Goal: Task Accomplishment & Management: Complete application form

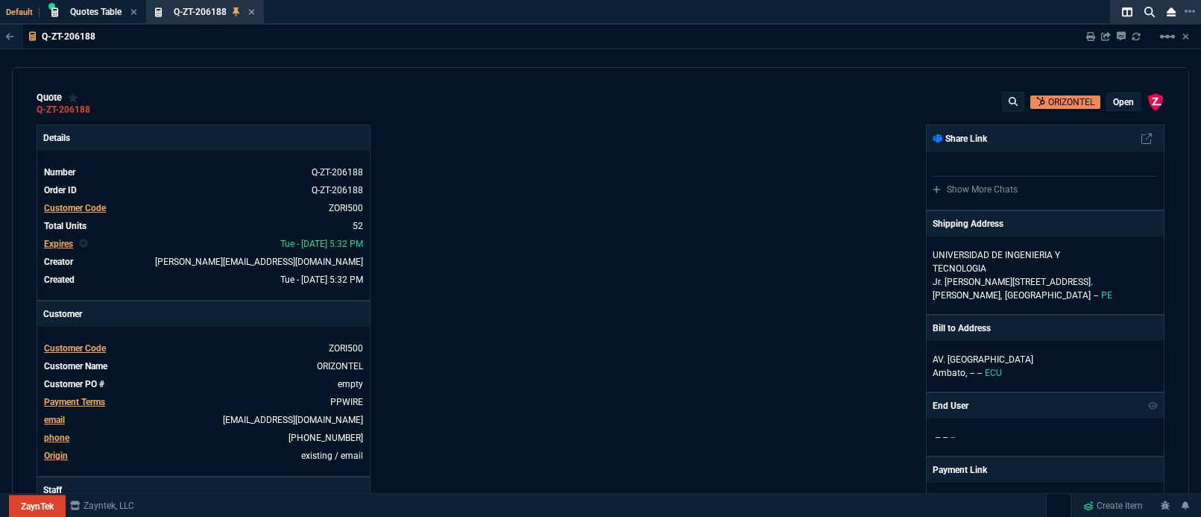
select select "5: [PERSON_NAME]"
click at [899, 293] on div "ZaynTek, LLC [STREET_ADDRESS] Share Link Show More Chats Shipping Address [GEOG…" at bounding box center [883, 510] width 564 height 770
click at [251, 10] on icon at bounding box center [252, 12] width 6 height 6
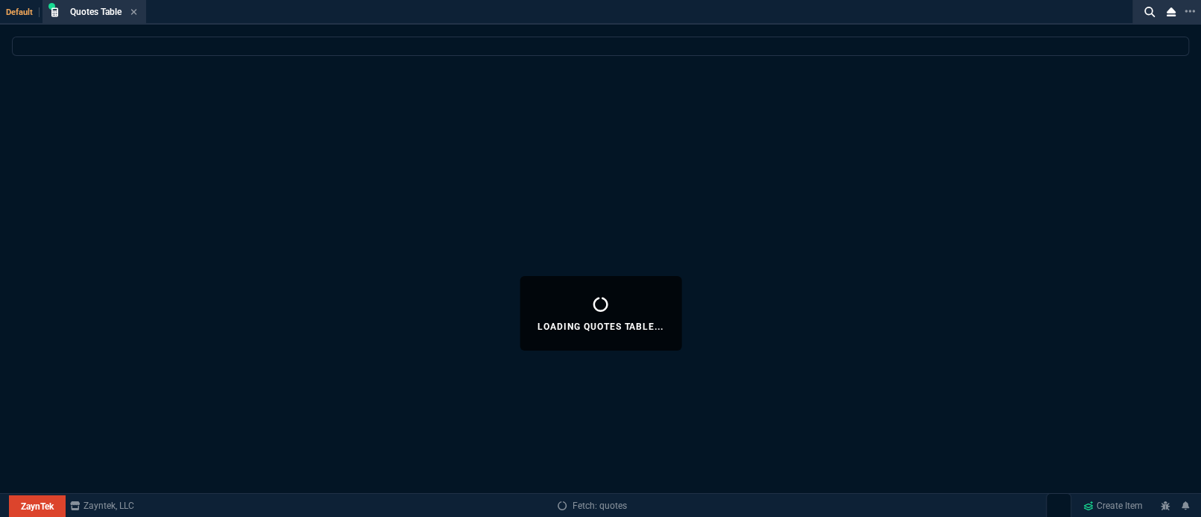
select select
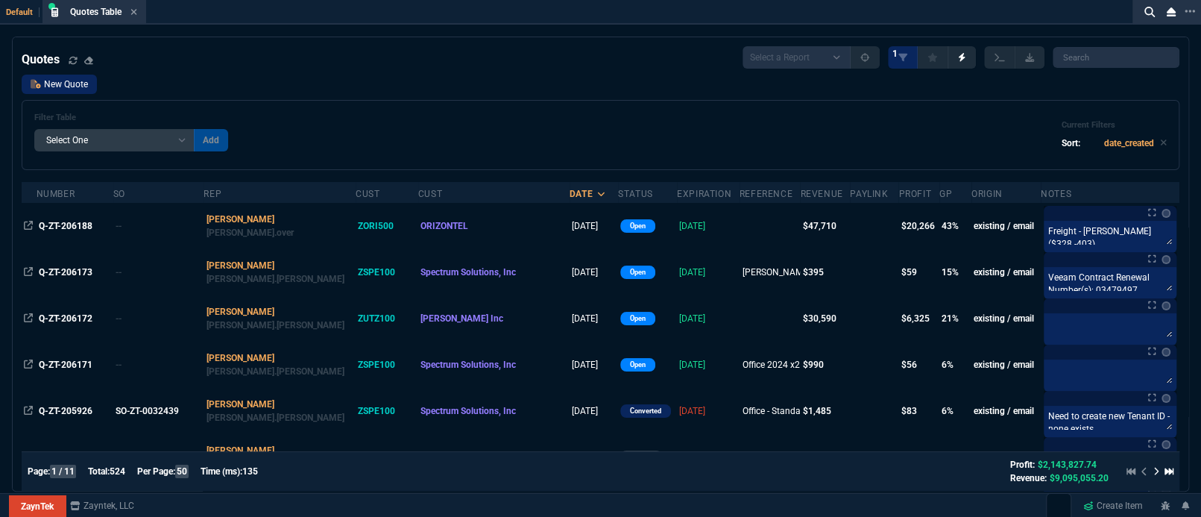
click at [93, 90] on link "New Quote" at bounding box center [59, 84] width 75 height 19
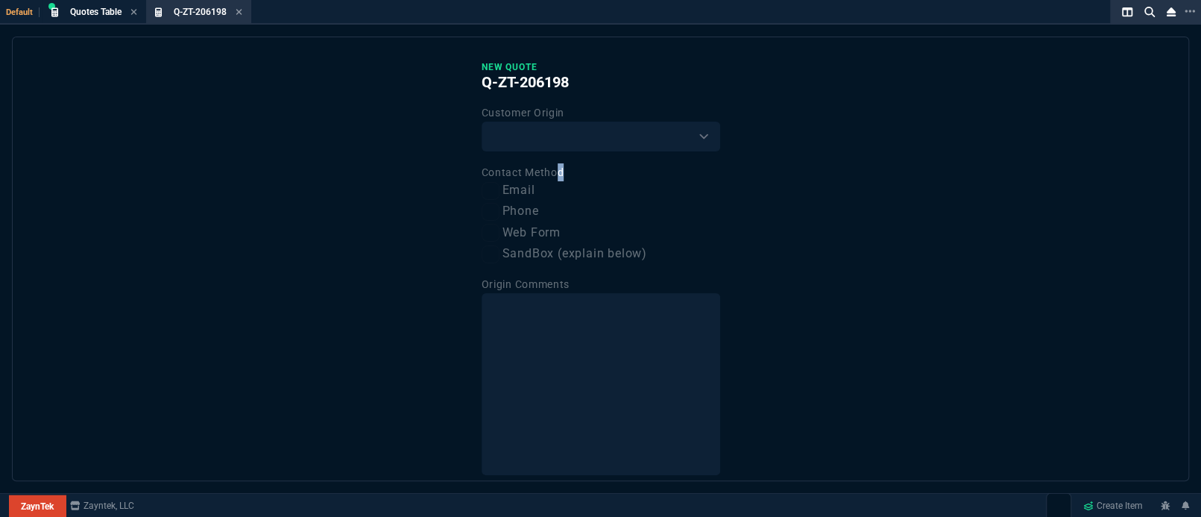
drag, startPoint x: 556, startPoint y: 166, endPoint x: 555, endPoint y: 157, distance: 9.0
click at [555, 165] on div "Contact Method Email Phone Web Form SandBox (explain below)" at bounding box center [601, 213] width 239 height 100
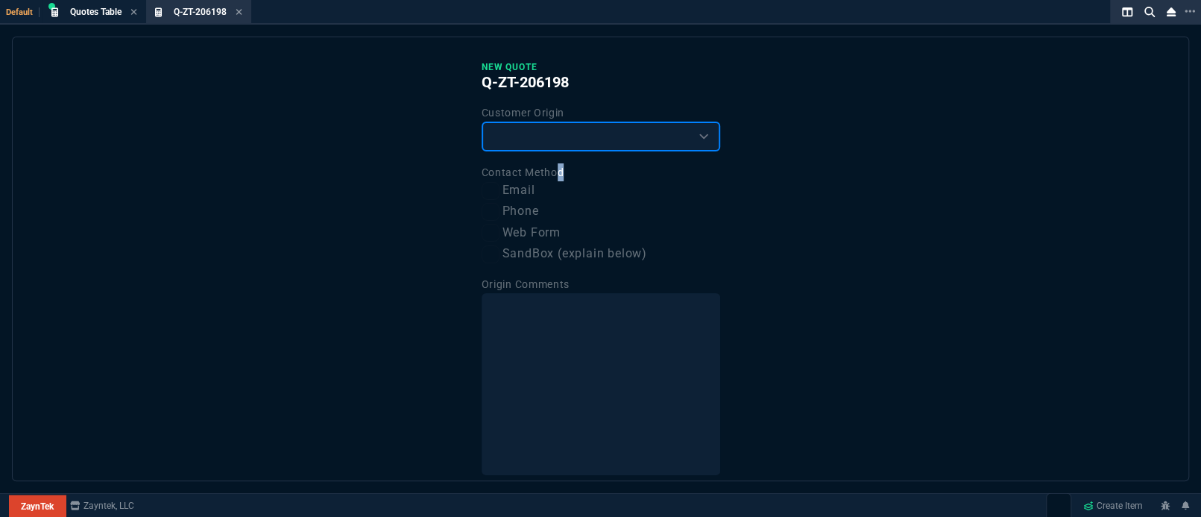
click at [555, 133] on select "Existing Customer Amazon Lead (first order) Website Lead (first order) Called (…" at bounding box center [601, 137] width 239 height 30
select select "existing"
click at [482, 122] on select "Existing Customer Amazon Lead (first order) Website Lead (first order) Called (…" at bounding box center [601, 137] width 239 height 30
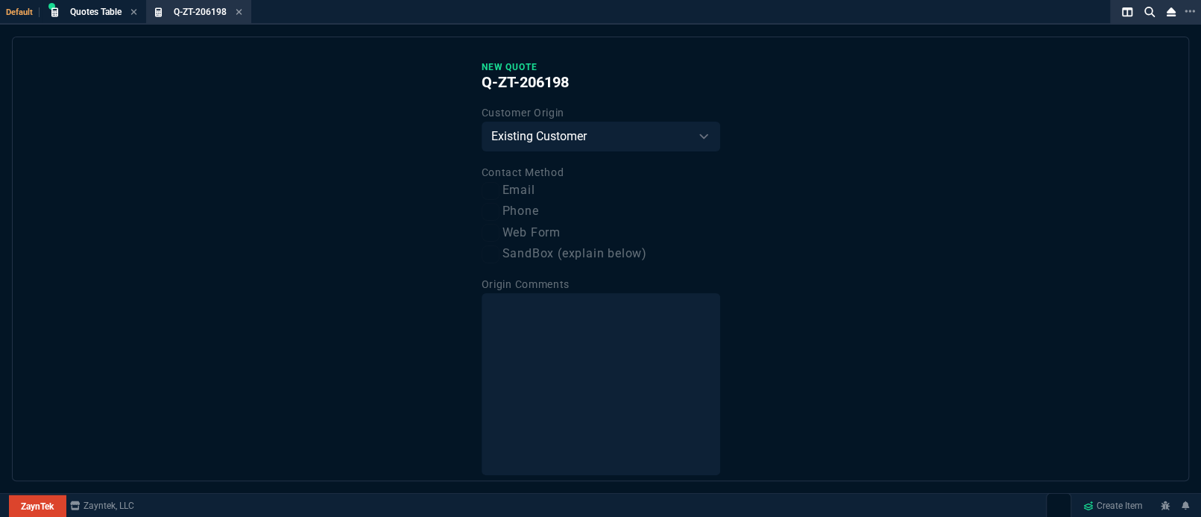
click at [524, 197] on label "Email" at bounding box center [601, 190] width 239 height 19
click at [500, 197] on input "Email" at bounding box center [491, 191] width 18 height 18
checkbox input "true"
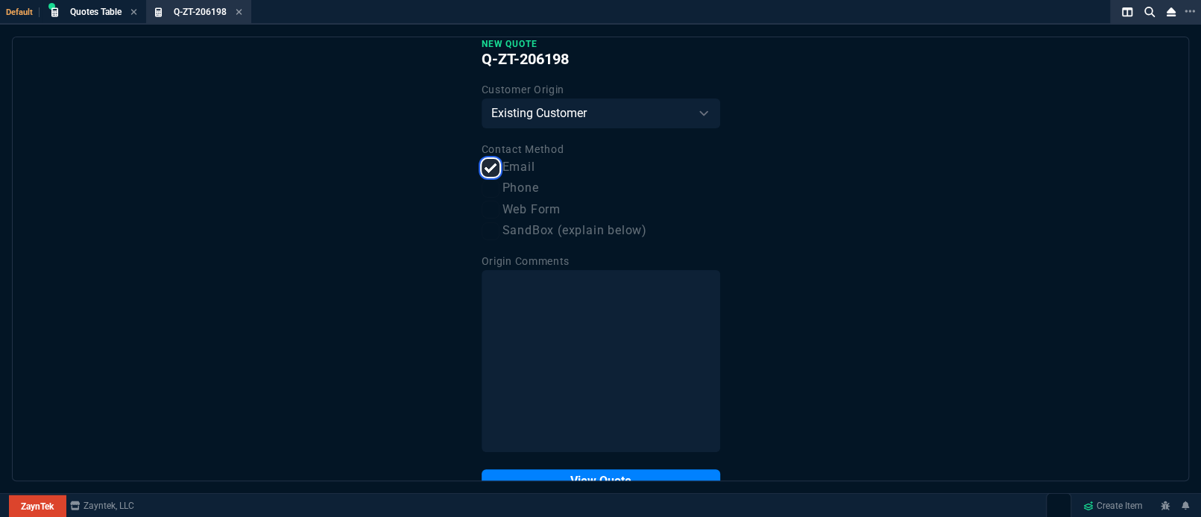
scroll to position [64, 0]
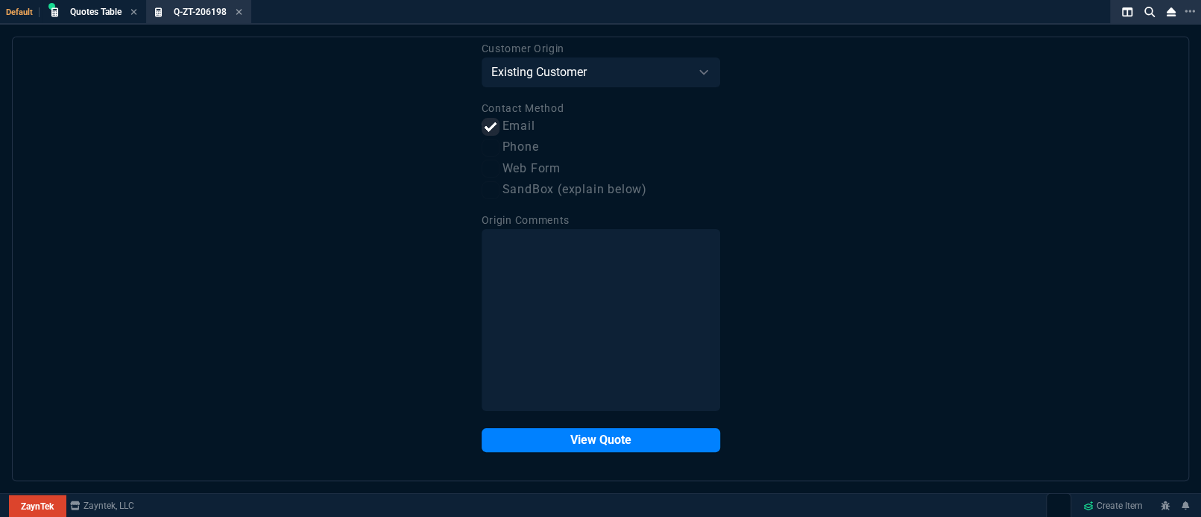
click at [617, 452] on div "New Quote Q-ZT-206198 Customer Origin Existing Customer Amazon Lead (first orde…" at bounding box center [600, 259] width 1177 height 444
click at [614, 441] on button "View Quote" at bounding box center [601, 440] width 239 height 24
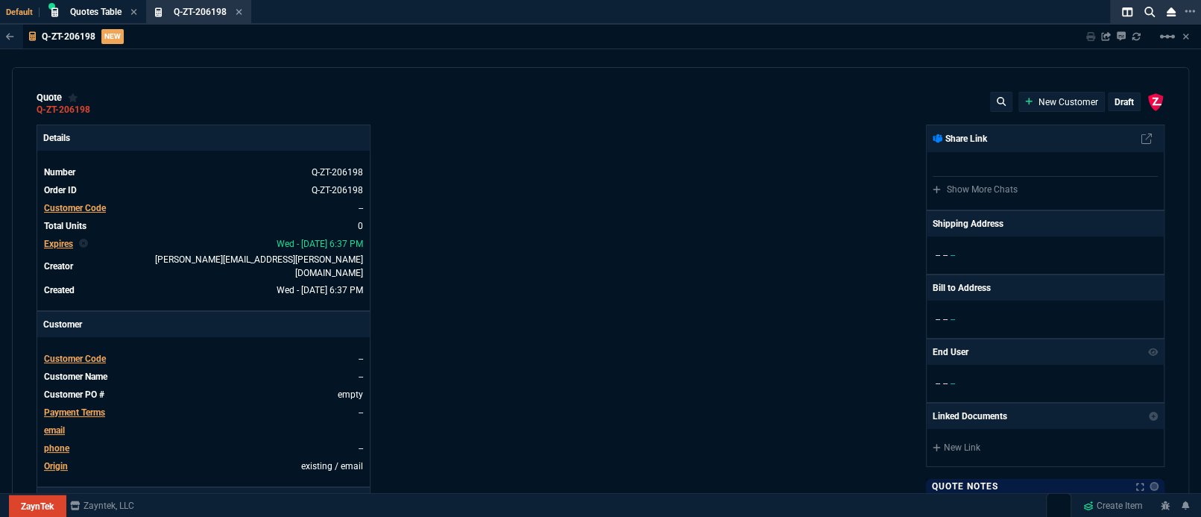
click at [84, 204] on span "Customer Code" at bounding box center [75, 208] width 62 height 10
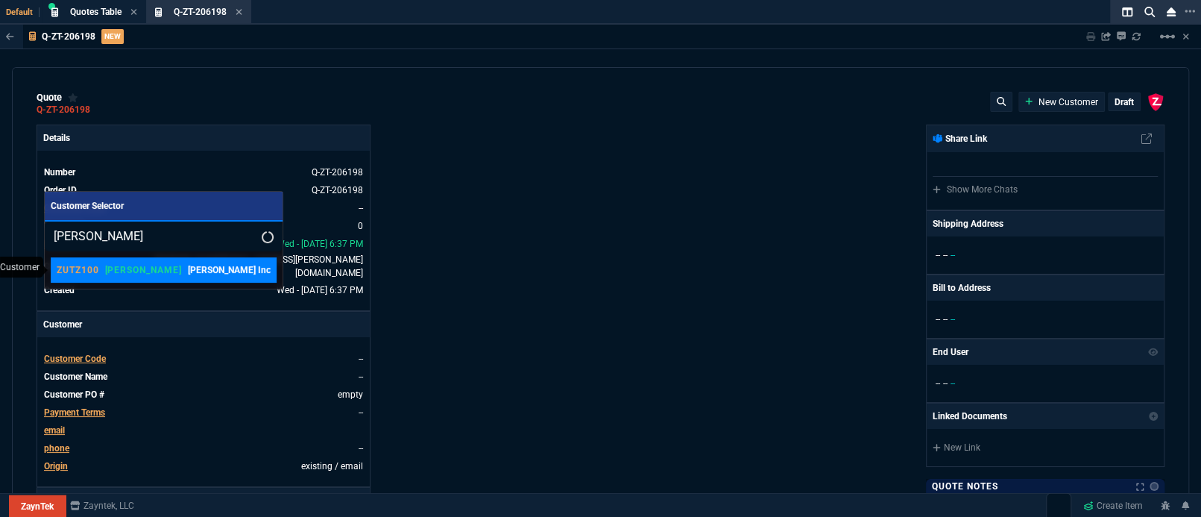
type input "[PERSON_NAME]"
click at [188, 273] on p "[PERSON_NAME] Inc" at bounding box center [229, 269] width 83 height 13
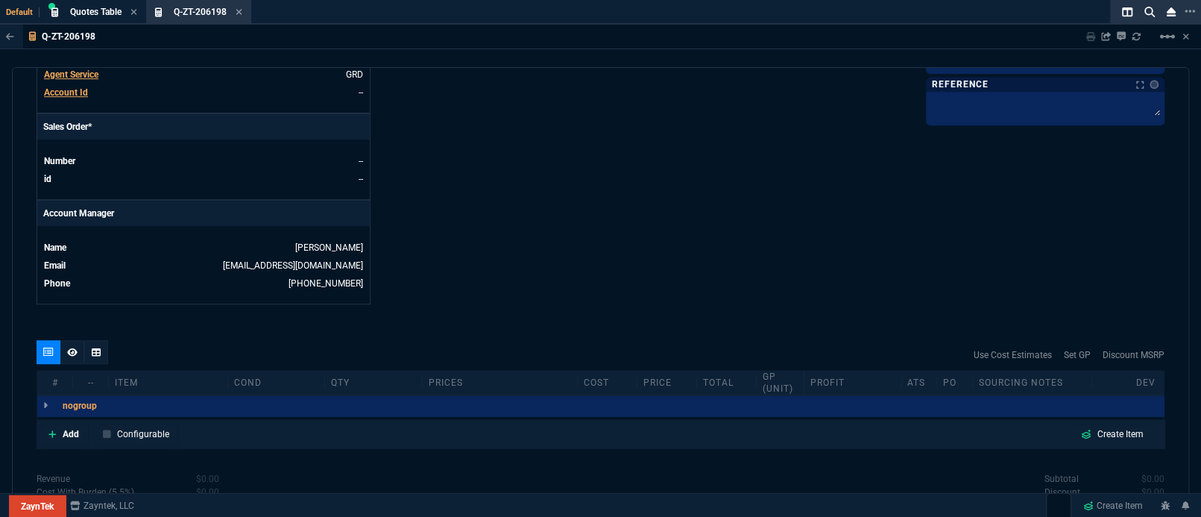
scroll to position [574, 0]
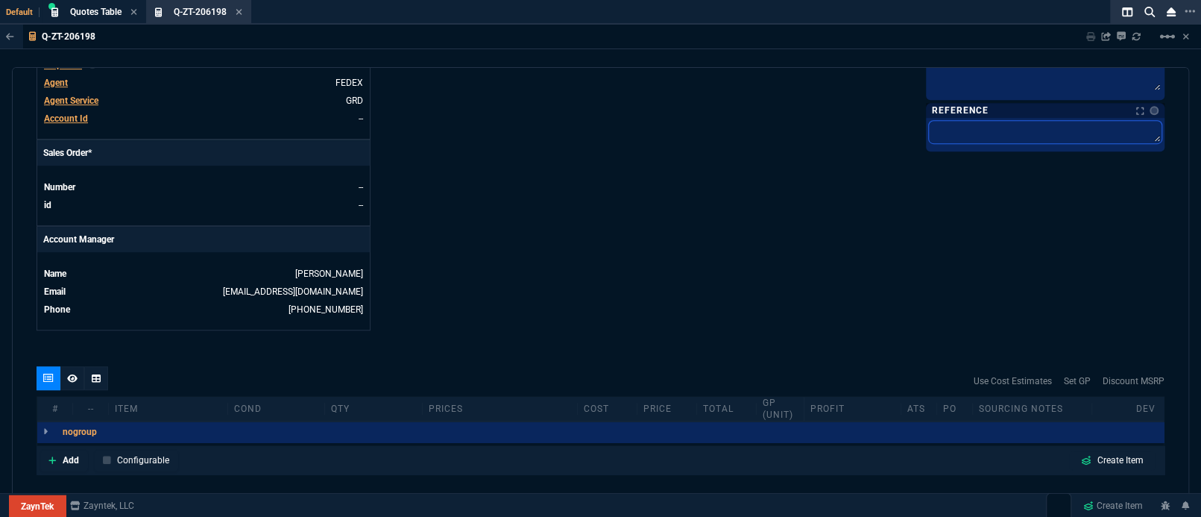
click at [1012, 138] on textarea at bounding box center [1045, 132] width 233 height 22
type textarea "A"
type textarea "Ar"
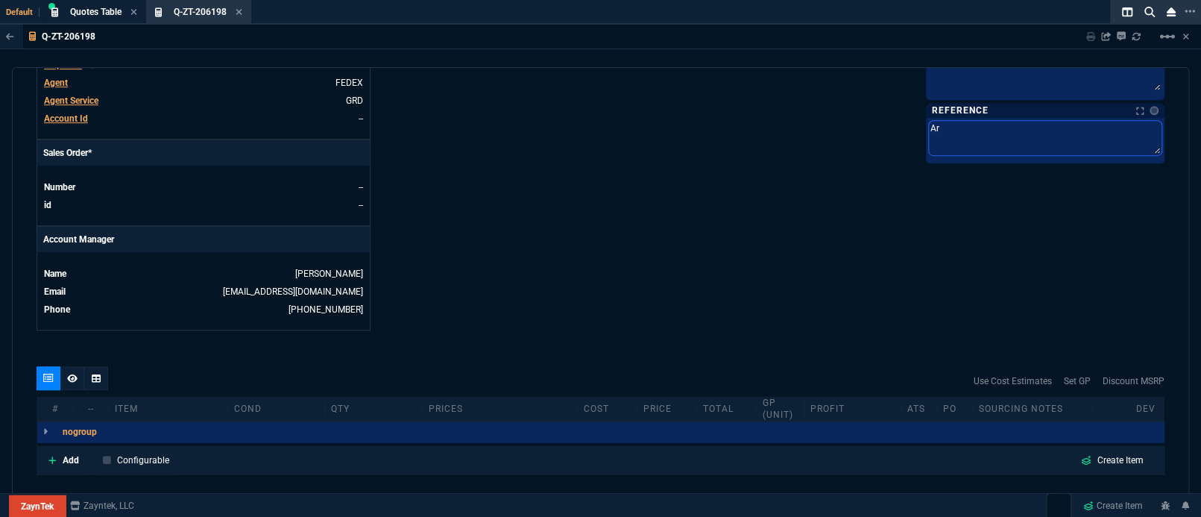
type textarea "Aru"
type textarea "Arub"
type textarea "Aruba"
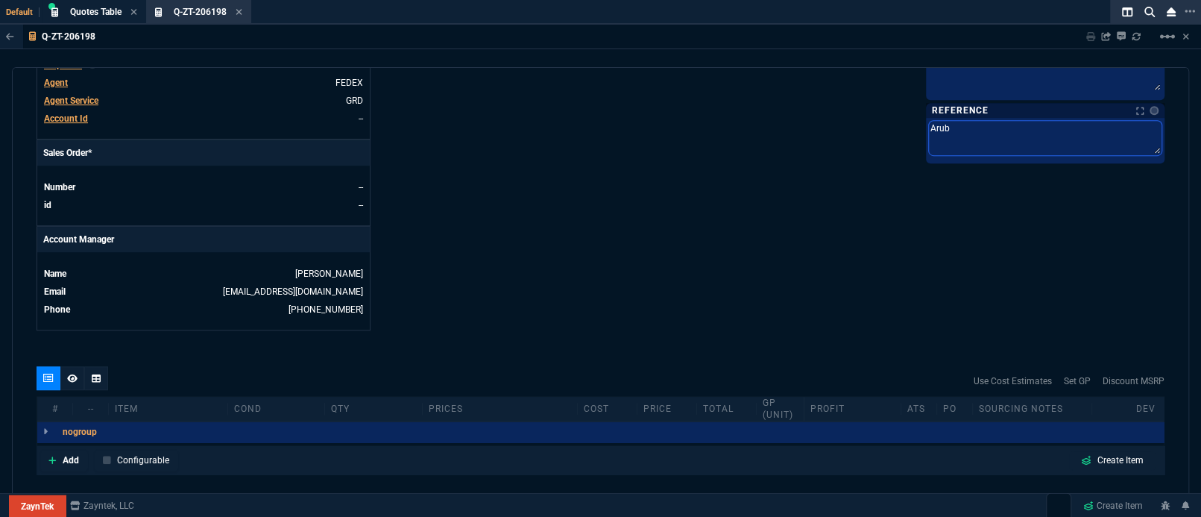
type textarea "Aruba"
type textarea "Aruba C"
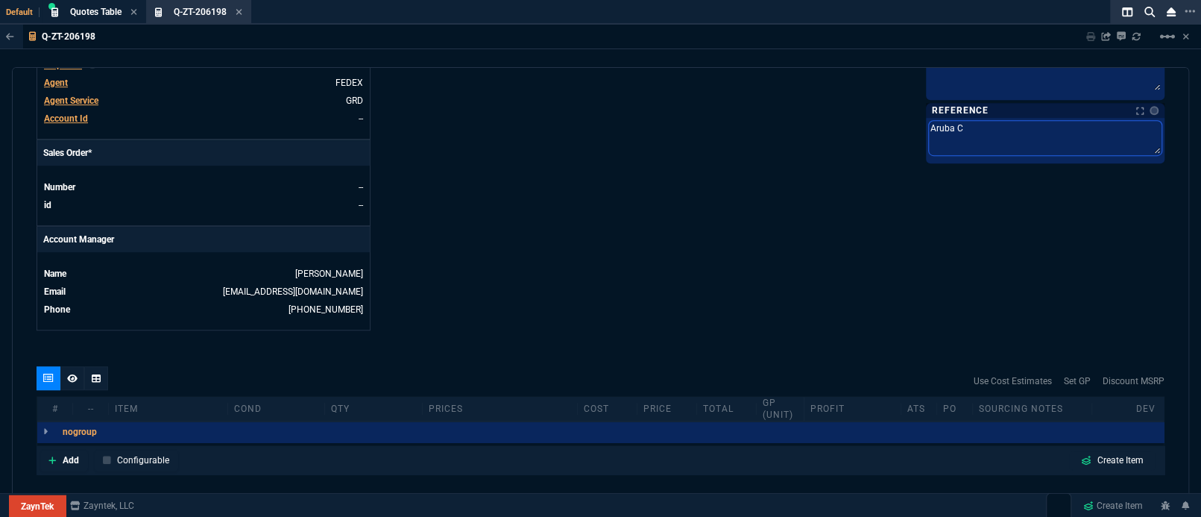
type textarea "Aruba Ce"
type textarea "Aruba Cen"
type textarea "Aruba Cent"
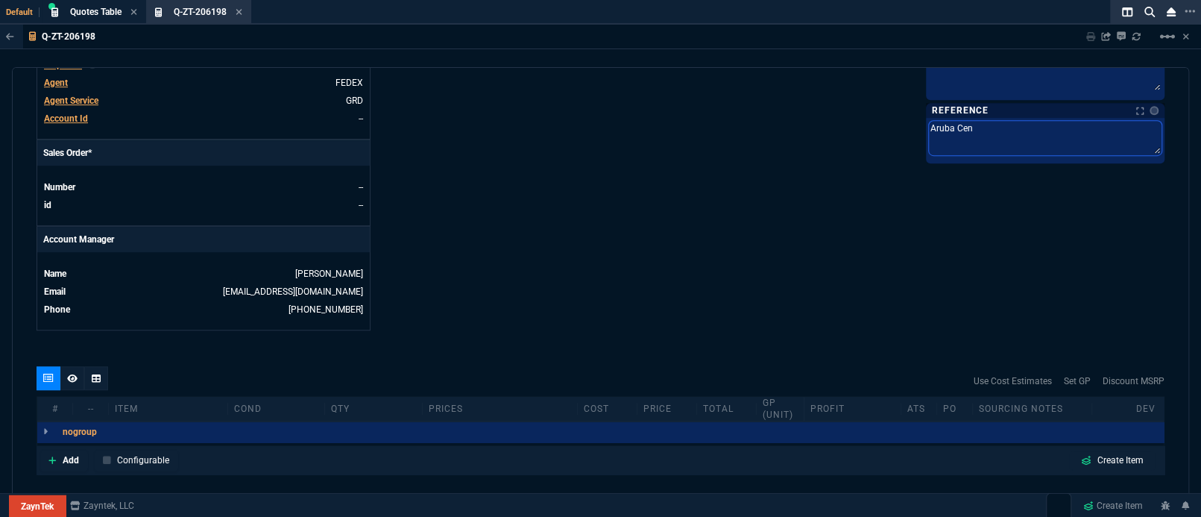
type textarea "Aruba Cent"
type textarea "Aruba Centr"
type textarea "Aruba Centra"
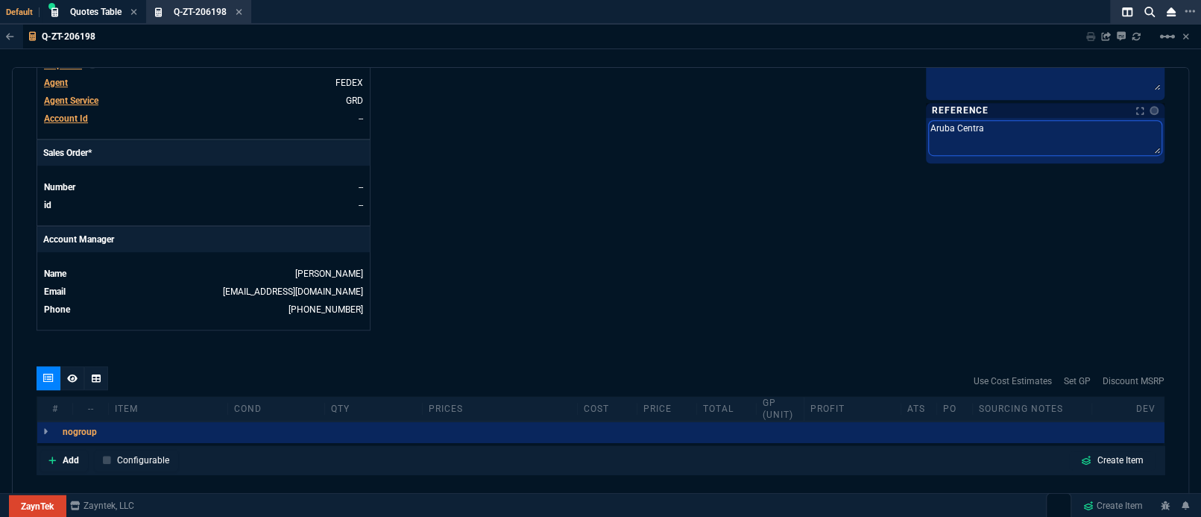
type textarea "Aruba Central"
type textarea "Aruba Central O"
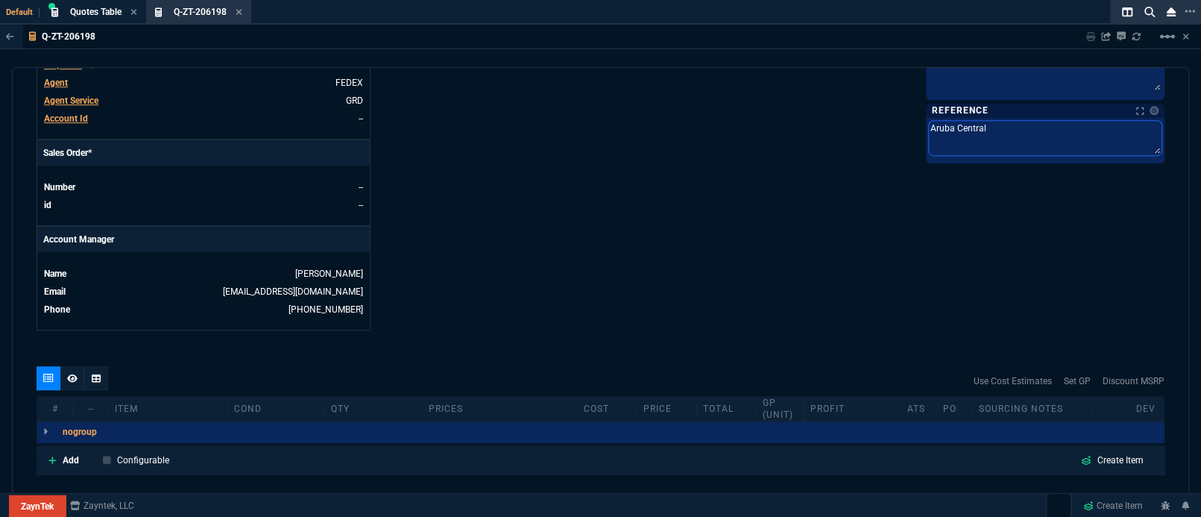
type textarea "Aruba Central O"
type textarea "Aruba Central Op"
type textarea "Aruba Central Opt"
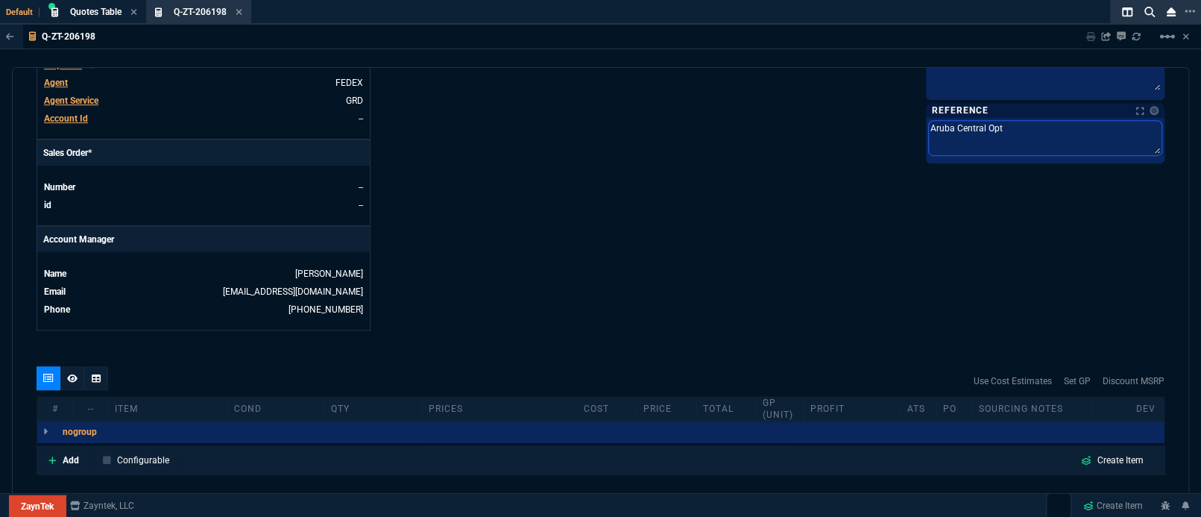
type textarea "Aruba Central Opti"
type textarea "Aruba Central Optio"
type textarea "Aruba Central Option"
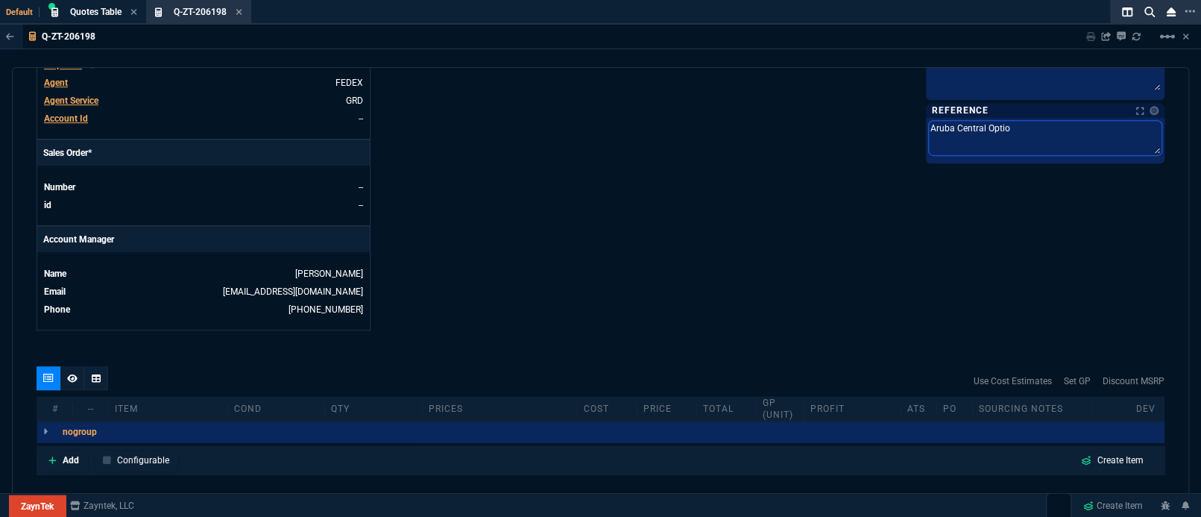
type textarea "Aruba Central Option"
type textarea "Aruba Central Options"
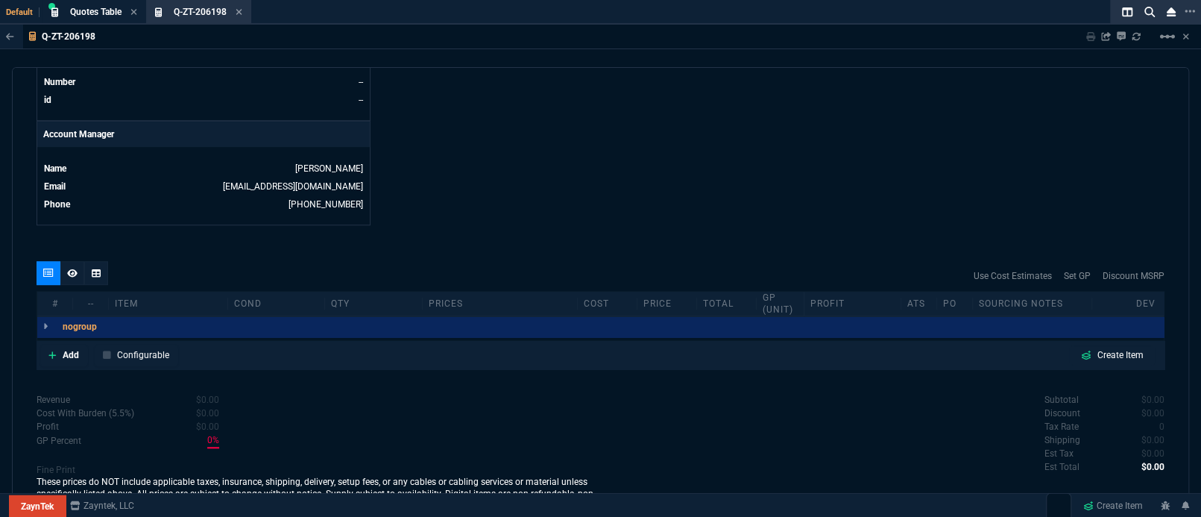
scroll to position [707, 0]
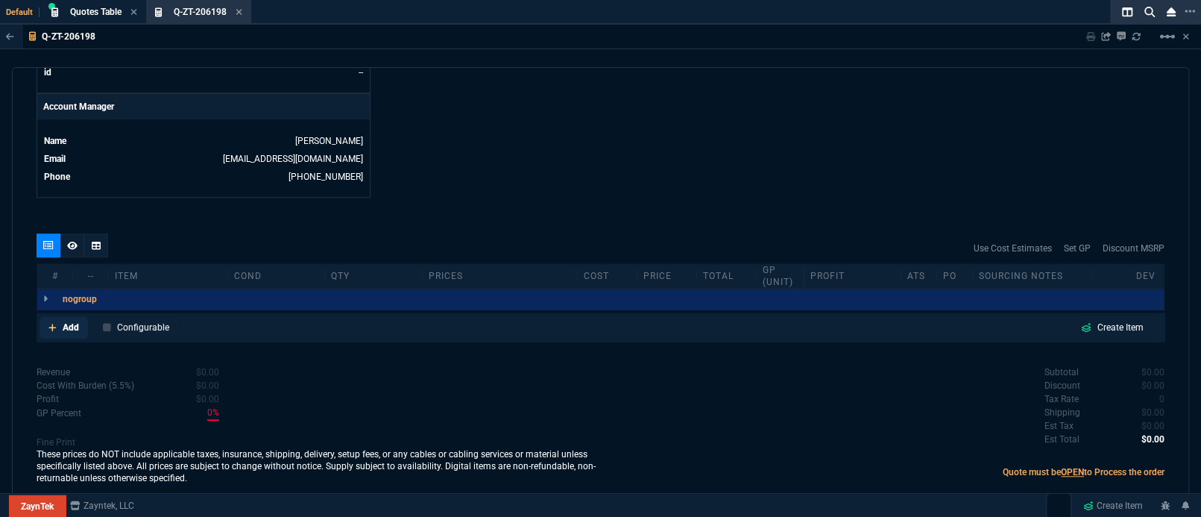
click at [60, 318] on link "Add" at bounding box center [64, 327] width 48 height 22
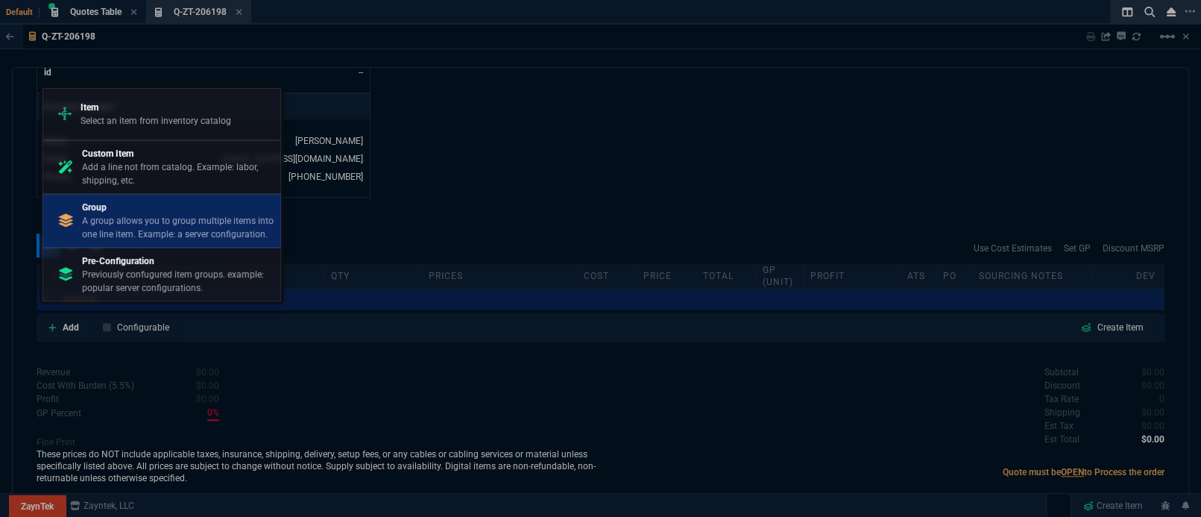
click at [112, 220] on p "A group allows you to group multiple items into one line item. Example: a serve…" at bounding box center [178, 227] width 192 height 27
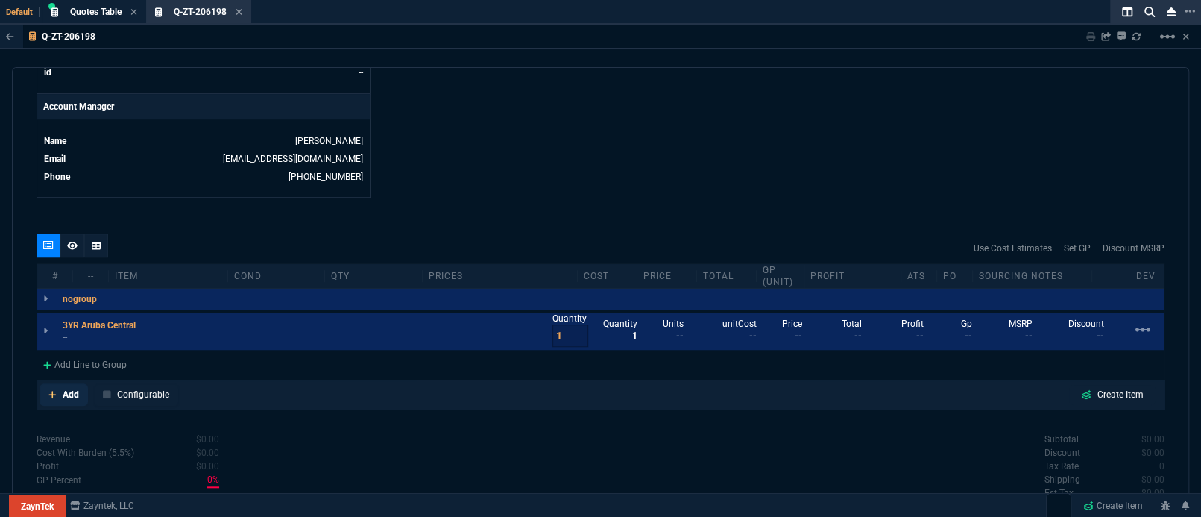
click at [71, 388] on p "Add" at bounding box center [71, 394] width 16 height 13
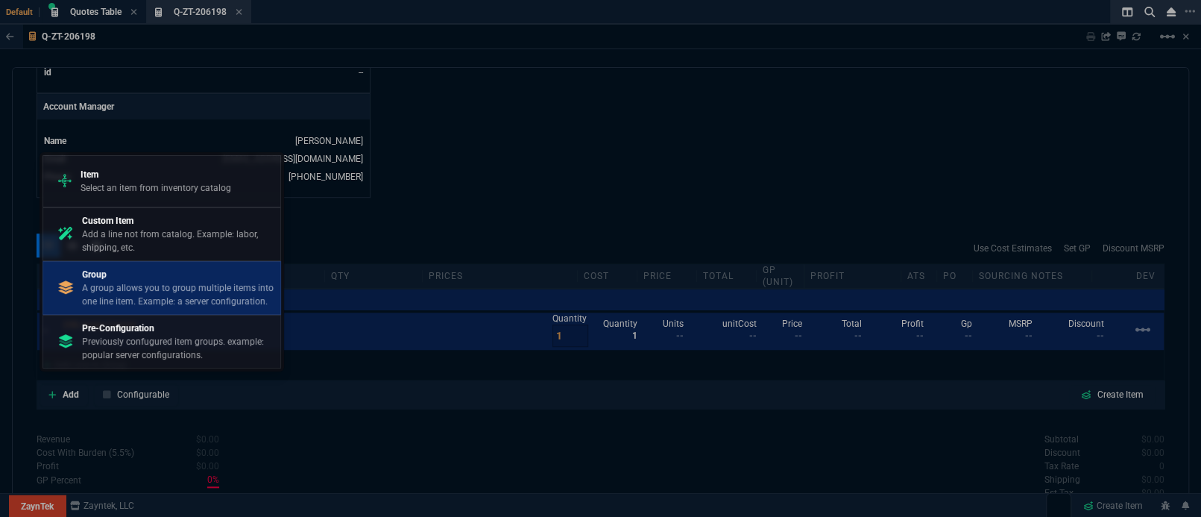
click at [86, 280] on p "Group" at bounding box center [178, 274] width 192 height 13
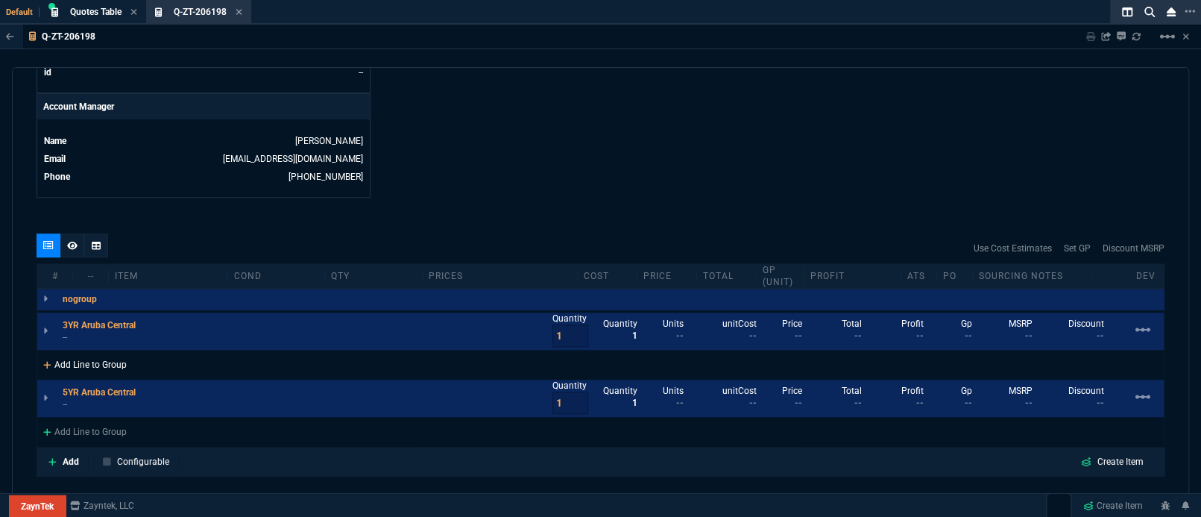
click at [98, 350] on div "Add Line to Group" at bounding box center [84, 363] width 95 height 27
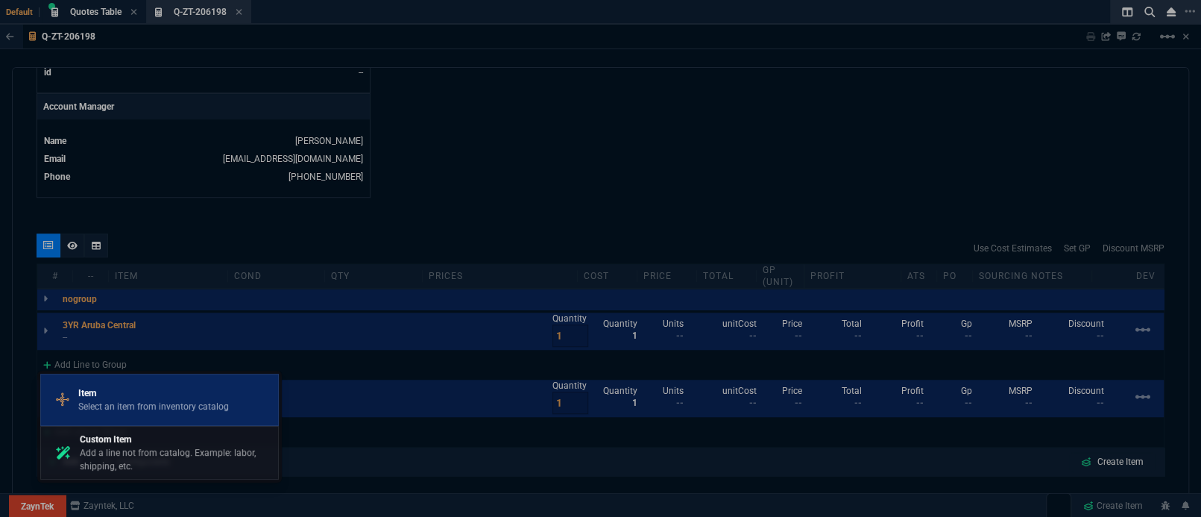
click at [110, 406] on p "Select an item from inventory catalog" at bounding box center [153, 406] width 151 height 13
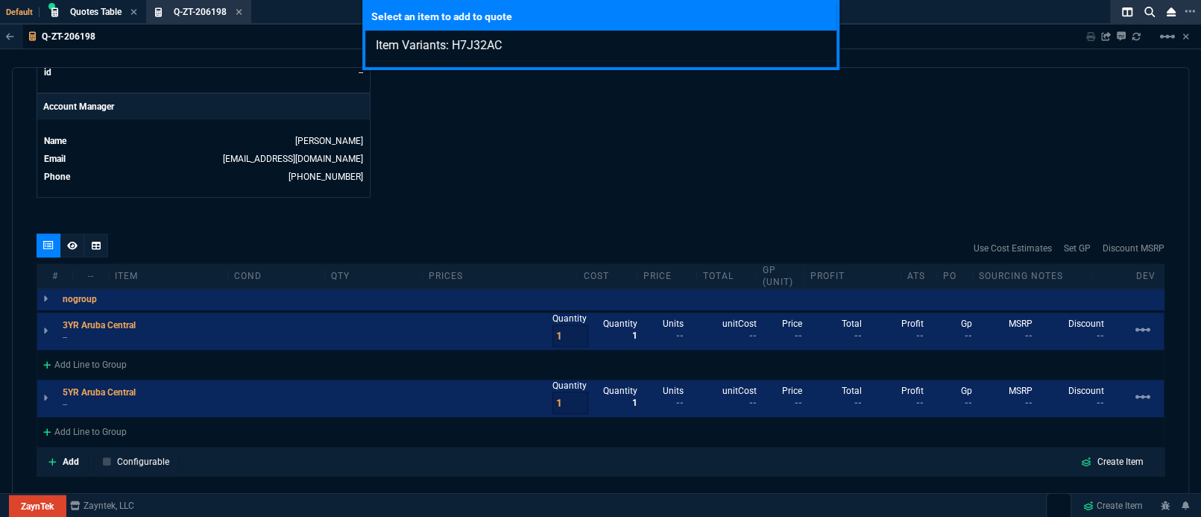
type input "Item Variants: H7J32AC"
click at [484, 138] on div "Select an item to add to quote Item Variants: H7J32AC" at bounding box center [600, 258] width 1201 height 517
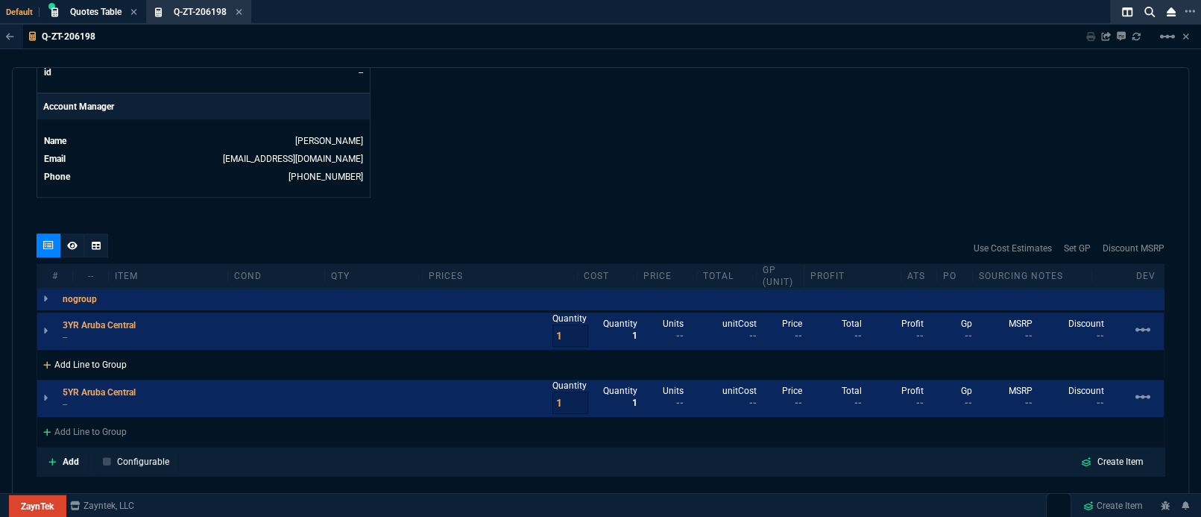
click at [102, 359] on div "Add Line to Group" at bounding box center [84, 363] width 95 height 27
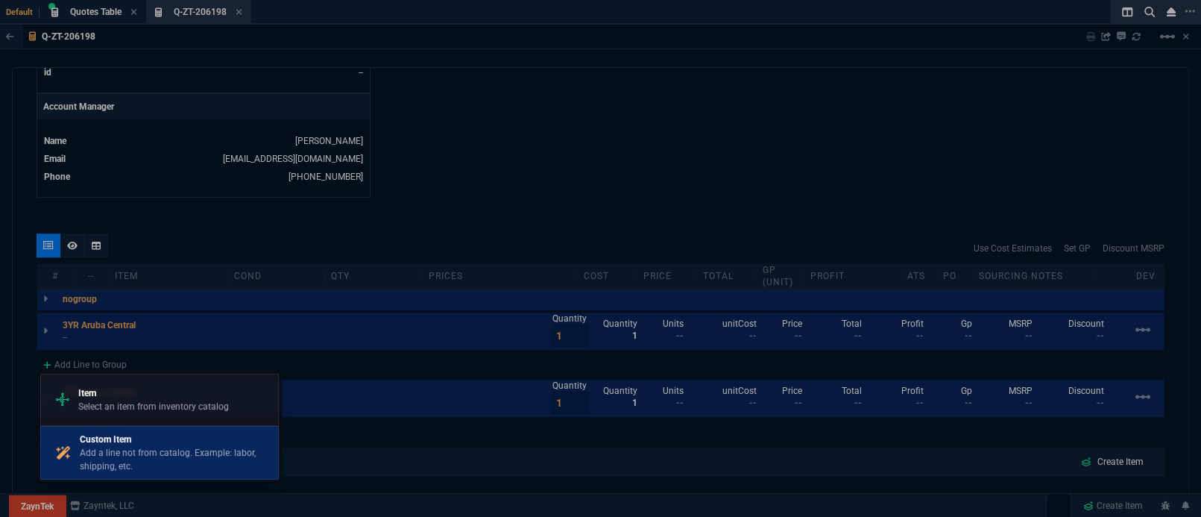
click at [126, 446] on p "Add a line not from catalog. Example: labor, shipping, etc." at bounding box center [176, 459] width 192 height 27
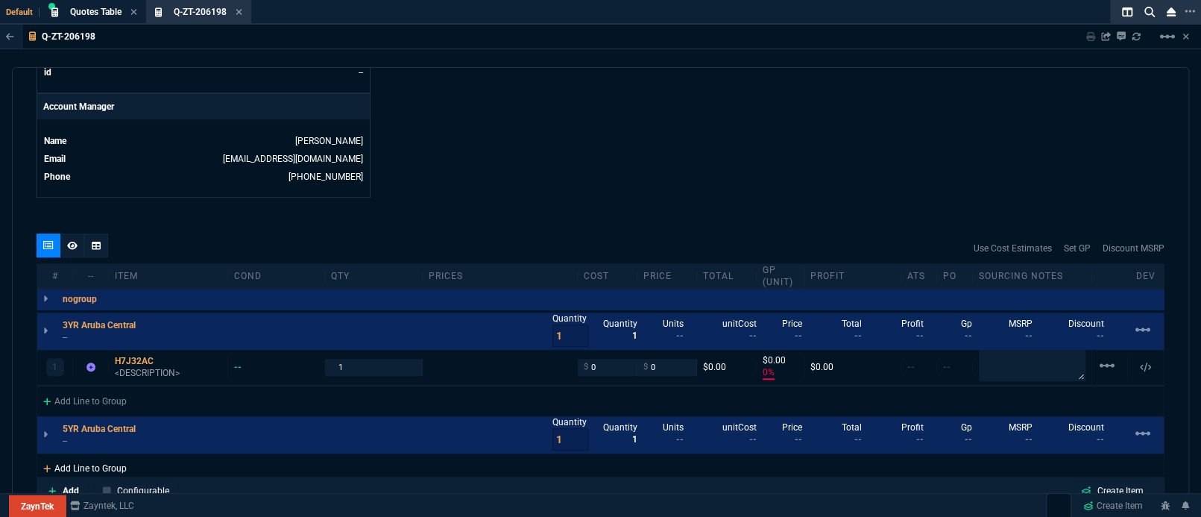
type input "0"
click at [90, 454] on div "Add Line to Group" at bounding box center [84, 466] width 95 height 27
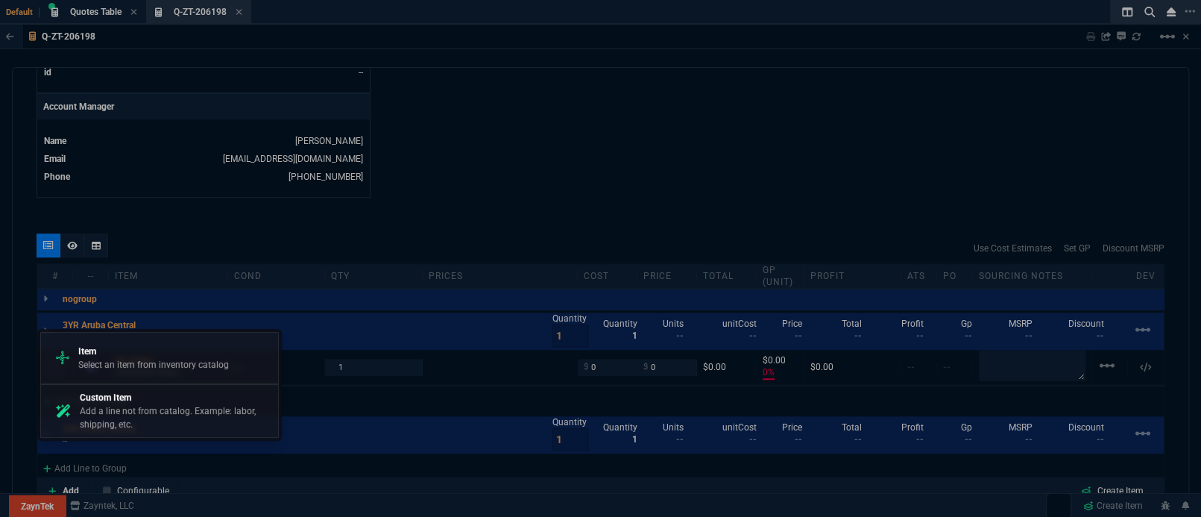
click at [133, 427] on p "Add a line not from catalog. Example: labor, shipping, etc." at bounding box center [176, 417] width 192 height 27
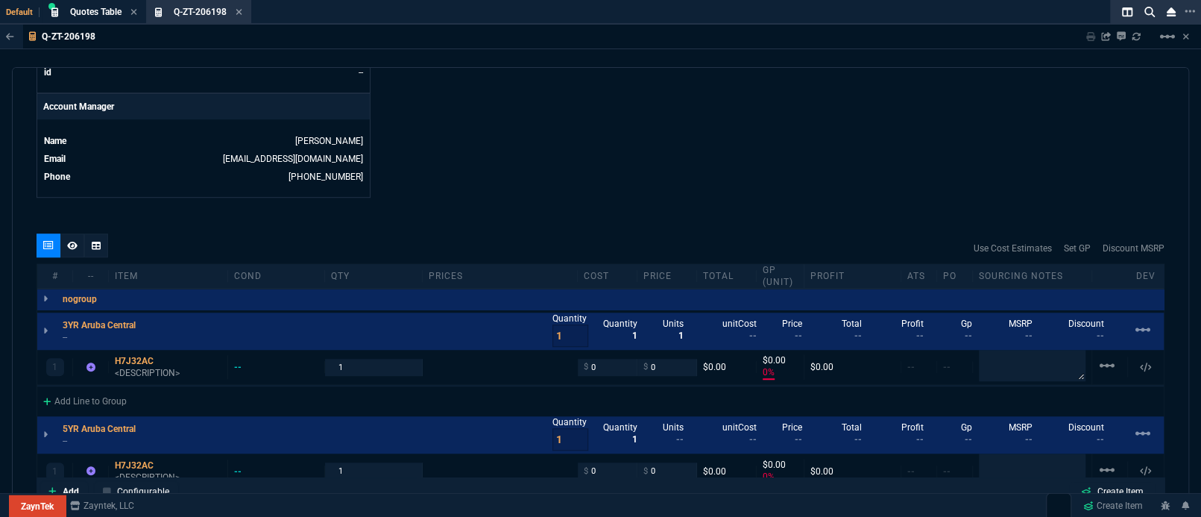
type input "0"
click at [63, 331] on p "--" at bounding box center [104, 337] width 82 height 12
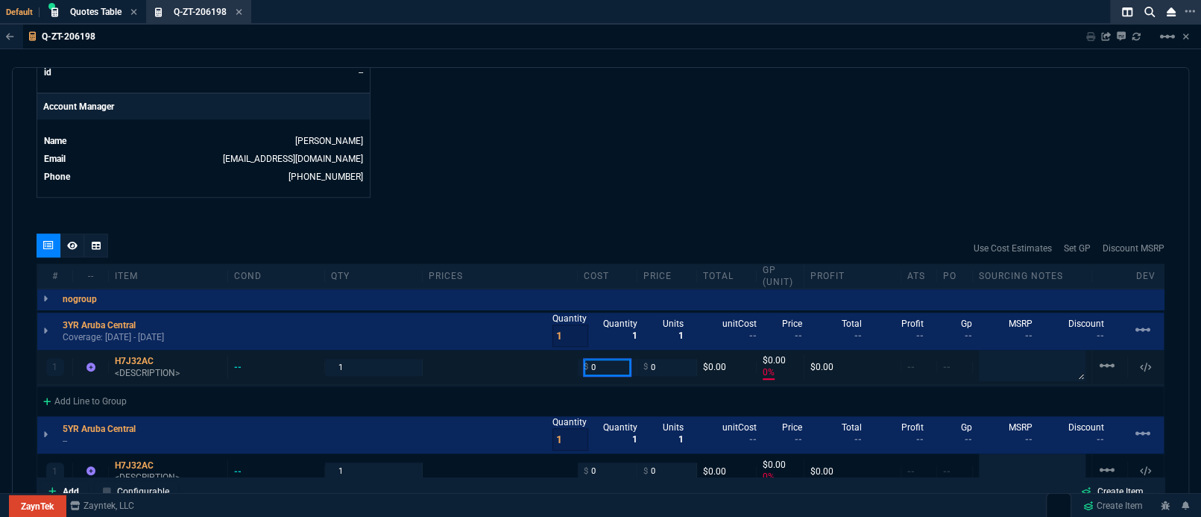
click at [620, 359] on input "0" at bounding box center [607, 367] width 47 height 17
paste input "14311.62"
type input "14311.62"
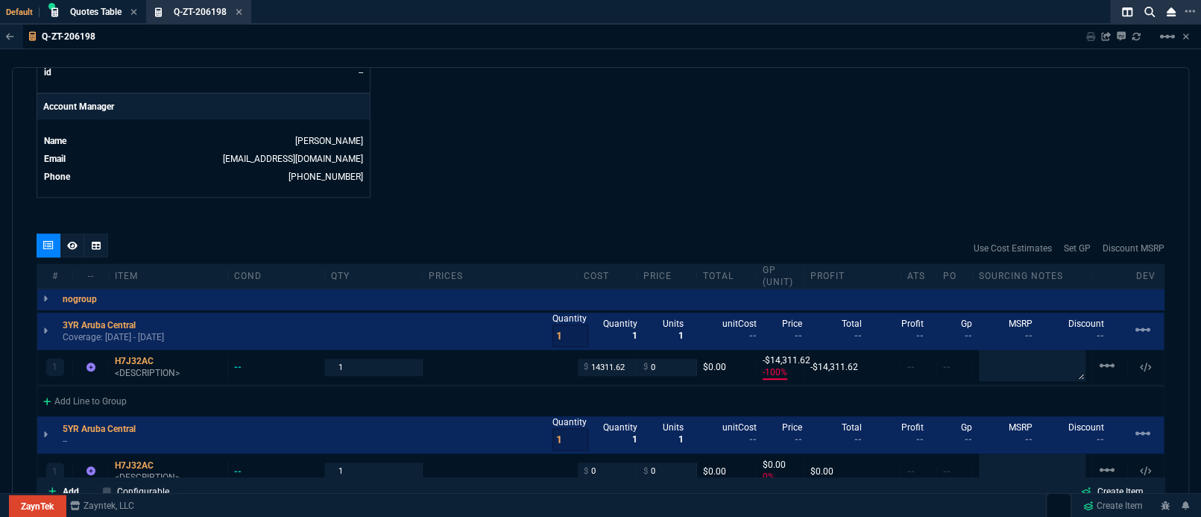
type input "-100"
type input "-14312"
click at [167, 356] on icon at bounding box center [164, 360] width 8 height 9
click at [145, 367] on p "<DESCRIPTION>" at bounding box center [168, 373] width 107 height 12
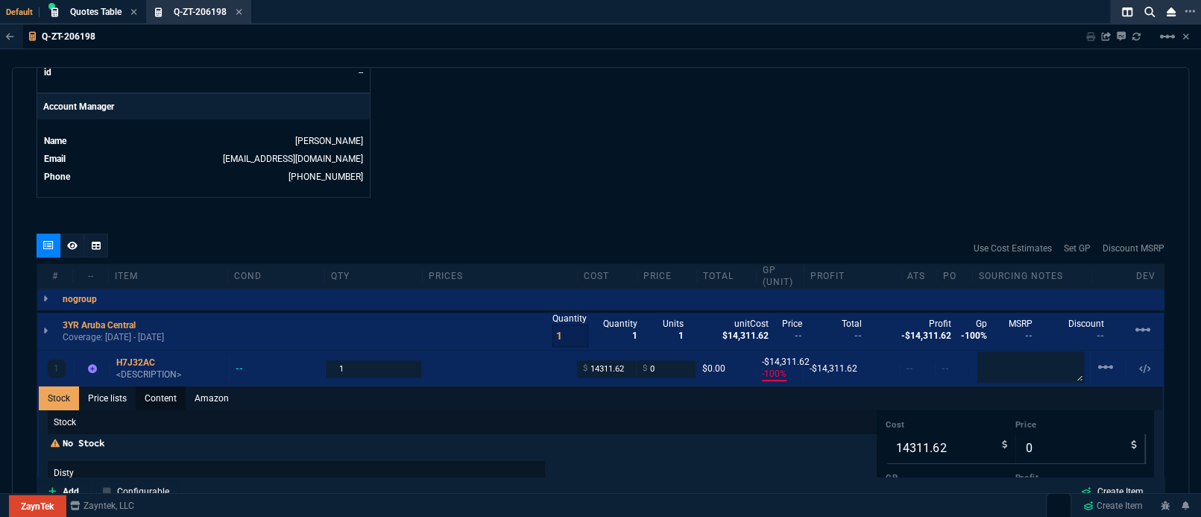
click at [169, 392] on link "Content" at bounding box center [161, 398] width 50 height 24
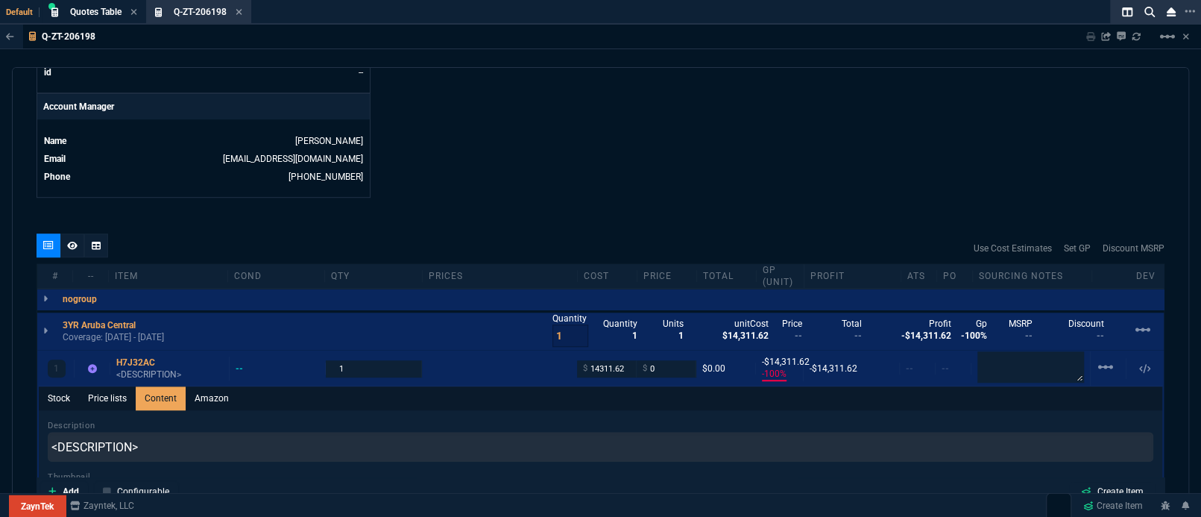
click at [175, 419] on div "Description <DESCRIPTION>" at bounding box center [601, 440] width 1106 height 43
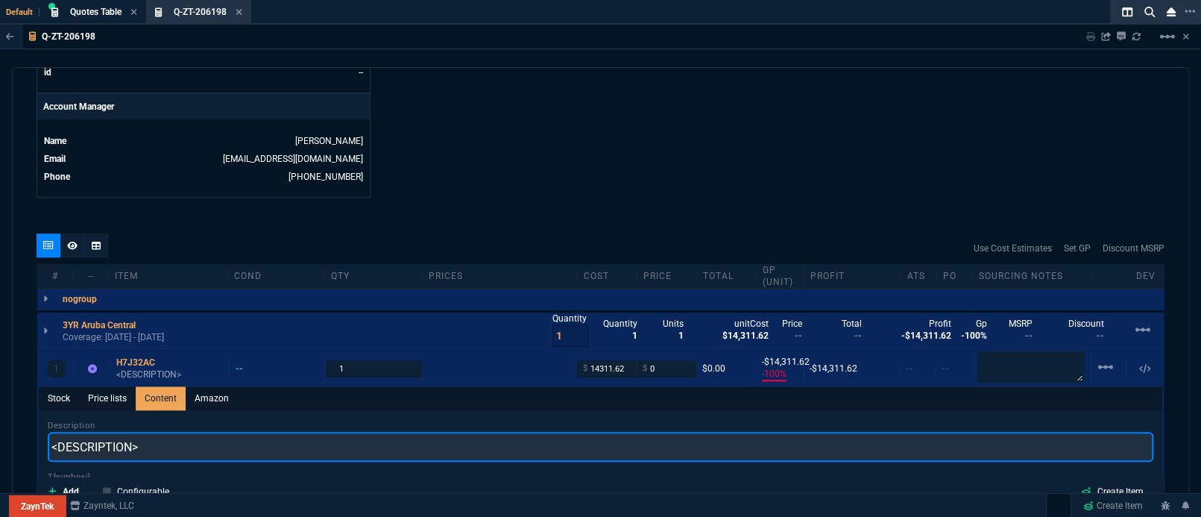
click at [177, 441] on input "<DESCRIPTION>" at bounding box center [601, 447] width 1106 height 30
paste input "HPE Foundation Care NBD SVC"
type input "HPE Foundation Care NBD SVC - Hardware + Technical Support"
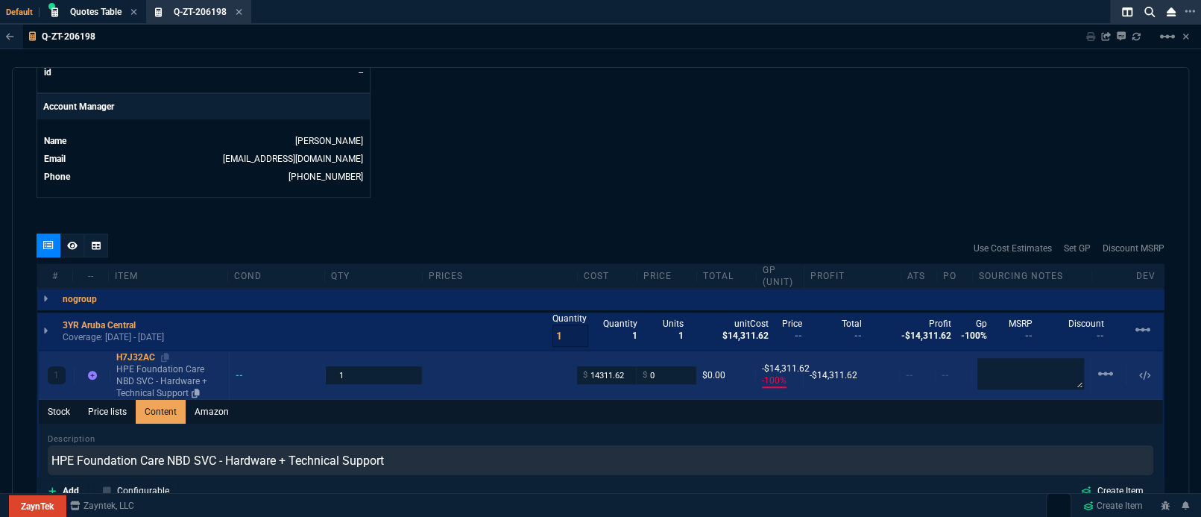
click at [154, 363] on p "HPE Foundation Care NBD SVC - Hardware + Technical Support" at bounding box center [169, 381] width 107 height 36
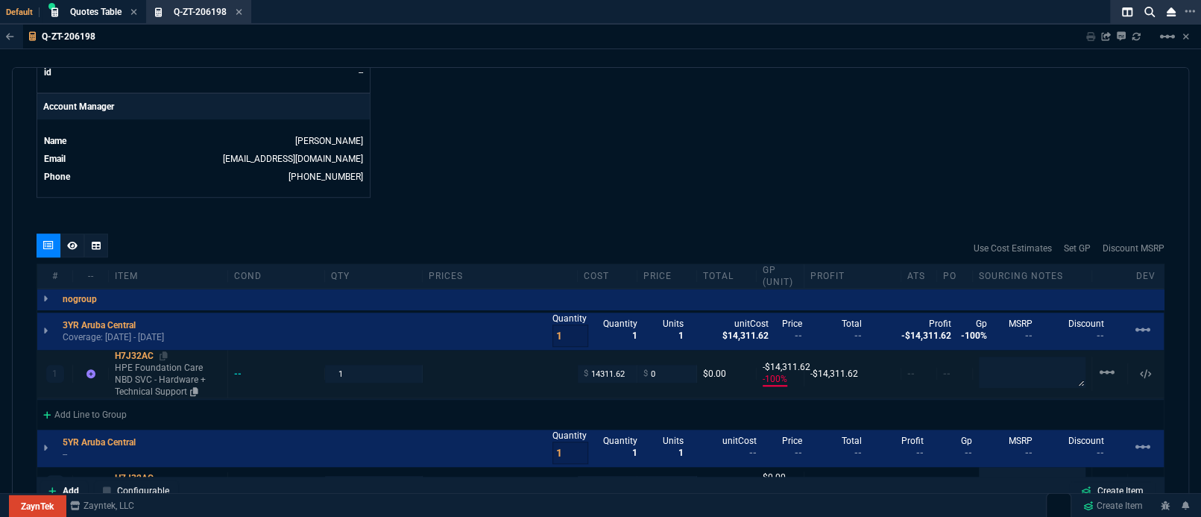
type input "-100"
type input "-14312"
click at [350, 365] on input "1" at bounding box center [373, 373] width 84 height 17
type input "2"
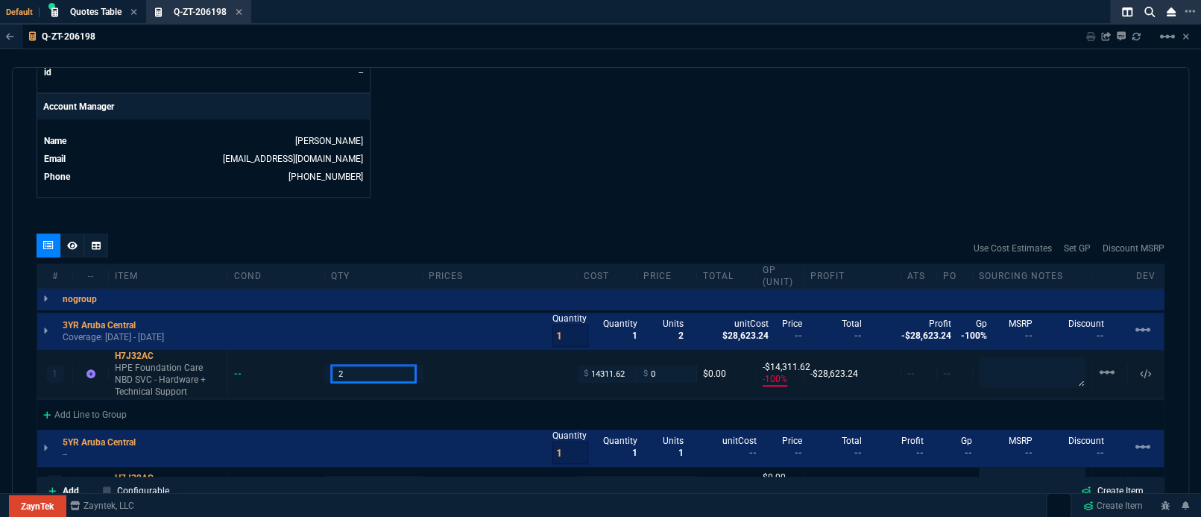
click at [392, 365] on input "2" at bounding box center [373, 373] width 84 height 17
type input "1"
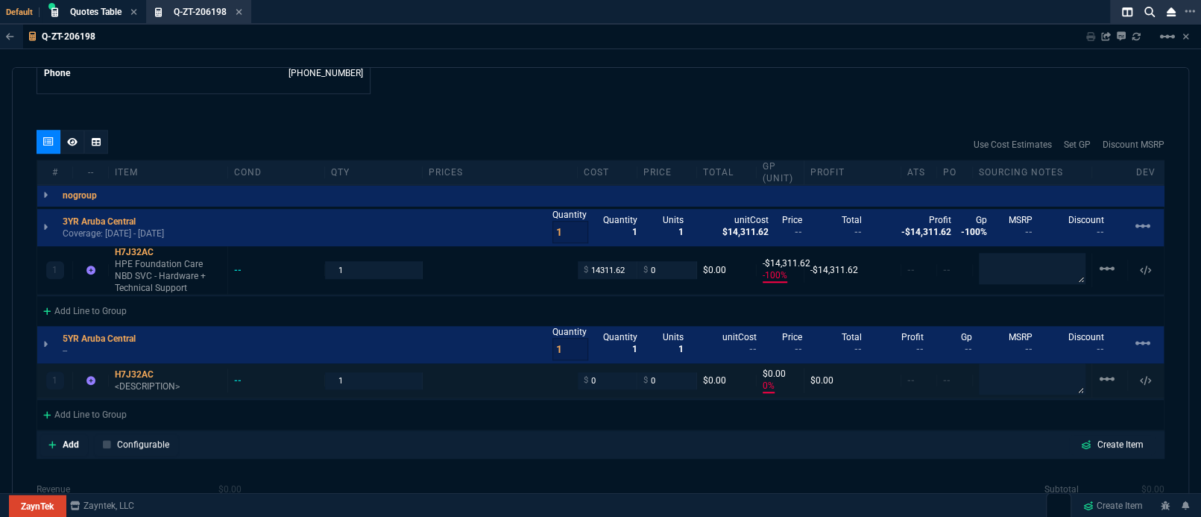
scroll to position [840, 0]
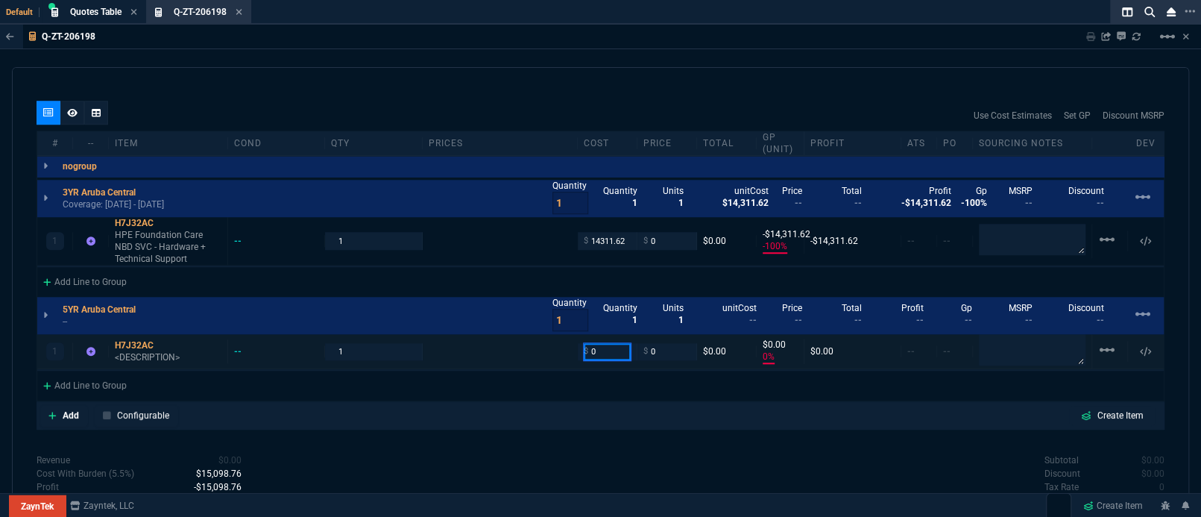
click at [600, 343] on input "0" at bounding box center [607, 351] width 47 height 17
type input "21711"
type input "-100"
type input "-21711"
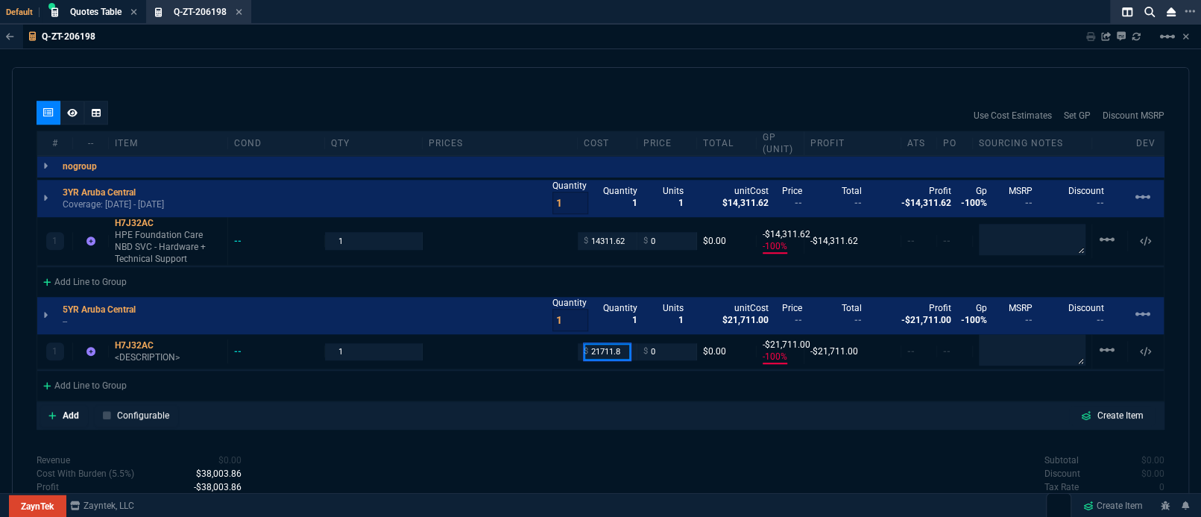
type input "21711.8"
type input "-21712"
click at [758, 431] on div "quote Q-ZT-206198 [PERSON_NAME] Inc draft ZaynTek, LLC [STREET_ADDRESS] Details…" at bounding box center [600, 286] width 1177 height 439
click at [125, 351] on p "<DESCRIPTION>" at bounding box center [168, 357] width 107 height 12
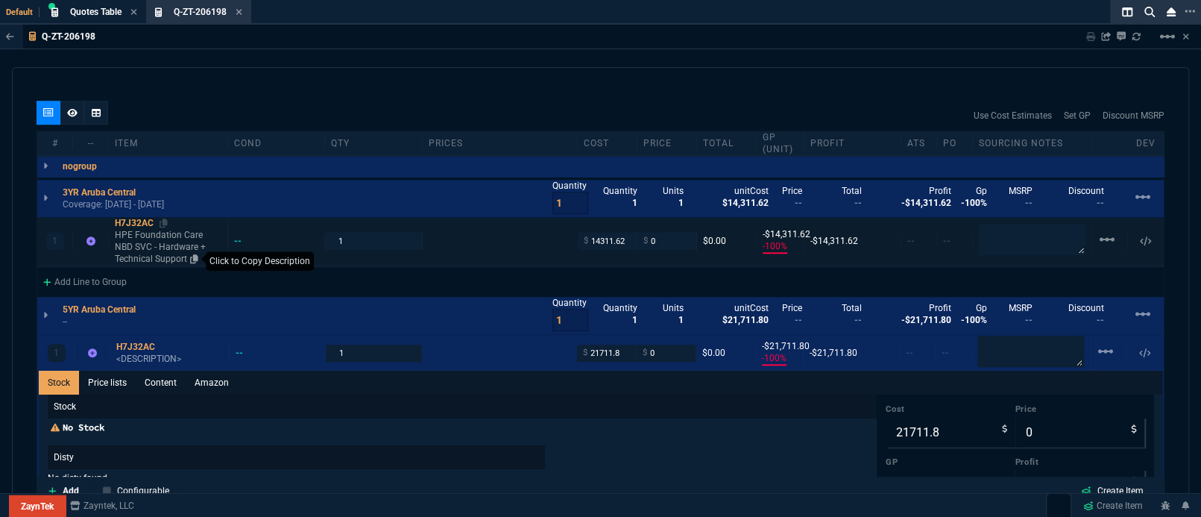
click at [192, 254] on icon at bounding box center [194, 258] width 8 height 9
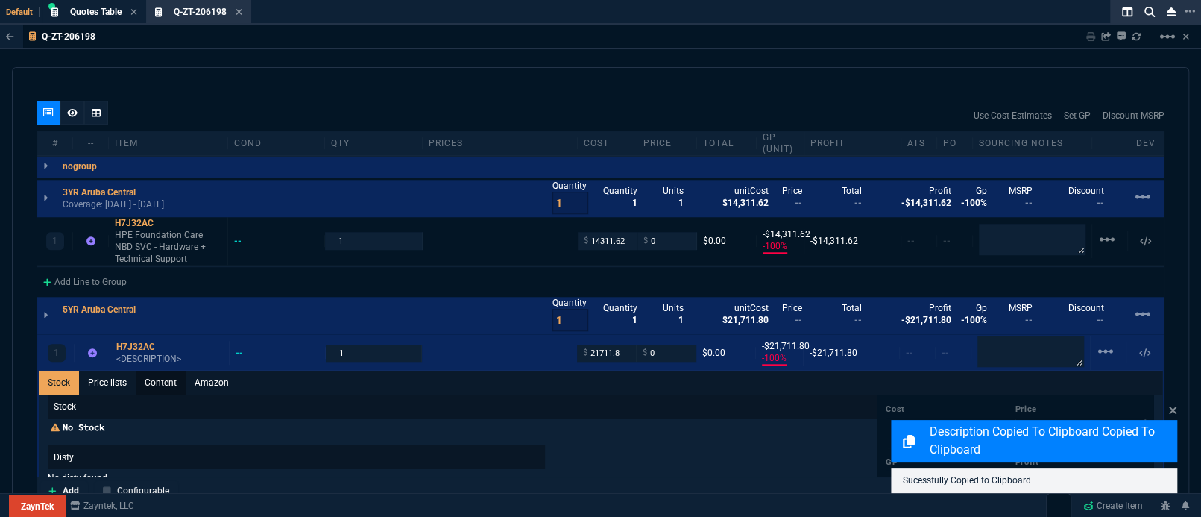
click at [157, 371] on link "Content" at bounding box center [161, 383] width 50 height 24
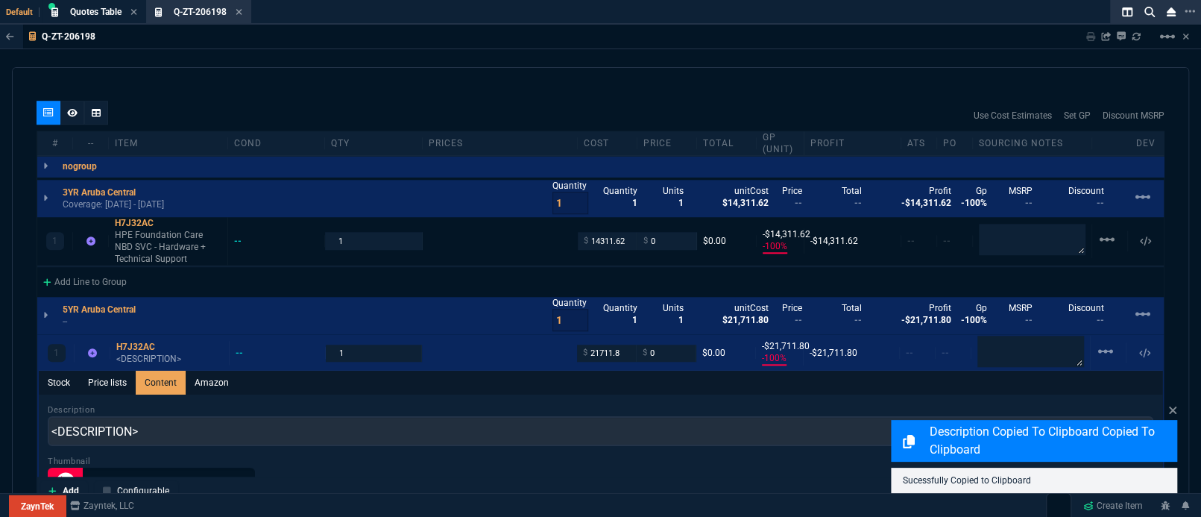
scroll to position [0, 0]
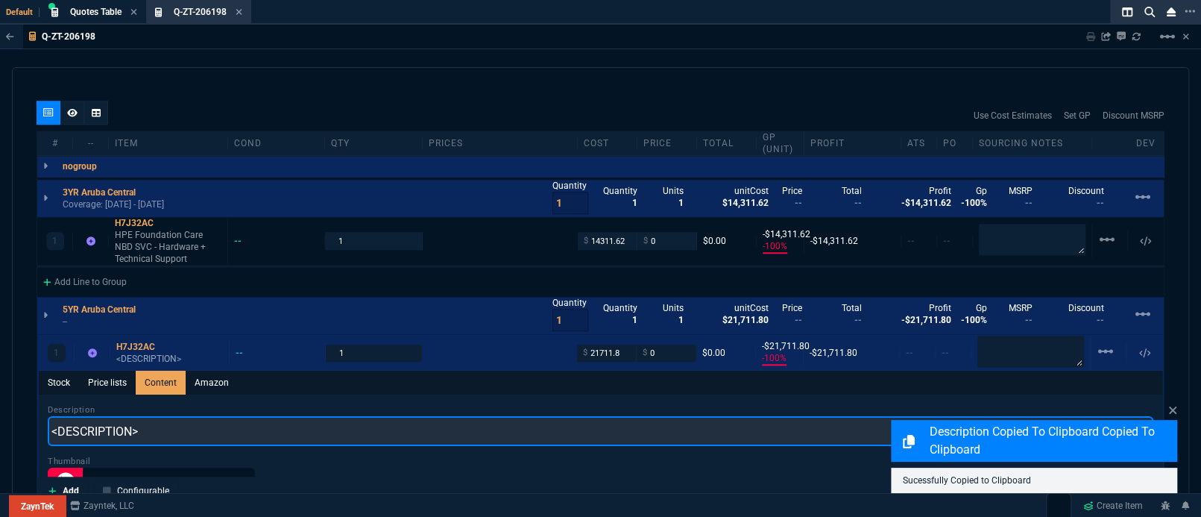
click at [163, 418] on input "<DESCRIPTION>" at bounding box center [601, 431] width 1106 height 30
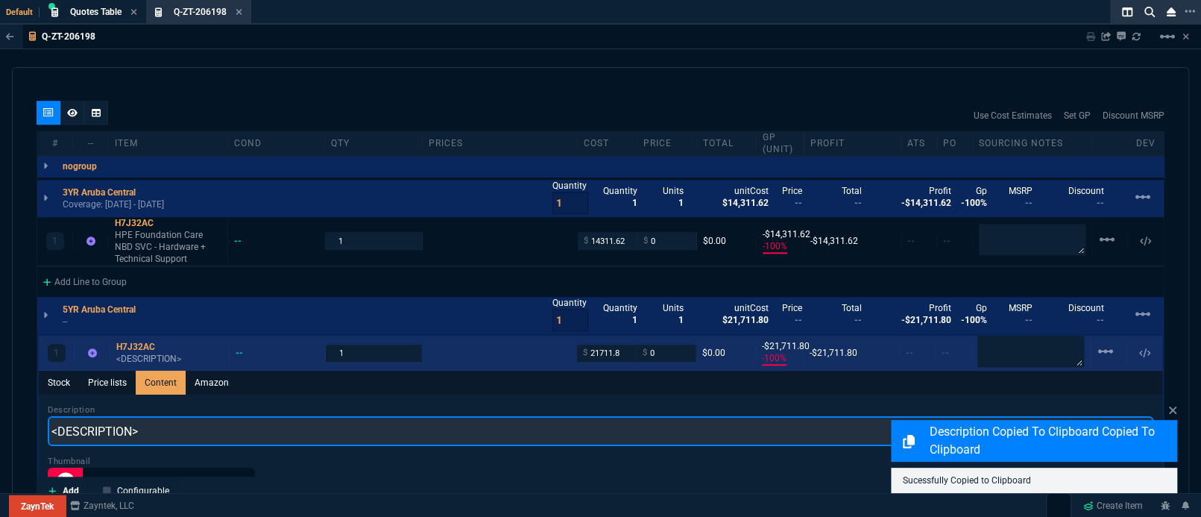
paste input "HPE Foundation Care NBD SVC - Hardware + Technical Support"
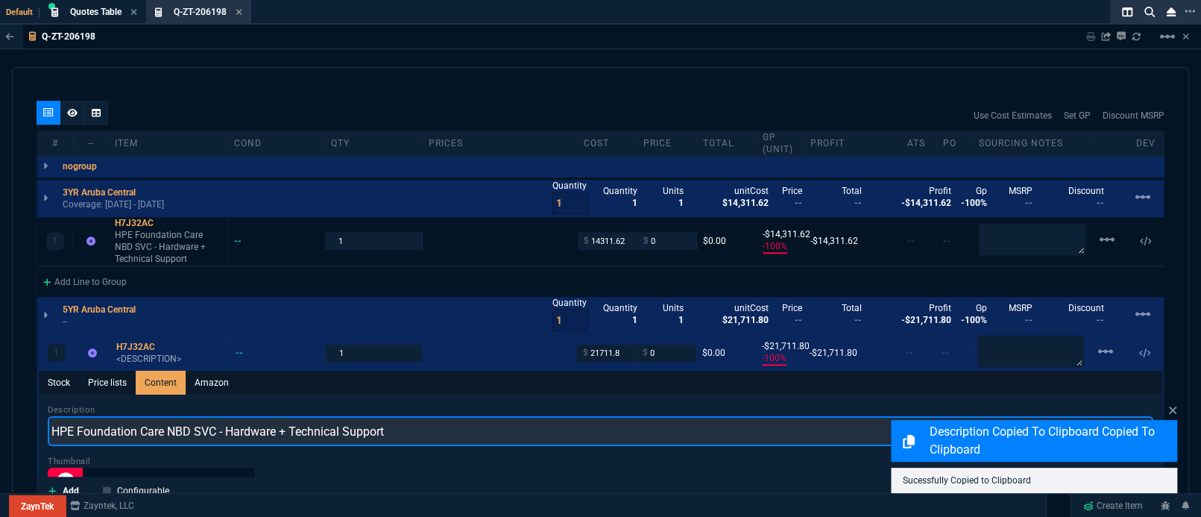
type input "HPE Foundation Care NBD SVC - Hardware + Technical Support"
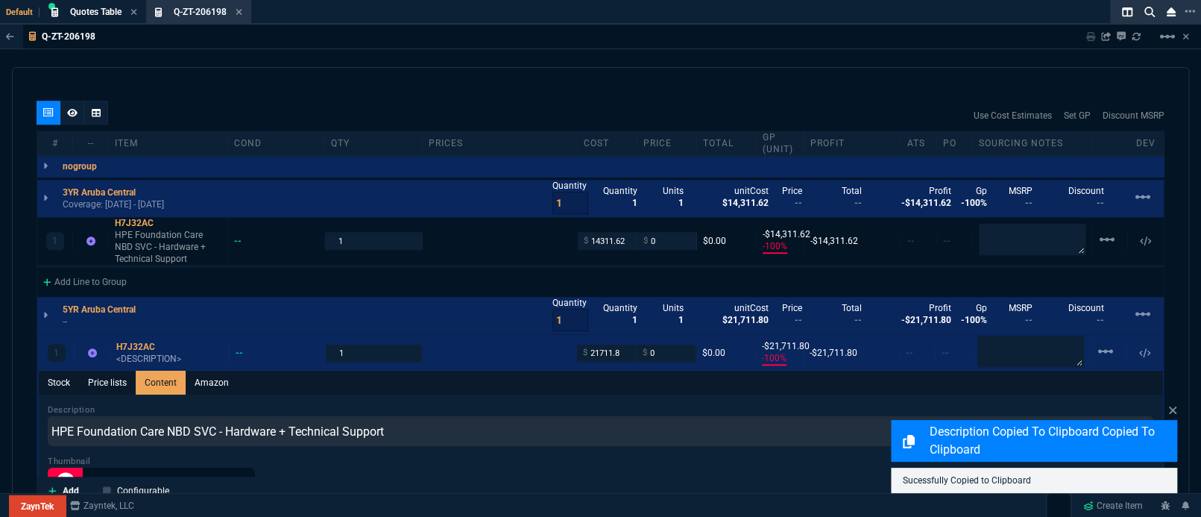
click at [383, 373] on div "Stock Price lists Content Amazon" at bounding box center [601, 383] width 1124 height 24
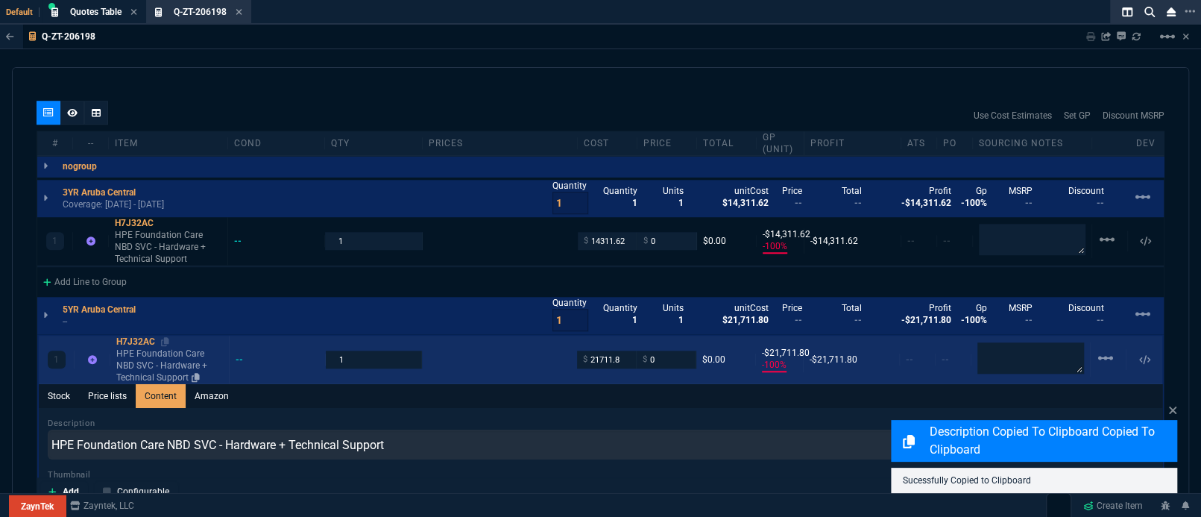
click at [136, 347] on p "HPE Foundation Care NBD SVC - Hardware + Technical Support" at bounding box center [169, 365] width 107 height 36
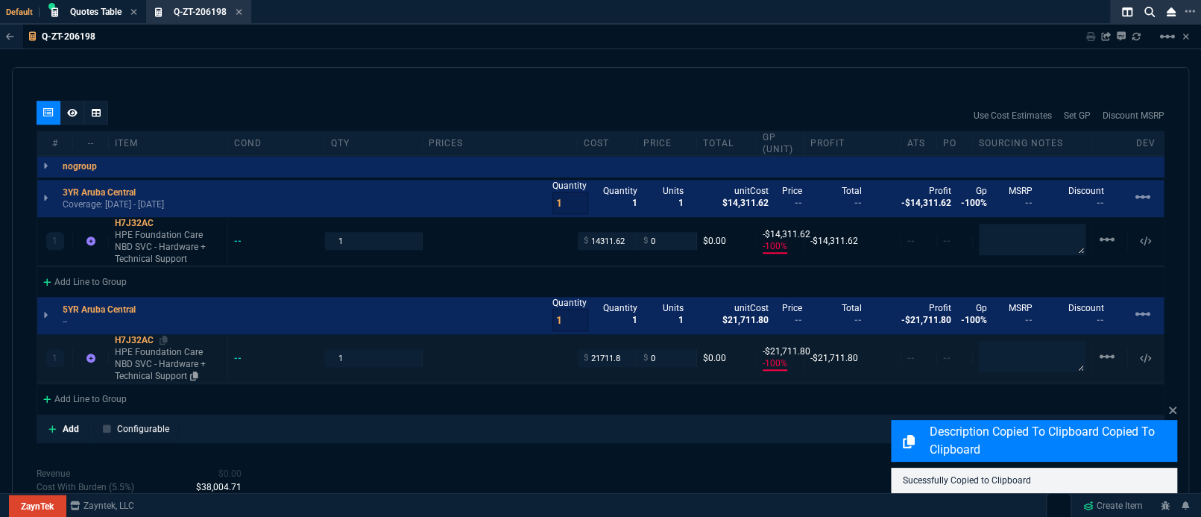
type input "-100"
type input "-21712"
click at [606, 236] on input "14311.62" at bounding box center [607, 240] width 47 height 17
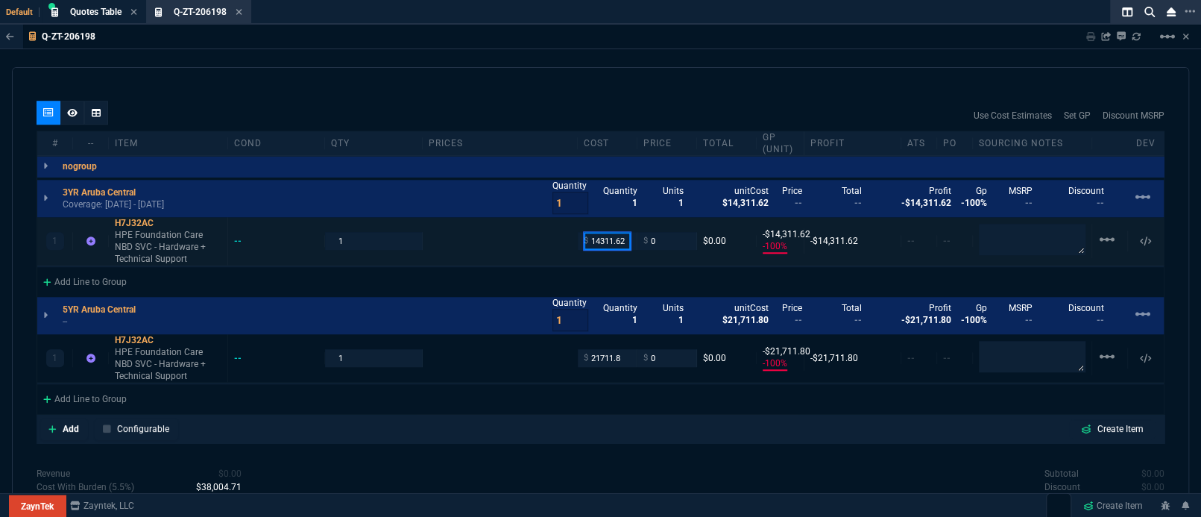
paste input "7155.81"
type input "7155.81"
click at [597, 349] on input "21711.8" at bounding box center [607, 357] width 47 height 17
type input "7155.81"
type input "-7156"
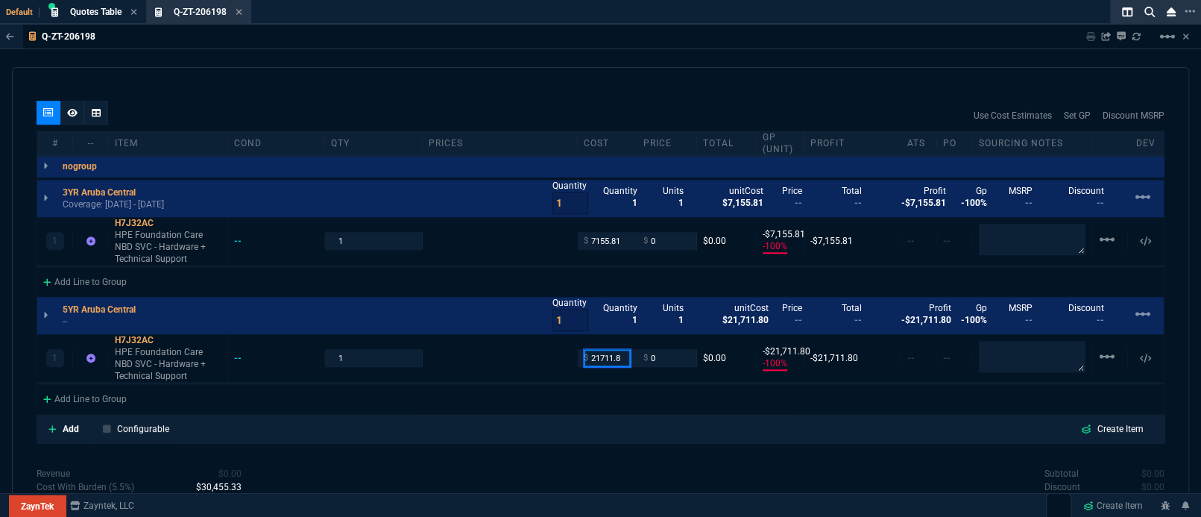
paste input "10855.9"
type input "10855.9"
click at [644, 468] on div "Subtotal $0.00 Discount $0.00 Tax Rate 0 Shipping $0.00 Est Tax $0.00 Est Total…" at bounding box center [883, 508] width 564 height 82
type input "10855.9"
type input "-10856"
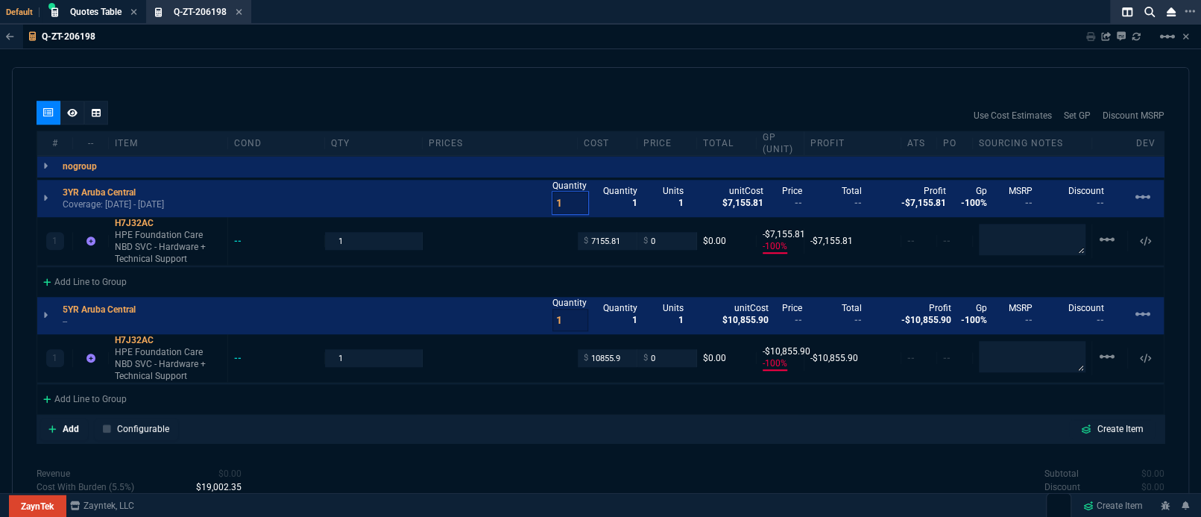
type input "2"
click at [573, 192] on input "2" at bounding box center [571, 203] width 36 height 22
click at [573, 309] on input "1" at bounding box center [571, 320] width 36 height 22
type input "2"
click at [573, 309] on input "2" at bounding box center [571, 320] width 36 height 22
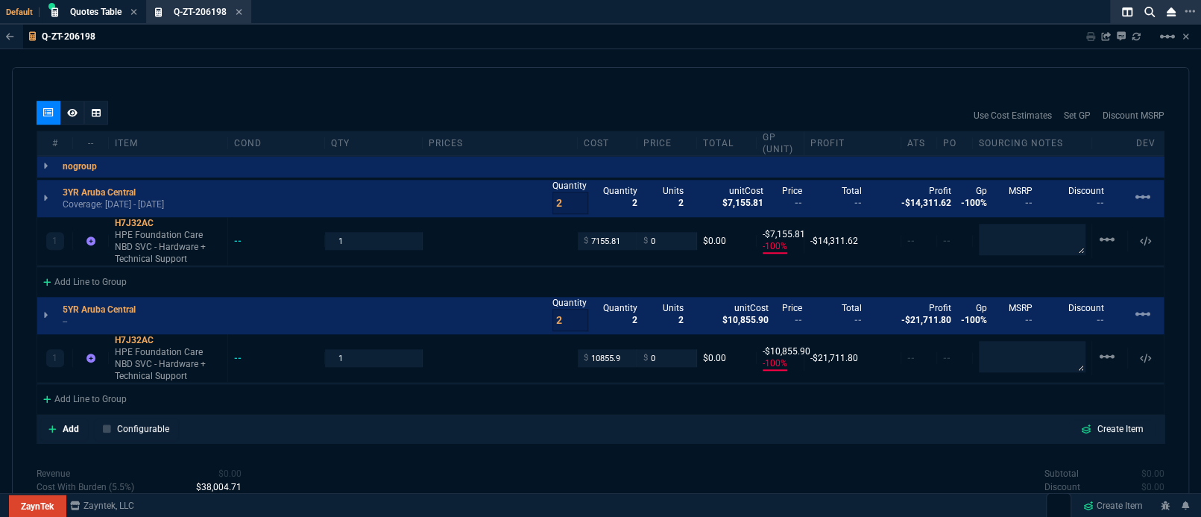
click at [439, 450] on div "quote Q-ZT-206198 [PERSON_NAME] Inc draft ZaynTek, LLC [STREET_ADDRESS] Details…" at bounding box center [600, 286] width 1177 height 439
click at [209, 190] on div "3YR Aruba Central Coverage: [DATE] - [DATE] Quantity 2 Quantity 2 Units 2 unitC…" at bounding box center [600, 198] width 1127 height 37
click at [164, 198] on p "Coverage: [DATE] - [DATE]" at bounding box center [113, 204] width 101 height 12
click at [64, 315] on p "--" at bounding box center [104, 321] width 82 height 12
click at [465, 446] on div "quote Q-ZT-206198 [PERSON_NAME] Inc draft ZaynTek, LLC [STREET_ADDRESS] Details…" at bounding box center [600, 286] width 1177 height 439
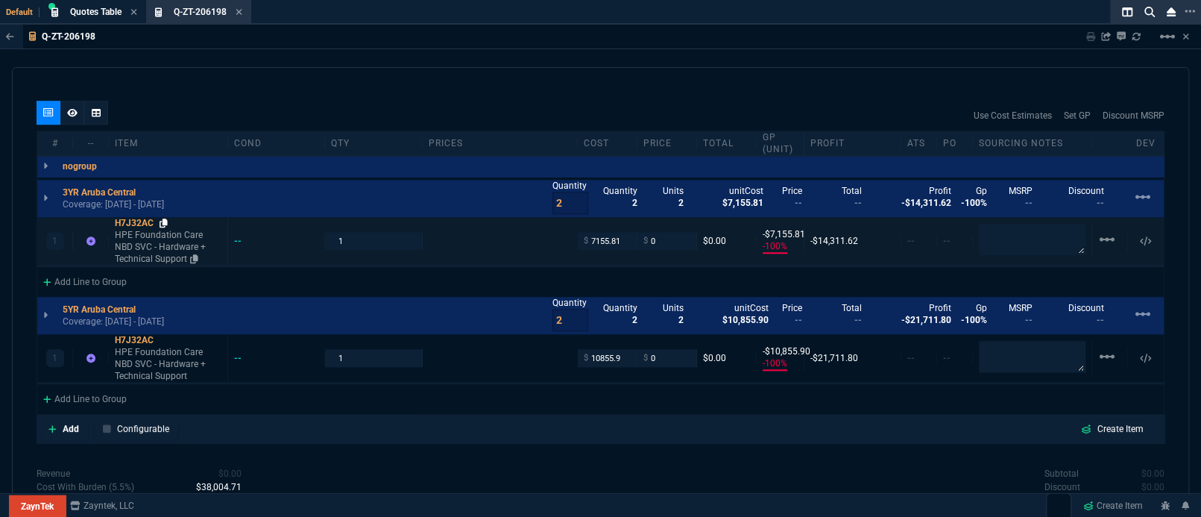
click at [166, 218] on icon at bounding box center [164, 222] width 8 height 9
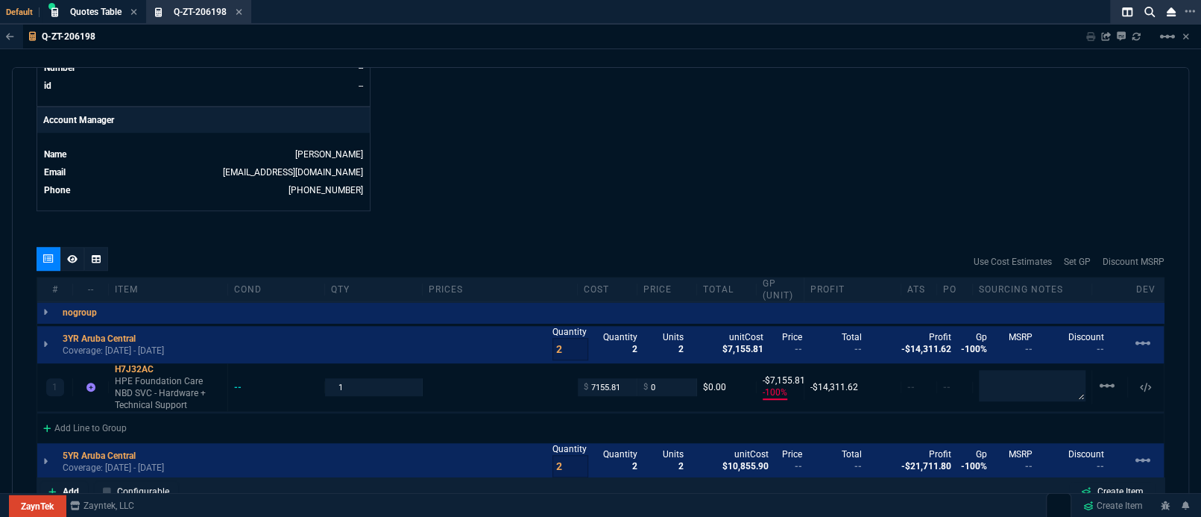
scroll to position [840, 0]
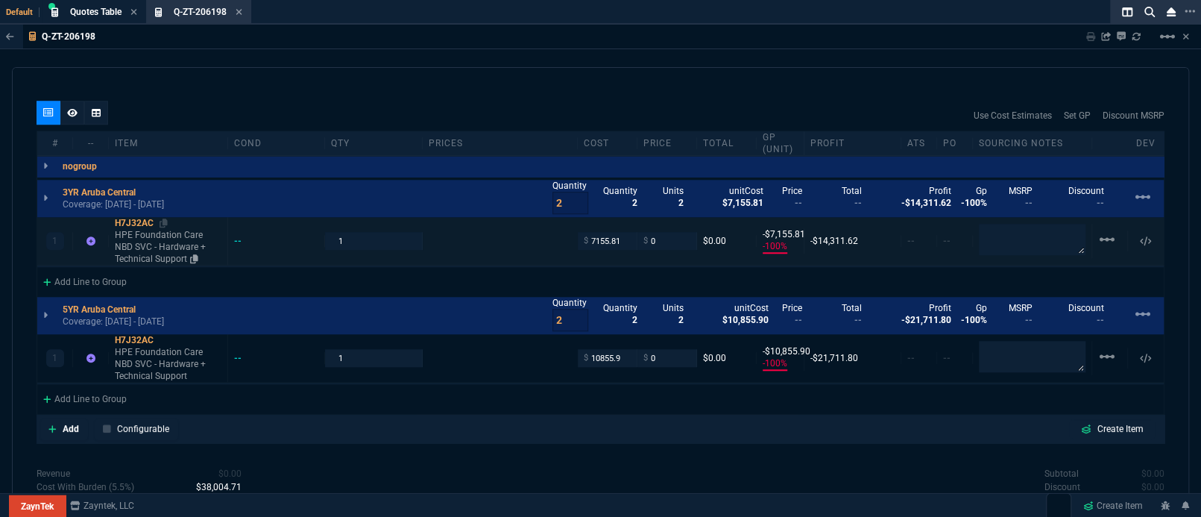
click at [159, 239] on p "HPE Foundation Care NBD SVC - Hardware + Technical Support" at bounding box center [168, 247] width 107 height 36
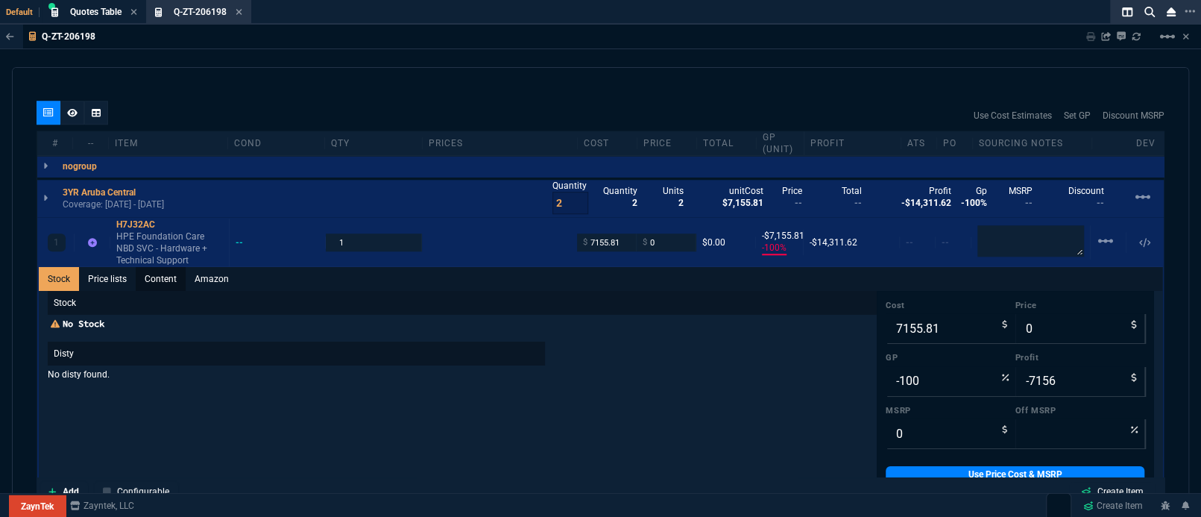
click at [160, 267] on link "Content" at bounding box center [161, 279] width 50 height 24
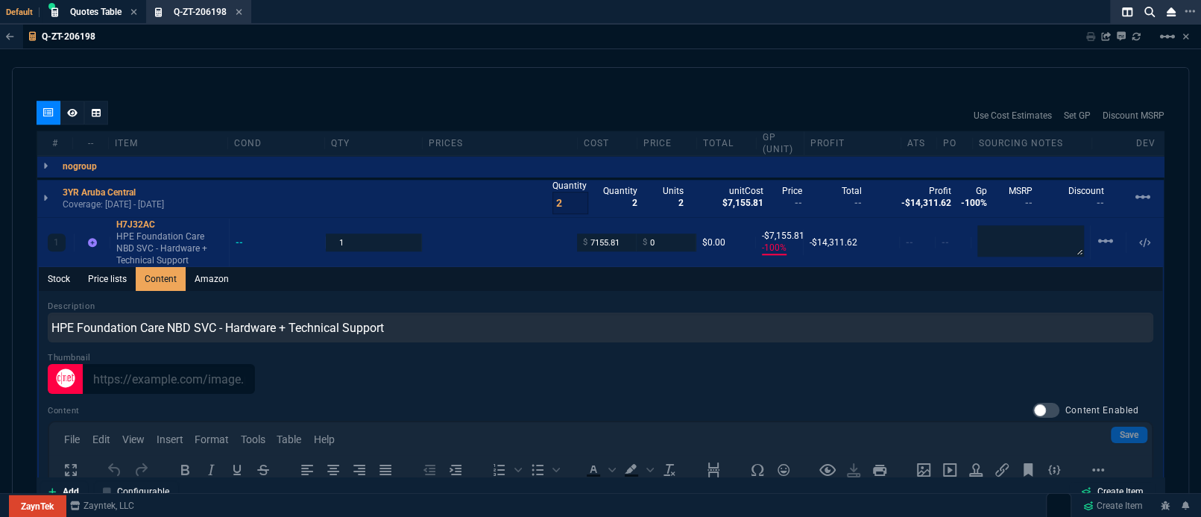
scroll to position [0, 0]
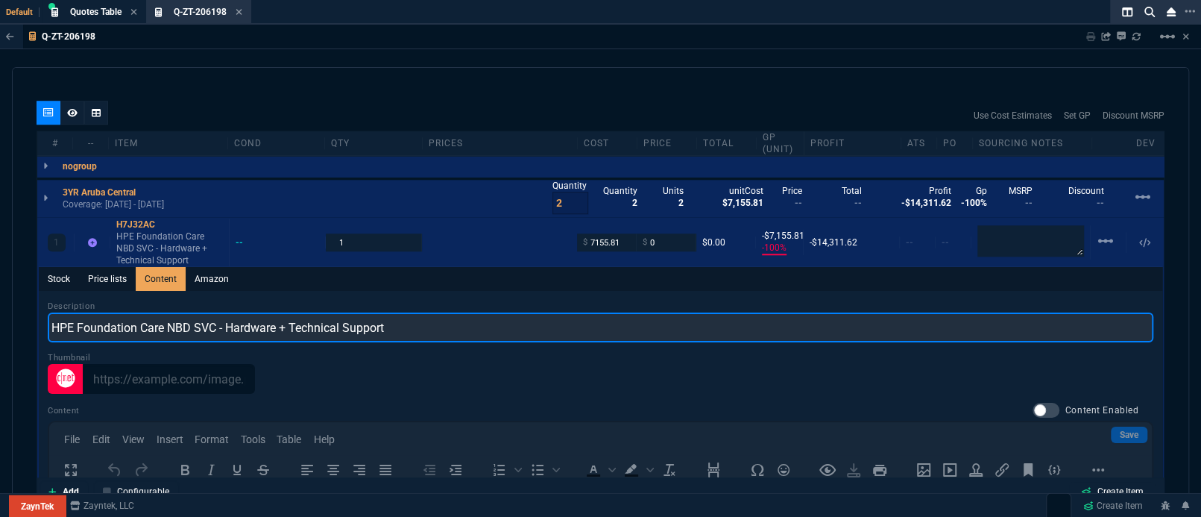
click at [167, 316] on input "HPE Foundation Care NBD SVC - Hardware + Technical Support" at bounding box center [601, 327] width 1106 height 30
type input "HPE Foundation Care 9x5 NBD SVC - Hardware + Technical Support"
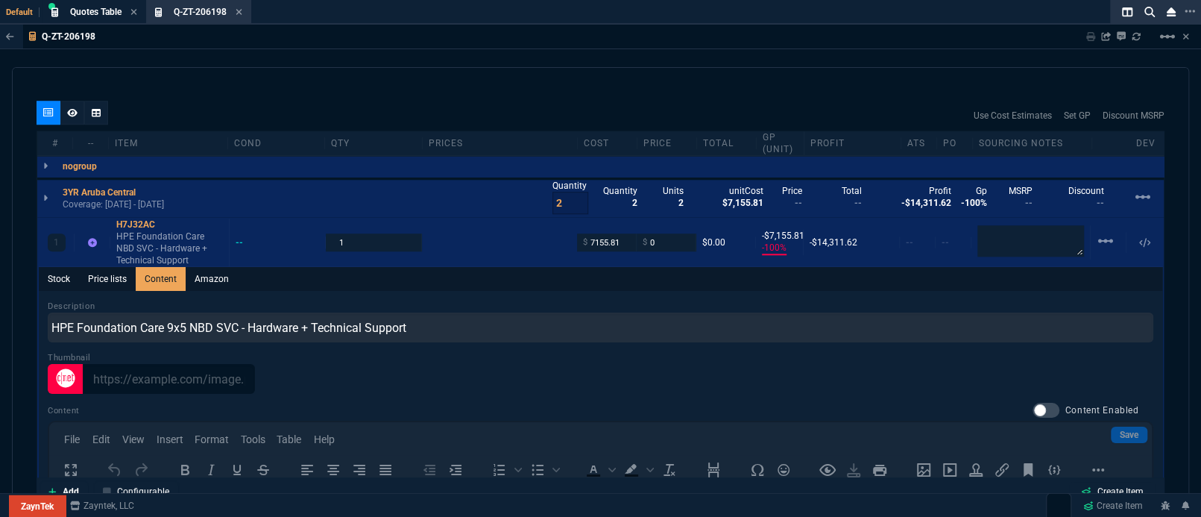
click at [359, 101] on div "Use Cost Estimates Set GP Discount MSRP" at bounding box center [601, 116] width 1128 height 30
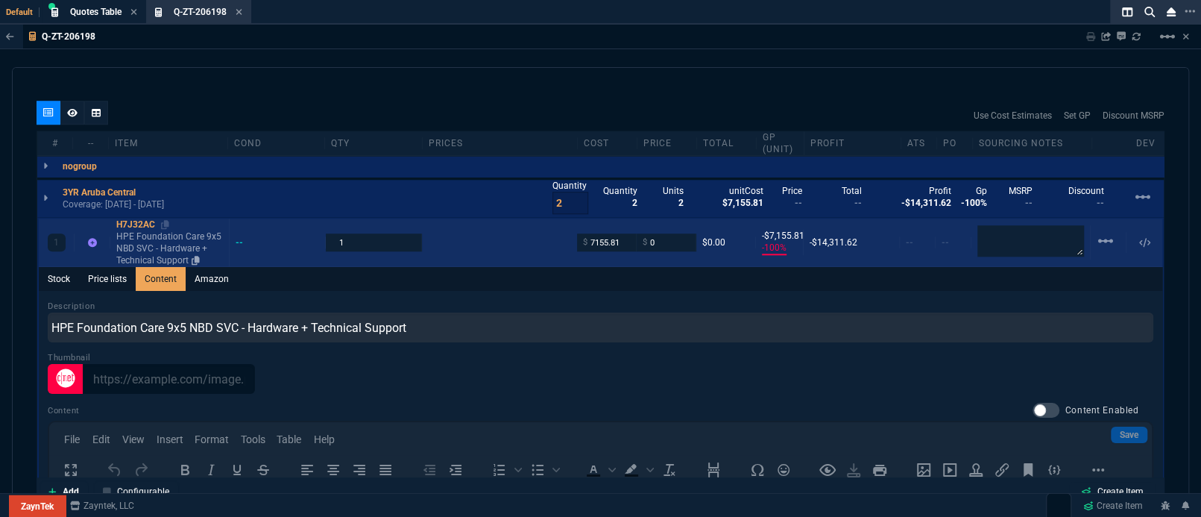
click at [166, 230] on p "HPE Foundation Care 9x5 NBD SVC - Hardware + Technical Support" at bounding box center [169, 248] width 107 height 36
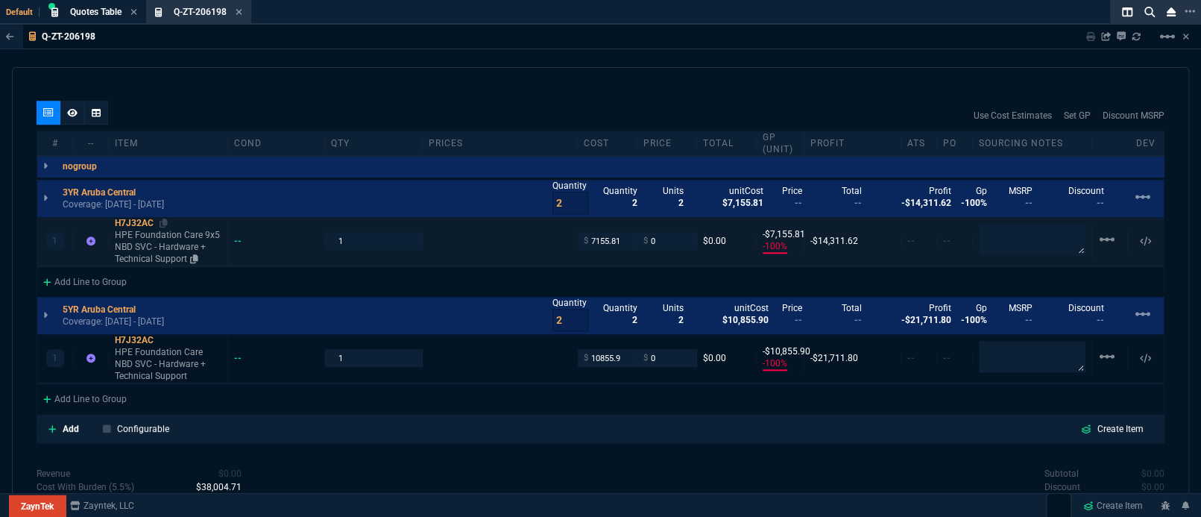
type input "-100"
type input "-7156"
click at [193, 254] on icon at bounding box center [194, 258] width 8 height 9
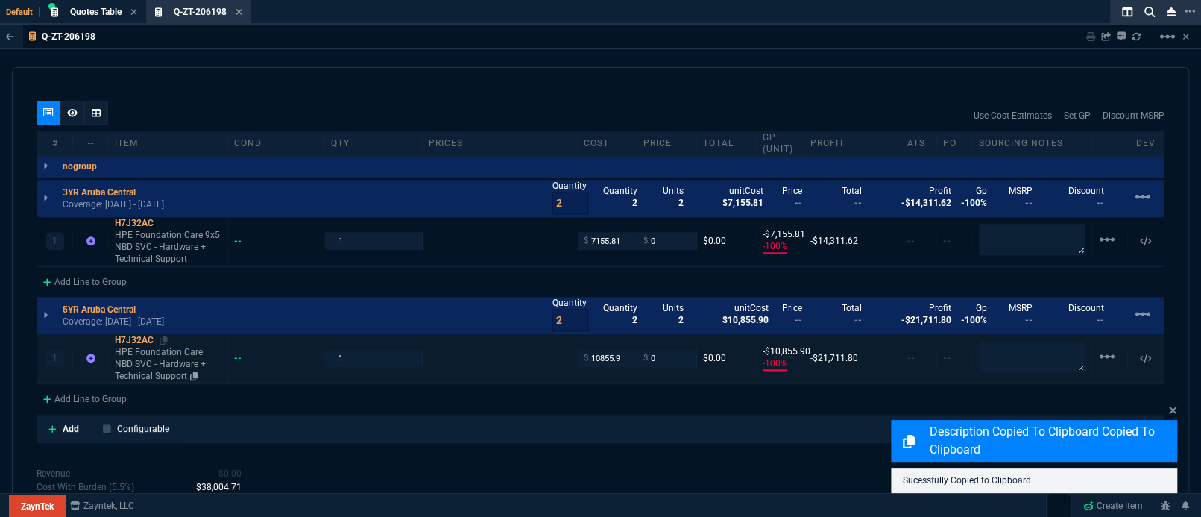
click at [171, 367] on p "HPE Foundation Care NBD SVC - Hardware + Technical Support" at bounding box center [168, 364] width 107 height 36
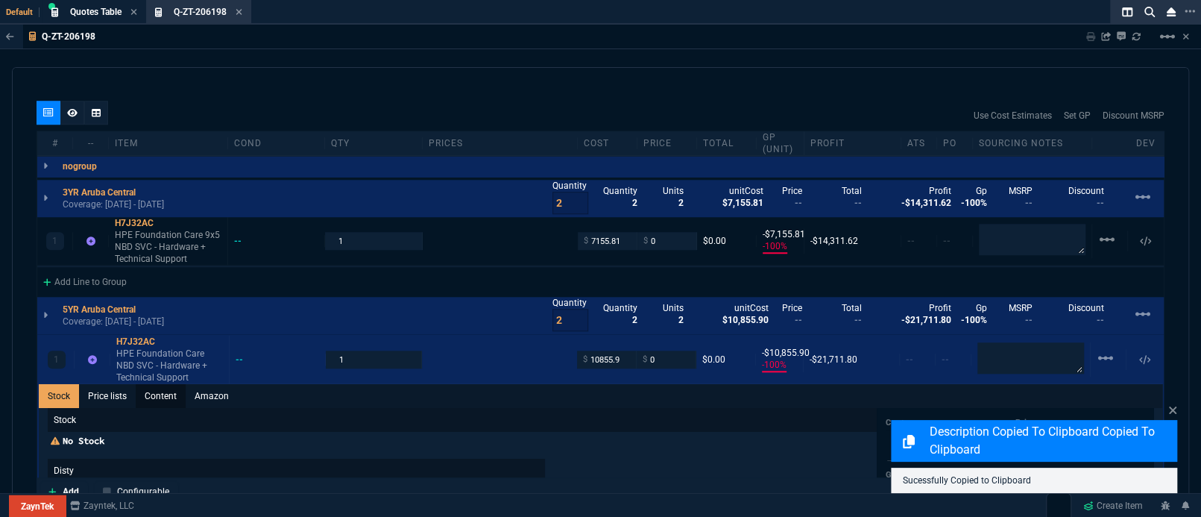
click at [169, 384] on link "Content" at bounding box center [161, 396] width 50 height 24
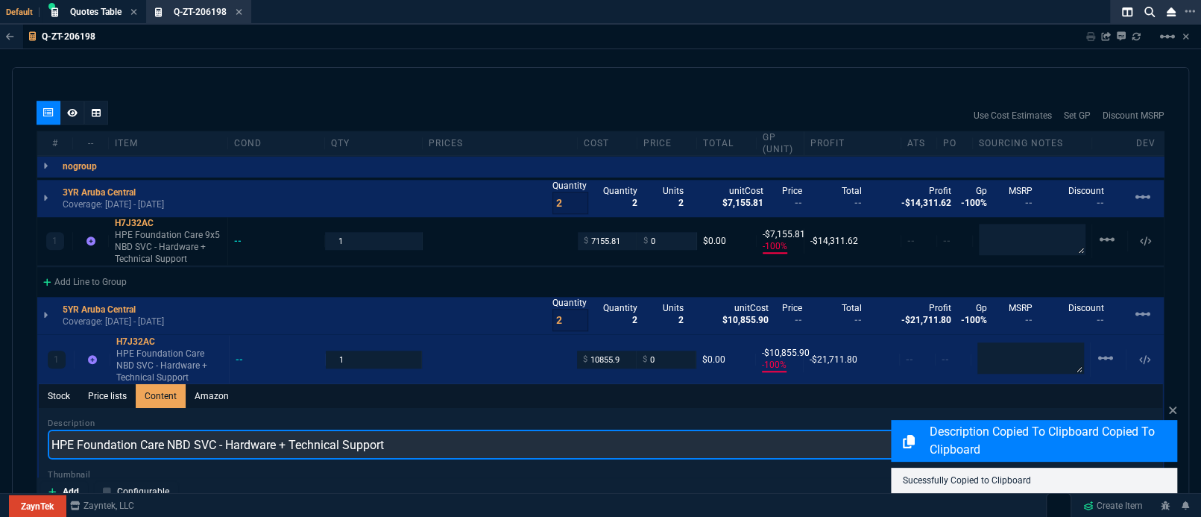
click at [185, 434] on input "HPE Foundation Care NBD SVC - Hardware + Technical Support" at bounding box center [601, 445] width 1106 height 30
paste input "9x5"
type input "HPE Foundation Care 9x5 NBD SVC - Hardware + Technical Support"
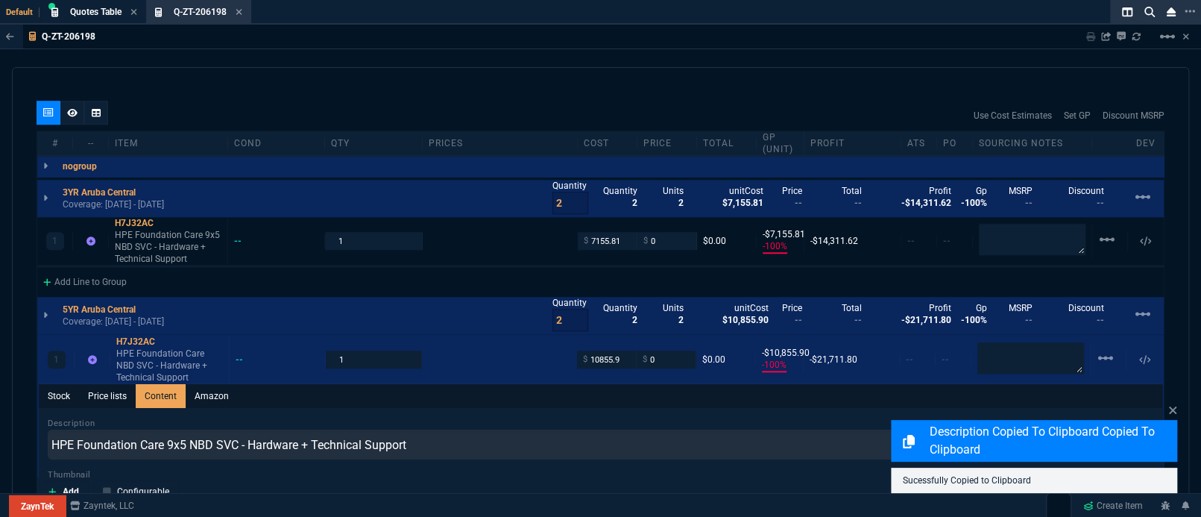
click at [435, 104] on div "Use Cost Estimates Set GP Discount MSRP" at bounding box center [601, 116] width 1128 height 30
click at [145, 237] on p "HPE Foundation Care 9x5 NBD SVC - Hardware + Technical Support" at bounding box center [168, 247] width 107 height 36
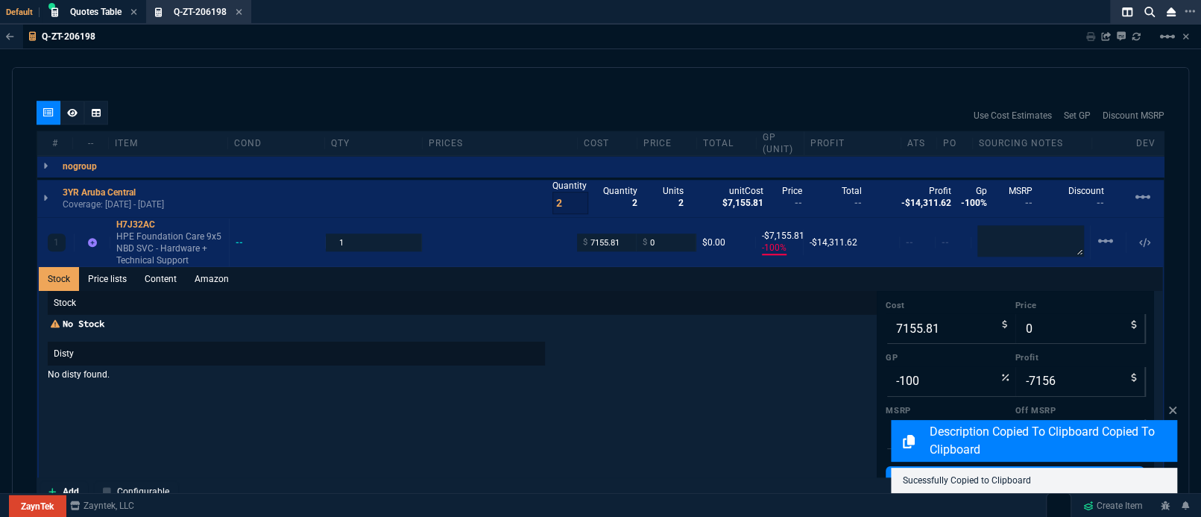
type input "-100"
type input "-10856"
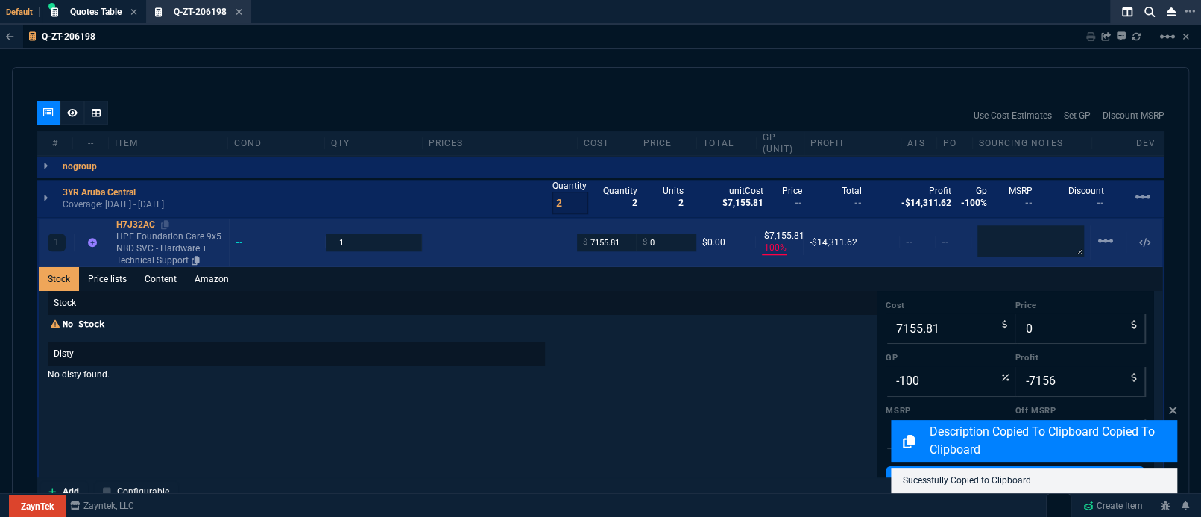
drag, startPoint x: 143, startPoint y: 258, endPoint x: 142, endPoint y: 246, distance: 12.0
click at [143, 251] on div "1 H7J32AC HPE Foundation Care 9x5 NBD SVC - Hardware + Technical Support -- 1 $…" at bounding box center [600, 423] width 1127 height 413
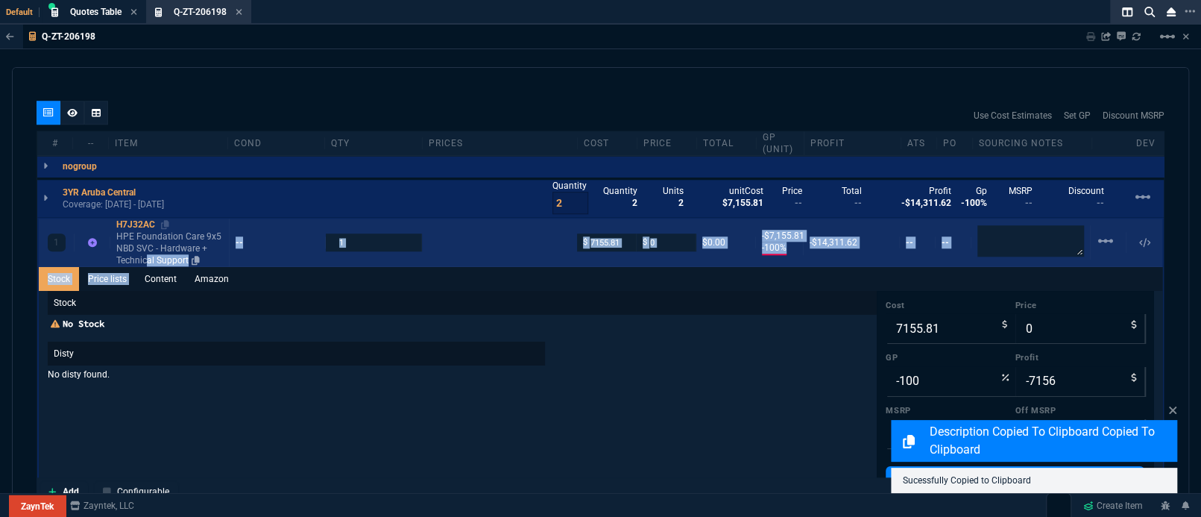
click at [151, 230] on p "HPE Foundation Care 9x5 NBD SVC - Hardware + Technical Support" at bounding box center [169, 248] width 107 height 36
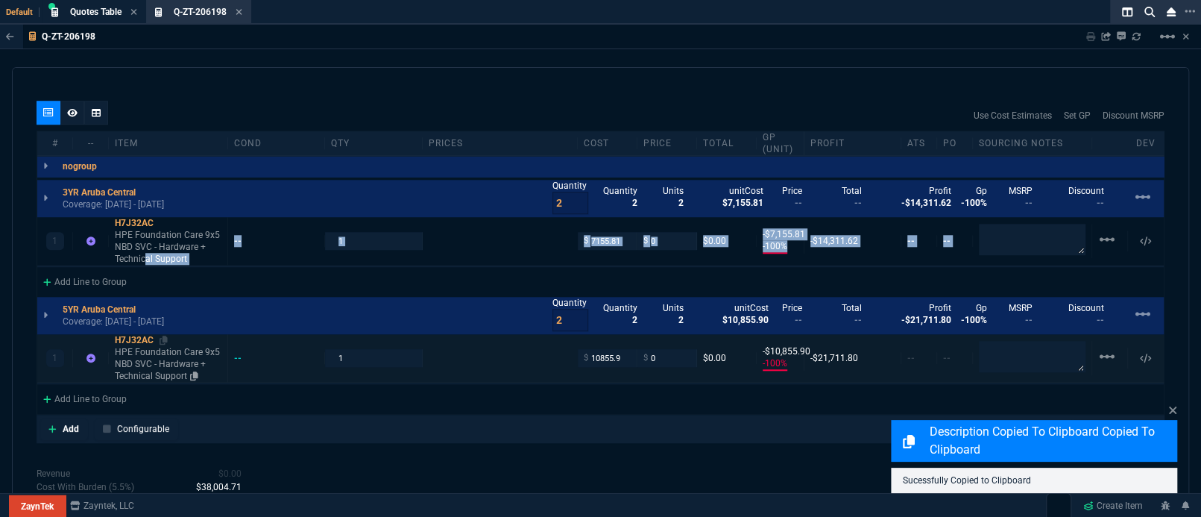
click at [128, 361] on p "HPE Foundation Care 9x5 NBD SVC - Hardware + Technical Support" at bounding box center [168, 364] width 107 height 36
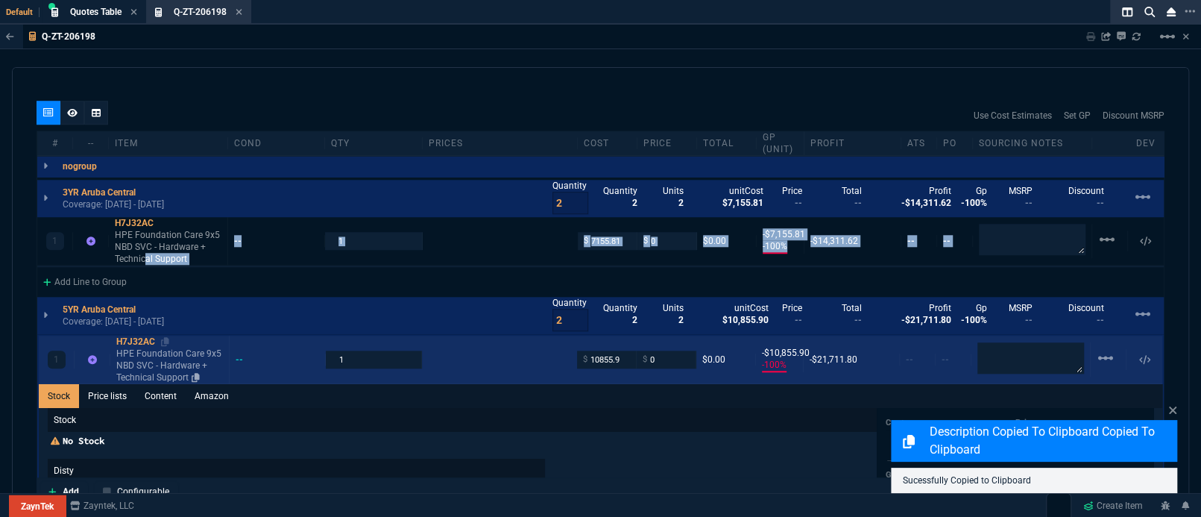
click at [128, 361] on p "HPE Foundation Care 9x5 NBD SVC - Hardware + Technical Support" at bounding box center [169, 365] width 107 height 36
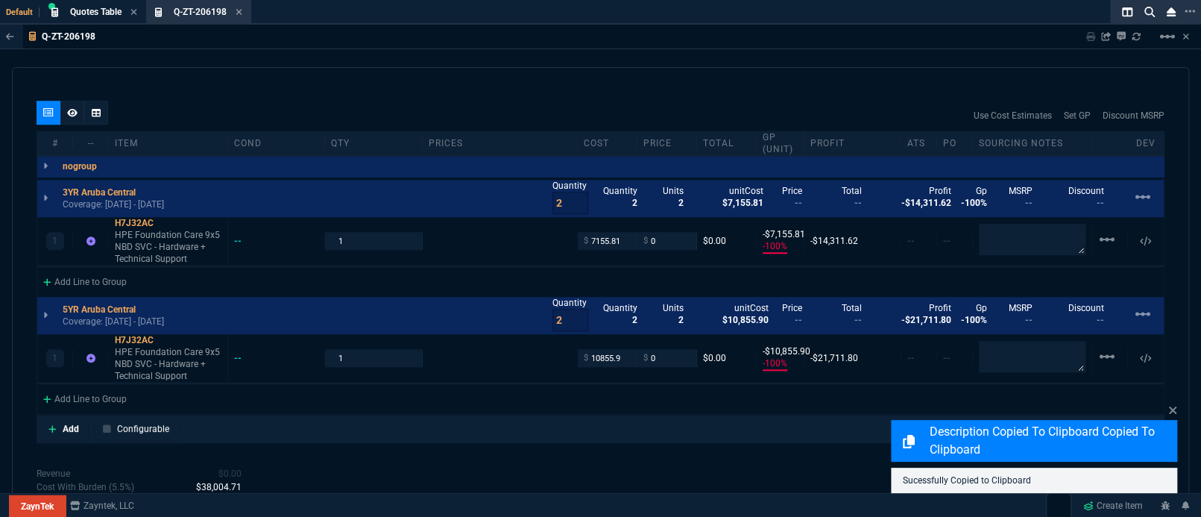
click at [322, 110] on div "Use Cost Estimates Set GP Discount MSRP" at bounding box center [601, 116] width 1128 height 30
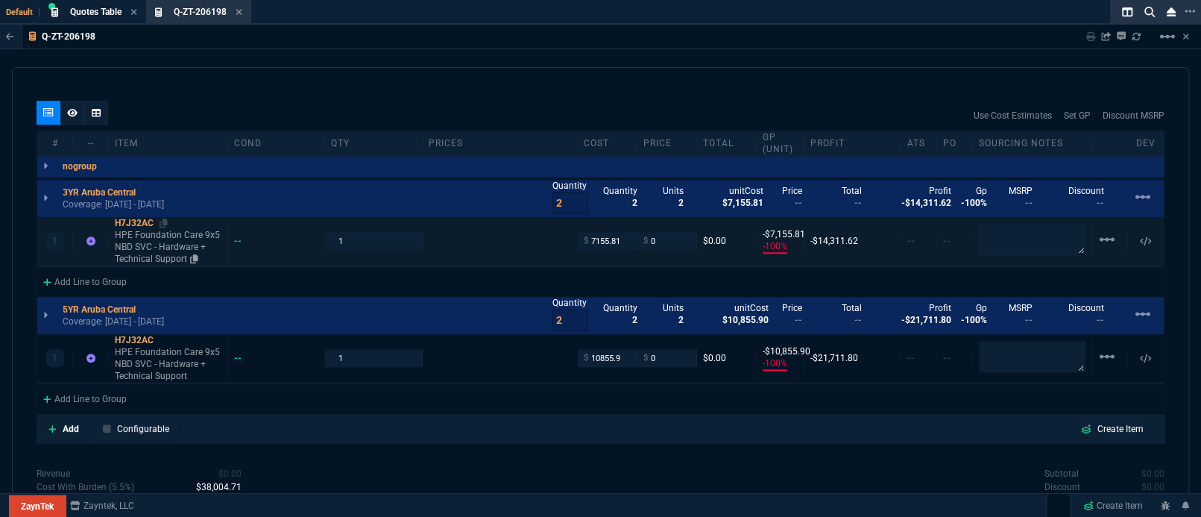
click at [138, 241] on p "HPE Foundation Care 9x5 NBD SVC - Hardware + Technical Support" at bounding box center [168, 247] width 107 height 36
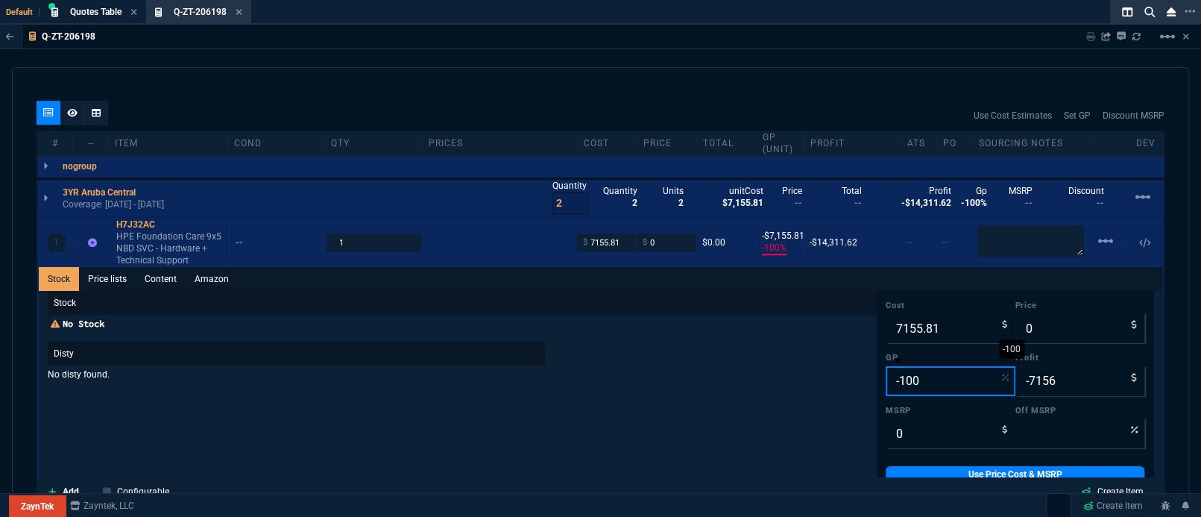
click at [925, 366] on input "-100" at bounding box center [950, 381] width 129 height 30
type input "1"
type input "7228"
type input "72"
type input "15"
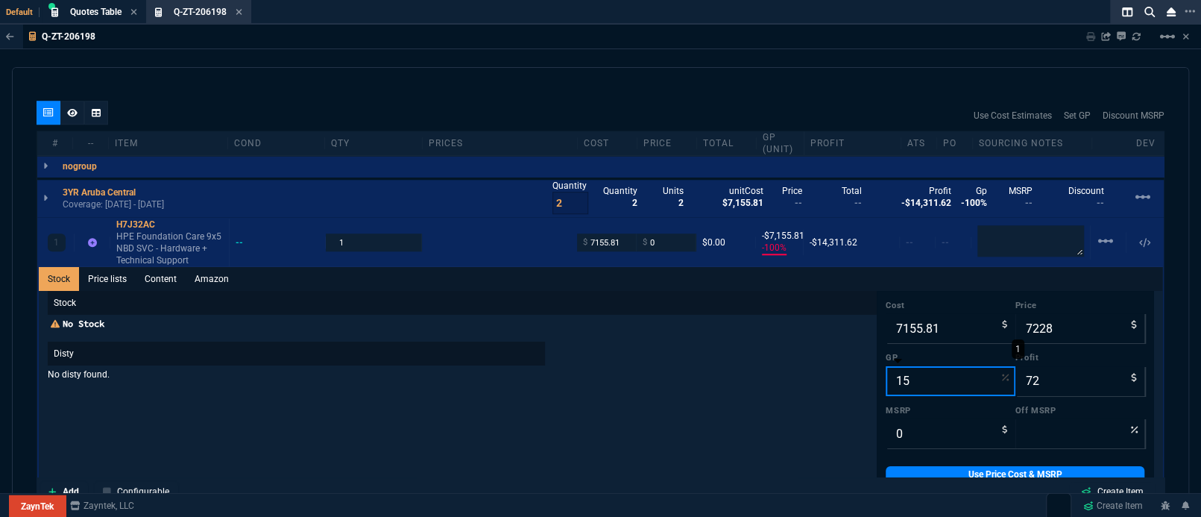
type input "8419"
type input "1263"
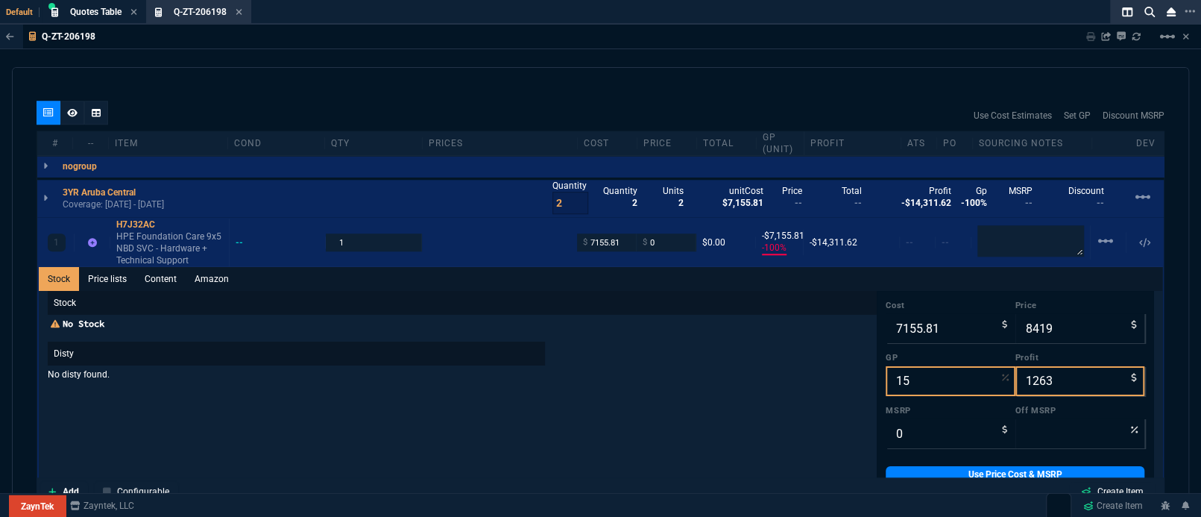
type input "15"
click at [832, 82] on div "quote Q-ZT-206198 [PERSON_NAME] Inc draft ZaynTek, LLC [STREET_ADDRESS] Details…" at bounding box center [600, 286] width 1177 height 439
click at [925, 466] on link "Use Price Cost & MSRP" at bounding box center [1015, 474] width 259 height 16
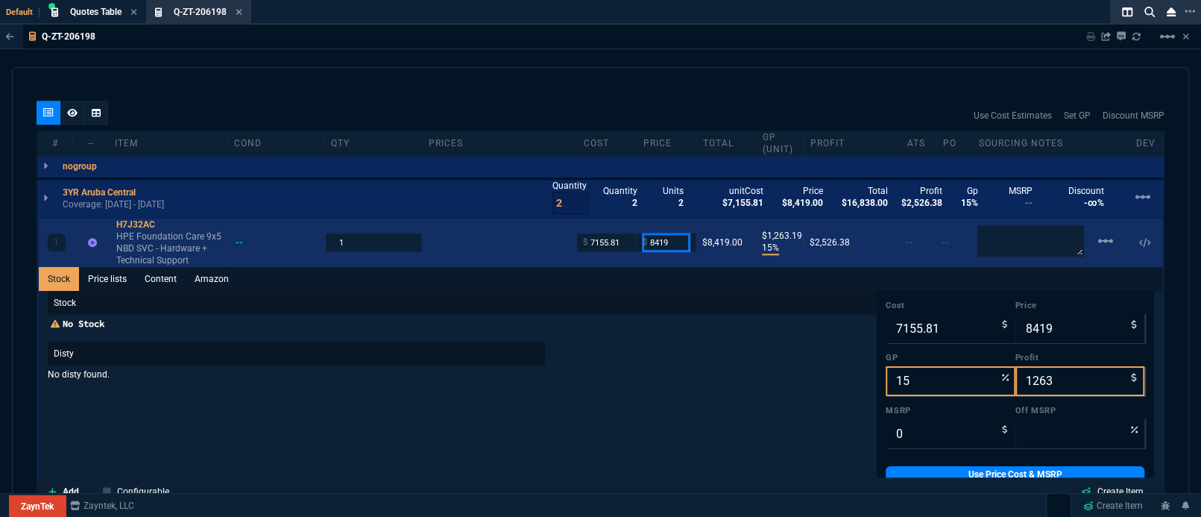
click at [676, 236] on input "8419" at bounding box center [666, 241] width 47 height 17
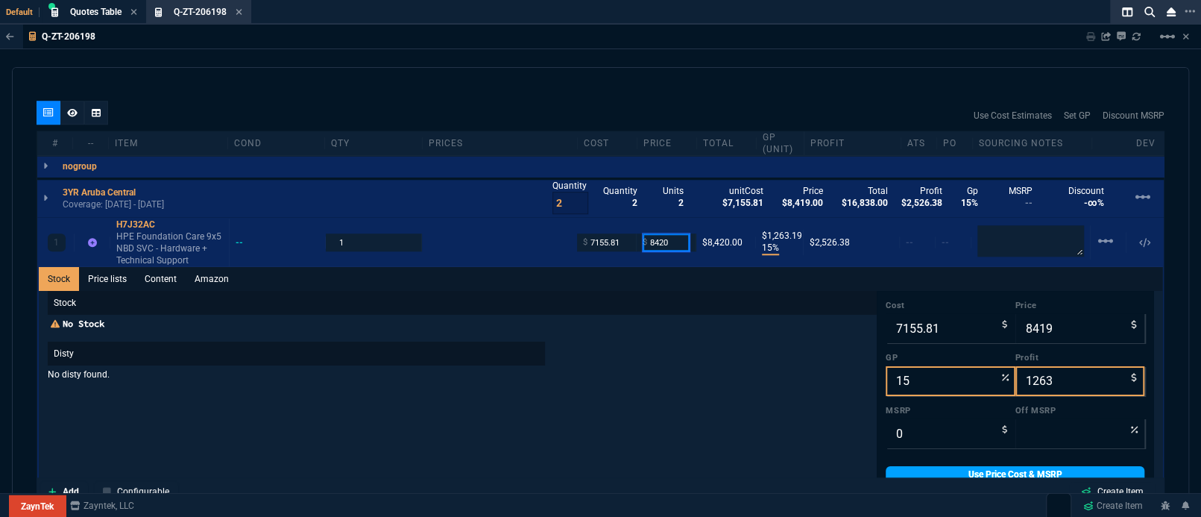
type input "8420"
click at [1039, 466] on link "Use Price Cost & MSRP" at bounding box center [1015, 474] width 259 height 16
type input "8420"
type input "1264"
click at [632, 81] on div "quote Q-ZT-206198 [PERSON_NAME] Inc draft ZaynTek, LLC [STREET_ADDRESS] Details…" at bounding box center [600, 286] width 1177 height 439
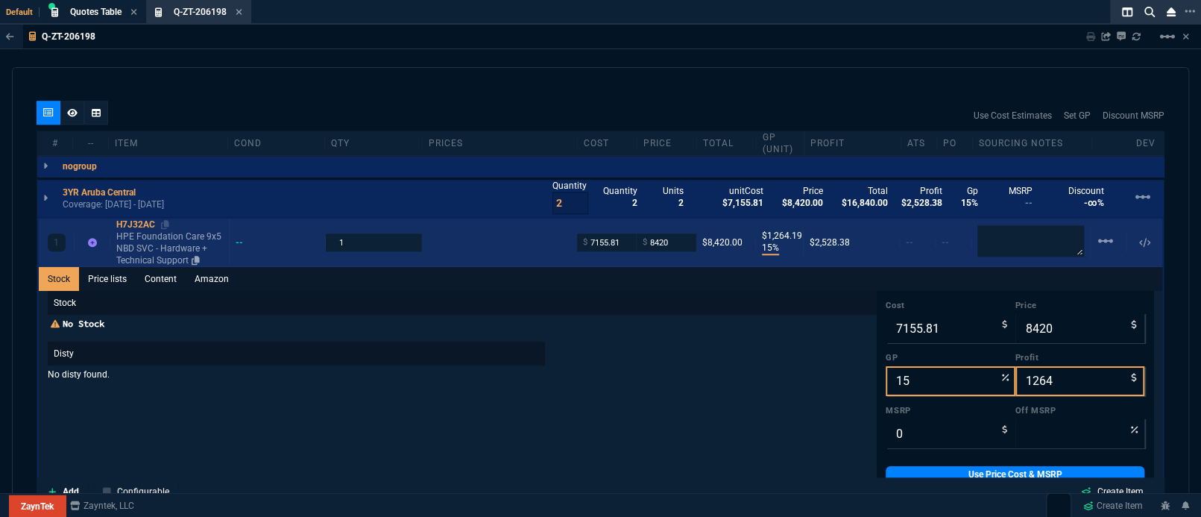
click at [155, 241] on p "HPE Foundation Care 9x5 NBD SVC - Hardware + Technical Support" at bounding box center [169, 248] width 107 height 36
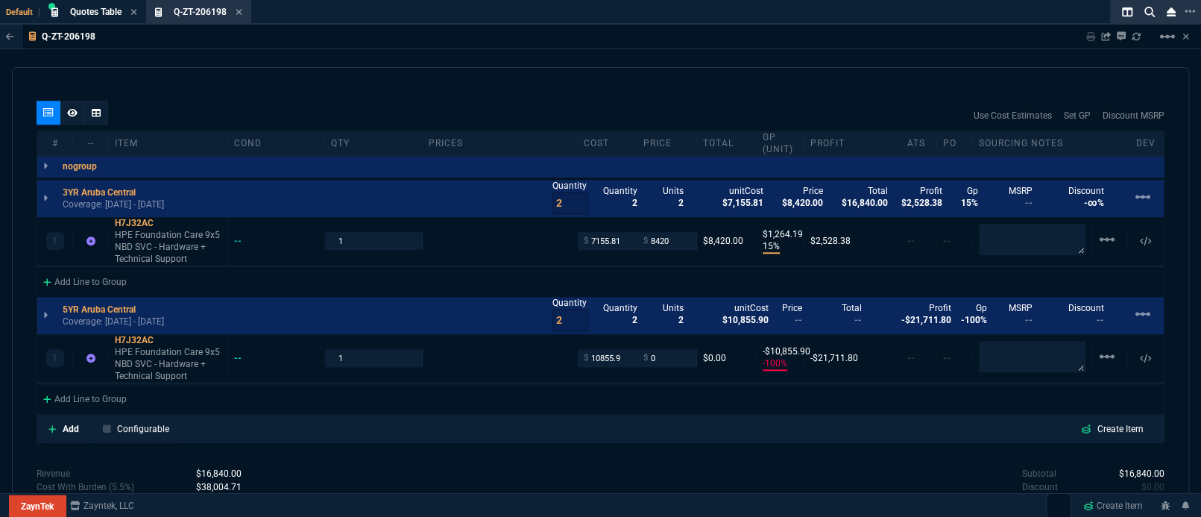
scroll to position [132, 0]
click at [664, 349] on input "0" at bounding box center [667, 357] width 47 height 17
click at [125, 358] on p "HPE Foundation Care 9x5 NBD SVC - Hardware + Technical Support" at bounding box center [168, 364] width 107 height 36
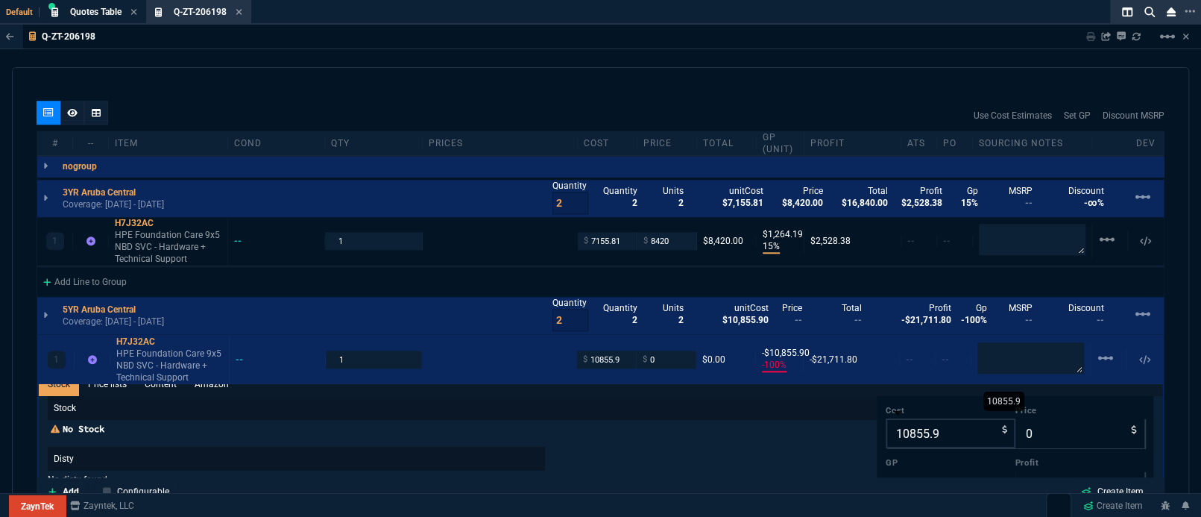
scroll to position [25, 0]
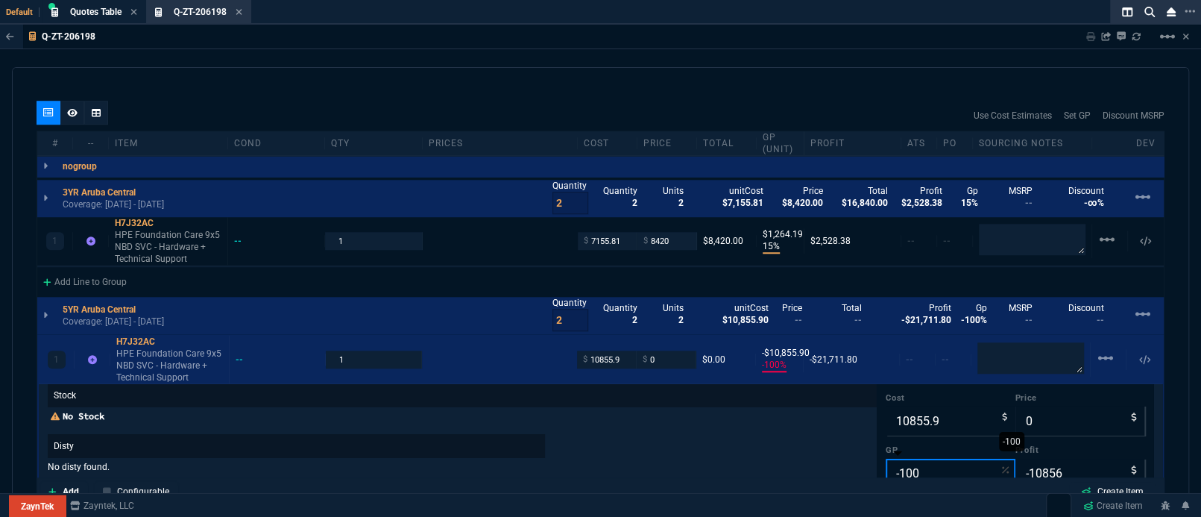
click at [916, 459] on input "-100" at bounding box center [950, 474] width 129 height 30
type input "2"
type input "11077"
type input "221"
type input "20"
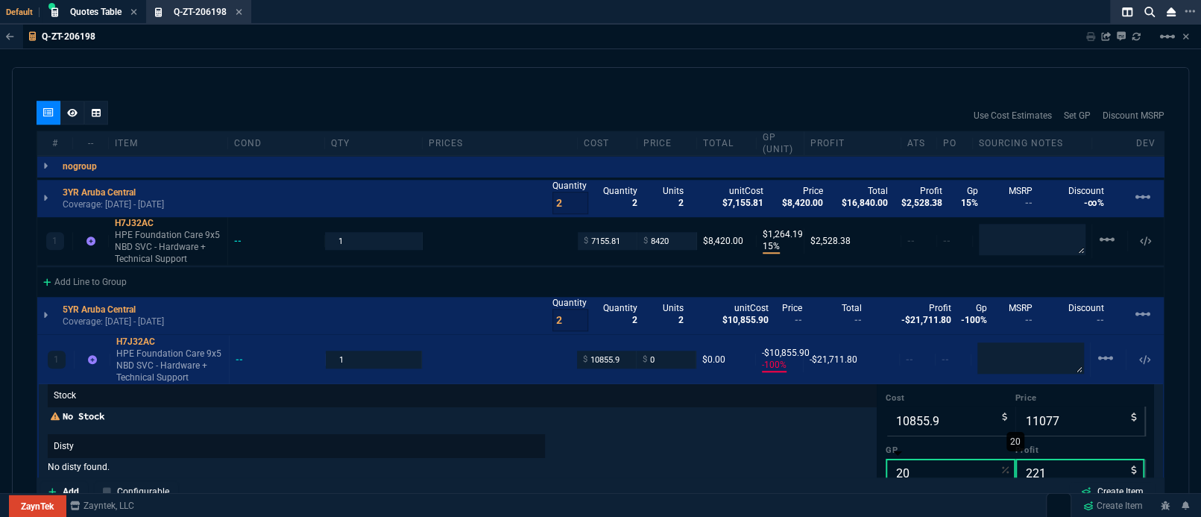
type input "13570"
type input "2714"
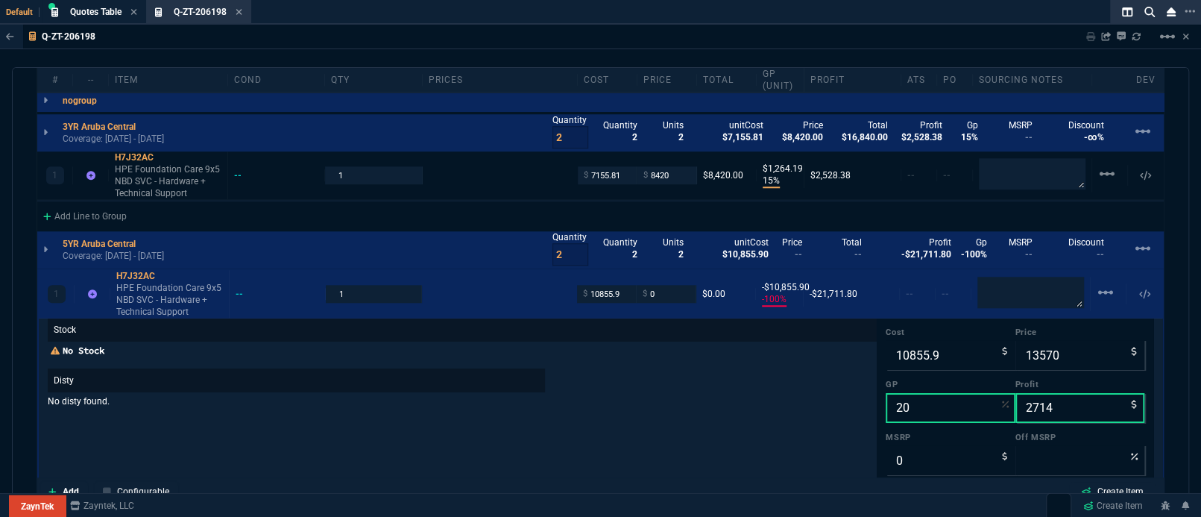
scroll to position [972, 0]
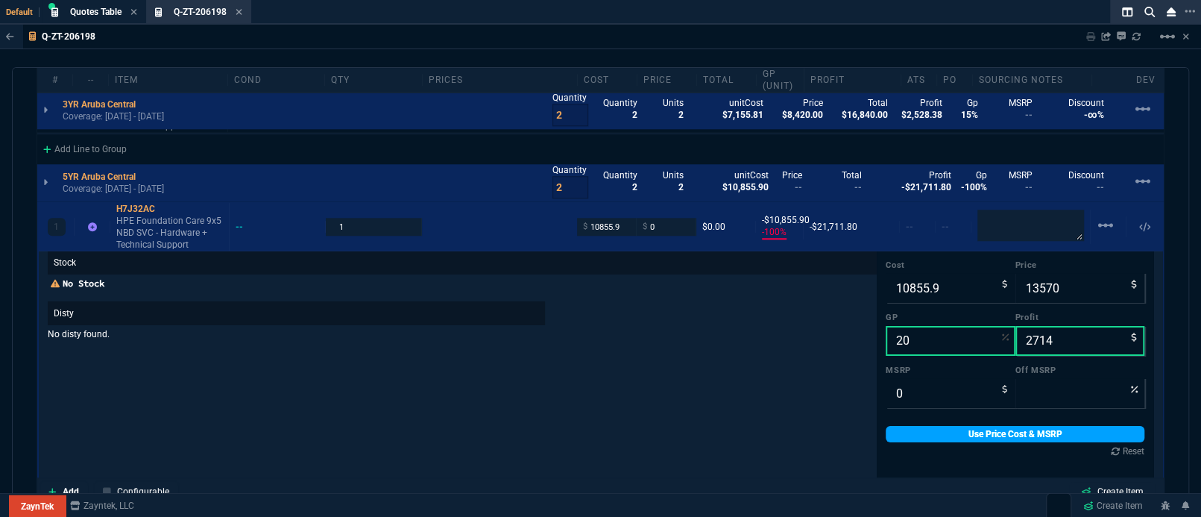
type input "20"
click at [1014, 426] on link "Use Price Cost & MSRP" at bounding box center [1015, 434] width 259 height 16
type input "13570"
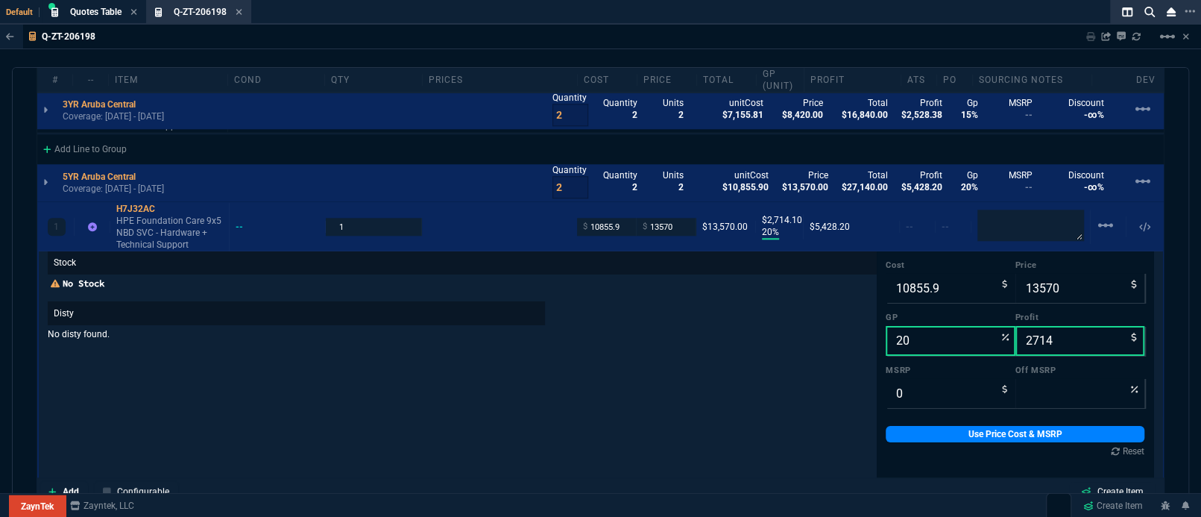
click at [1169, 316] on div "quote Q-ZT-206198 [PERSON_NAME] Inc draft ZaynTek, LLC [STREET_ADDRESS] Details…" at bounding box center [600, 286] width 1177 height 439
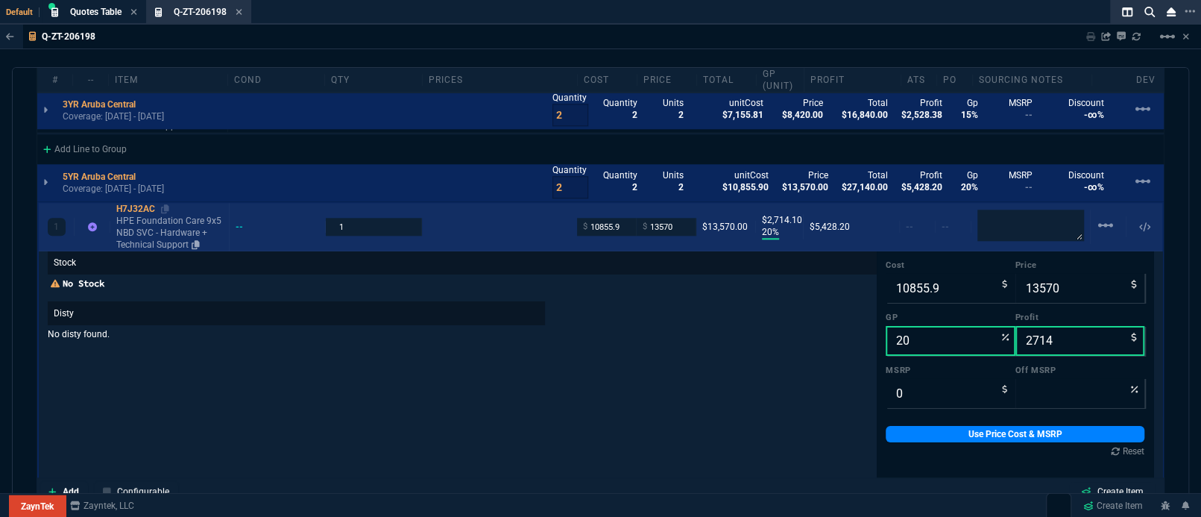
click at [153, 216] on p "HPE Foundation Care 9x5 NBD SVC - Hardware + Technical Support" at bounding box center [169, 233] width 107 height 36
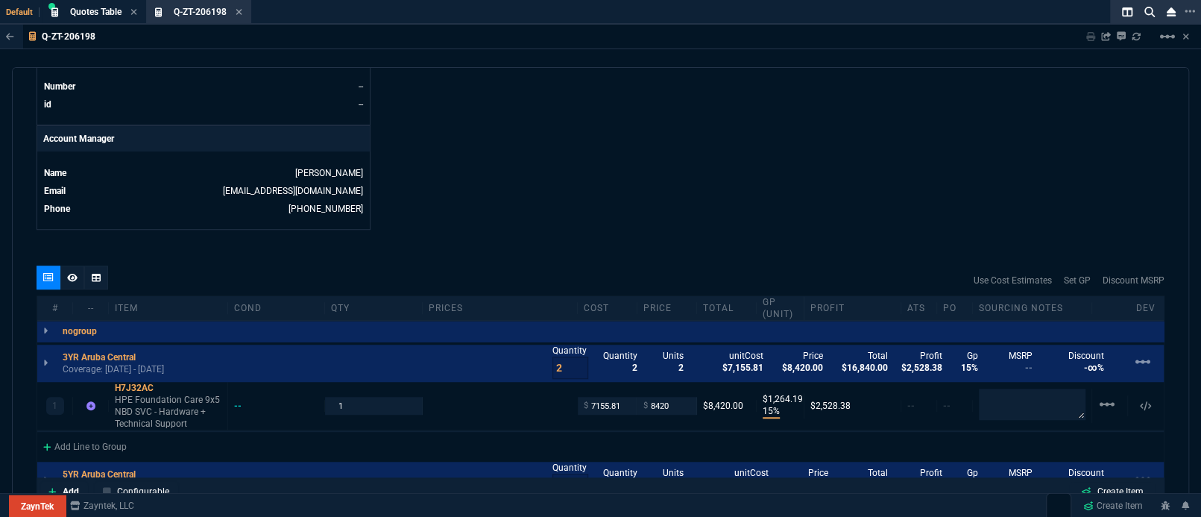
scroll to position [543, 0]
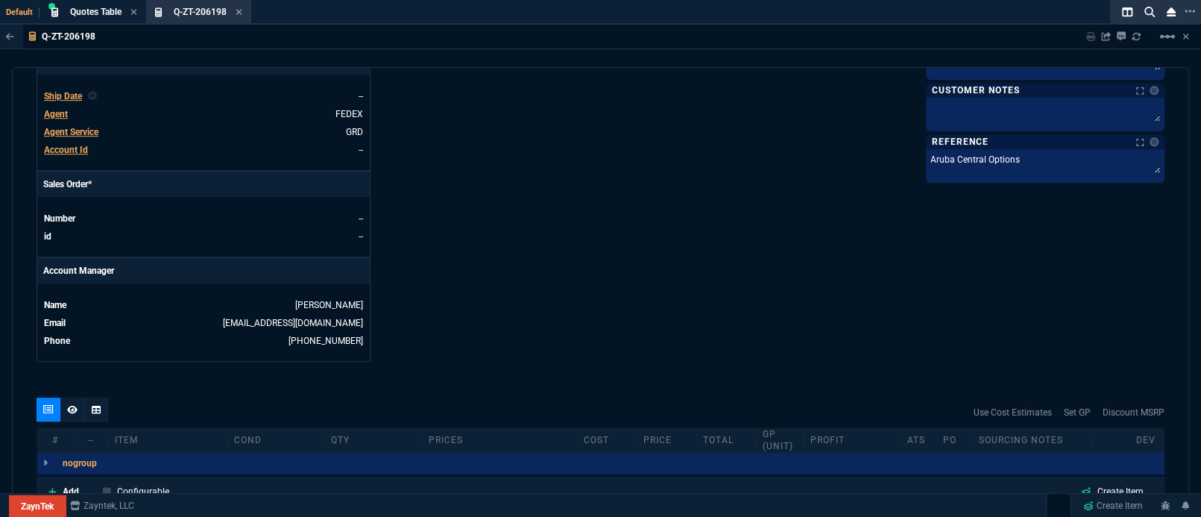
click at [986, 96] on div "Customer Notes Customer Notes" at bounding box center [1045, 90] width 239 height 15
click at [986, 101] on textarea at bounding box center [1045, 112] width 233 height 22
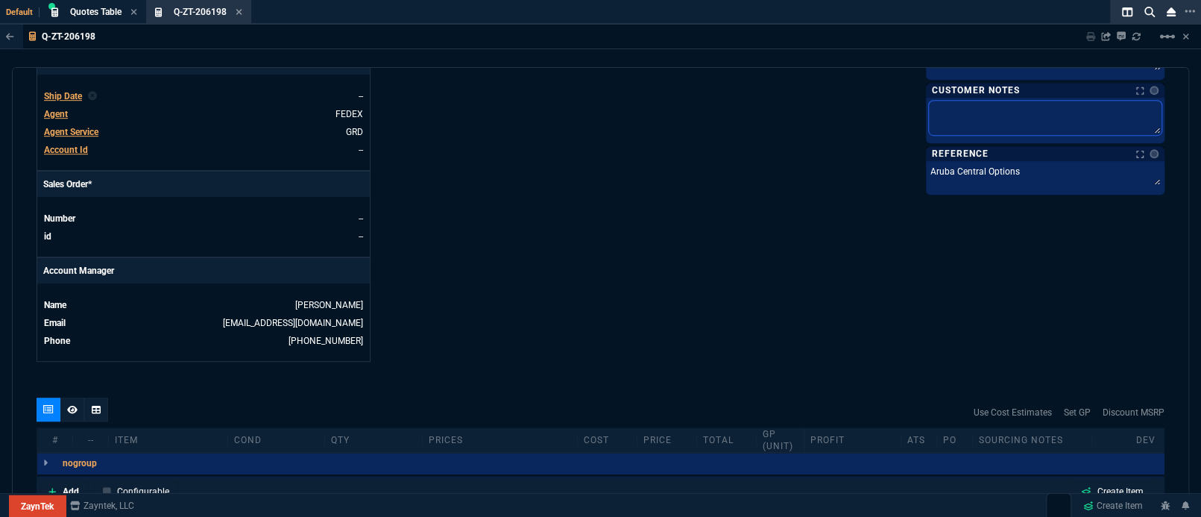
type textarea "H"
type textarea "HP"
type textarea "HPE"
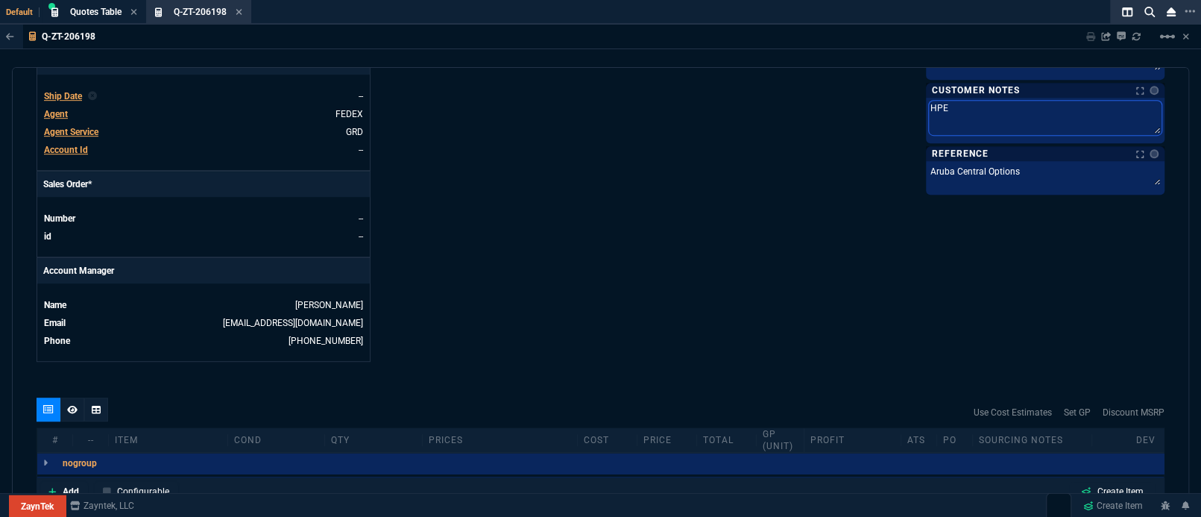
type textarea "HPE"
type textarea "HPE A"
type textarea "HPE Ar"
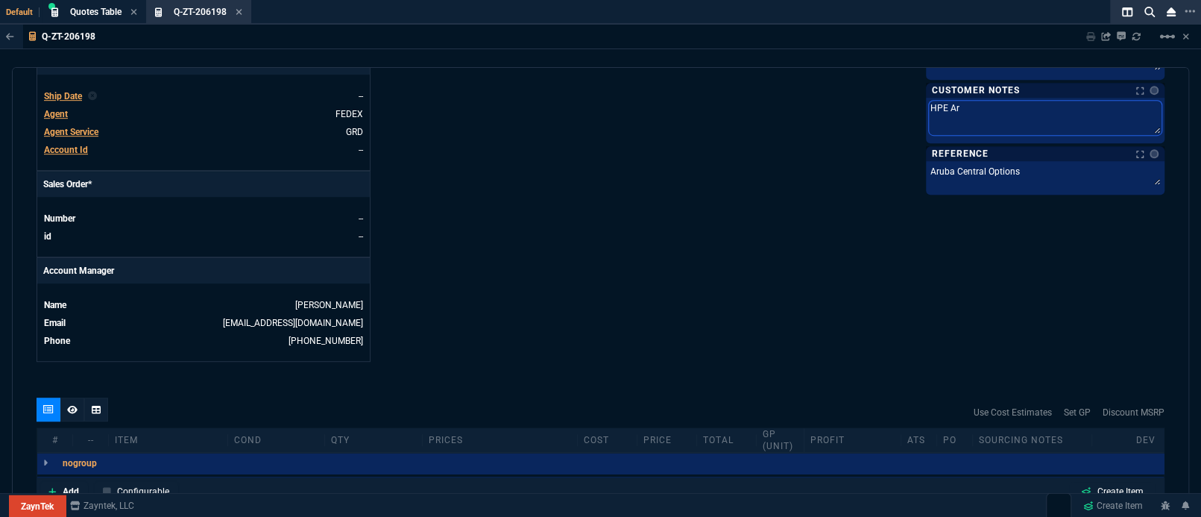
type textarea "HPE Aru"
type textarea "HPE Arub"
type textarea "HPE Aruba"
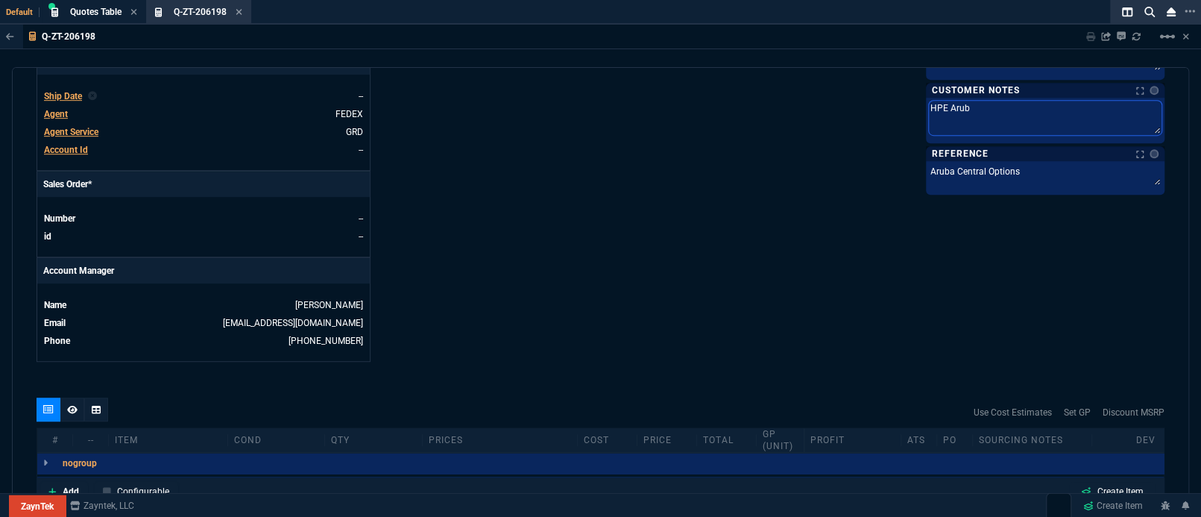
type textarea "HPE Aruba"
type textarea "HPE Aruba C"
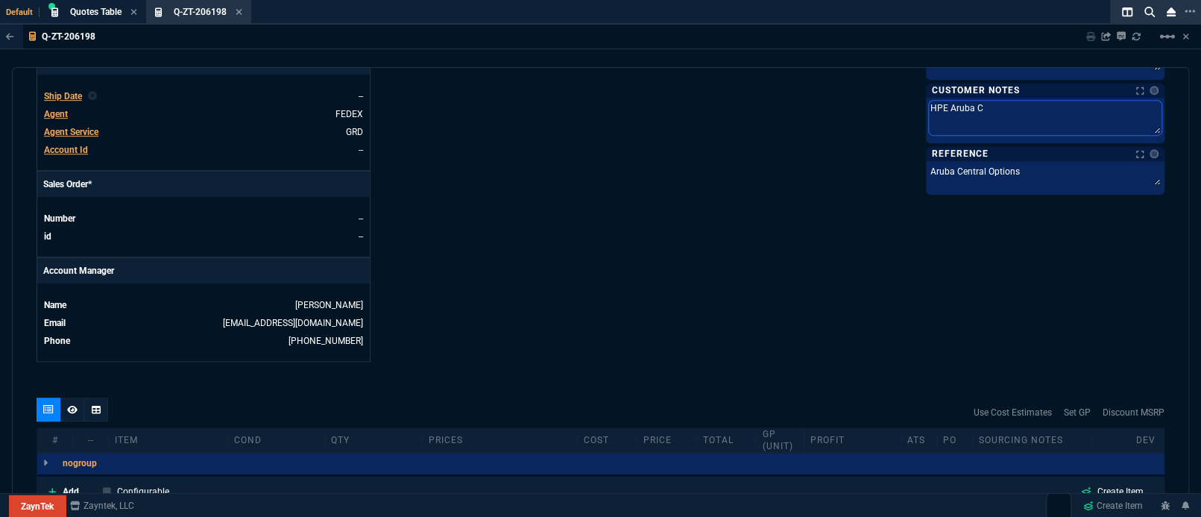
type textarea "HPE Aruba Ce"
type textarea "HPE Aruba Cen"
type textarea "HPE Aruba Cent"
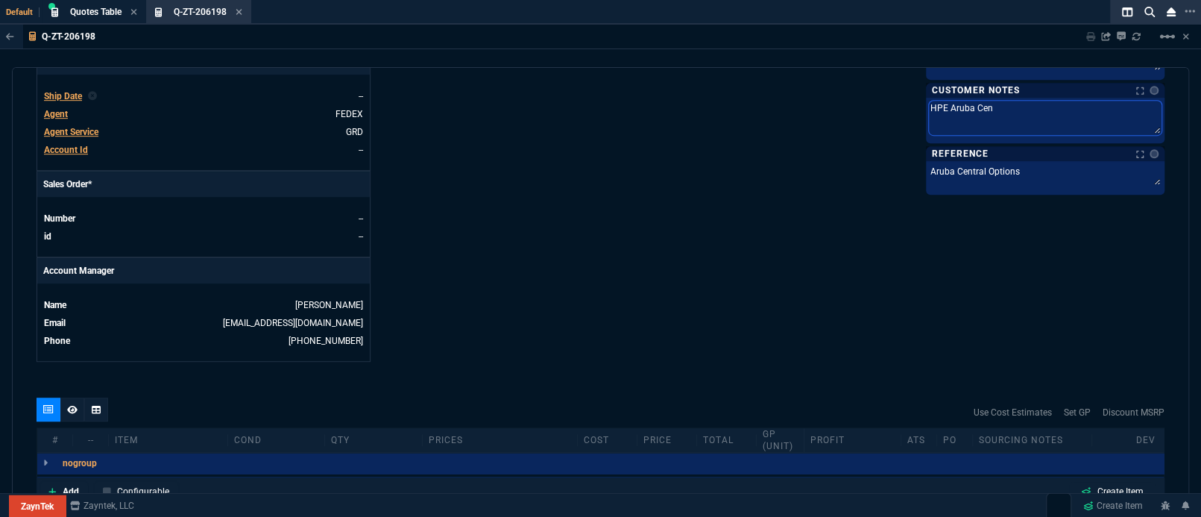
type textarea "HPE Aruba Cent"
type textarea "HPE Aruba Centr"
type textarea "HPE Aruba Centra"
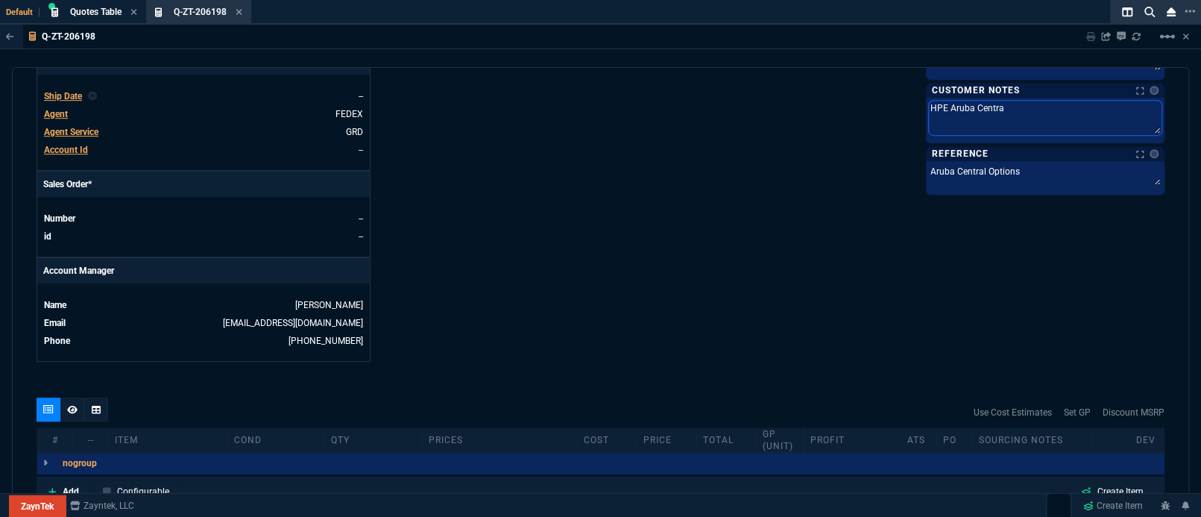
type textarea "HPE Aruba Central"
type textarea "HPE Aruba Central S"
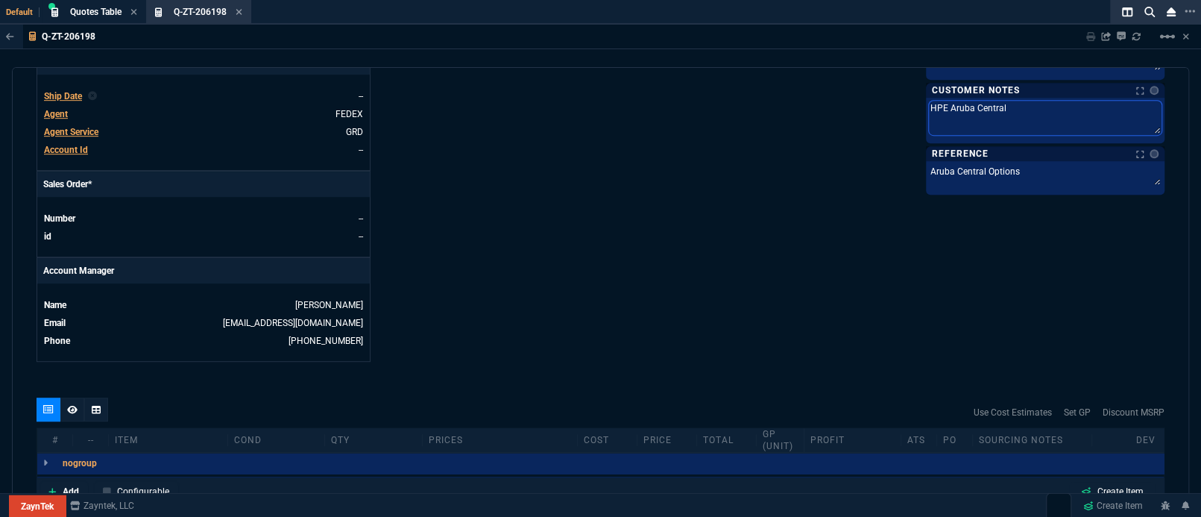
type textarea "HPE Aruba Central S"
type textarea "HPE Aruba Central Su"
type textarea "HPE Aruba Central Sup"
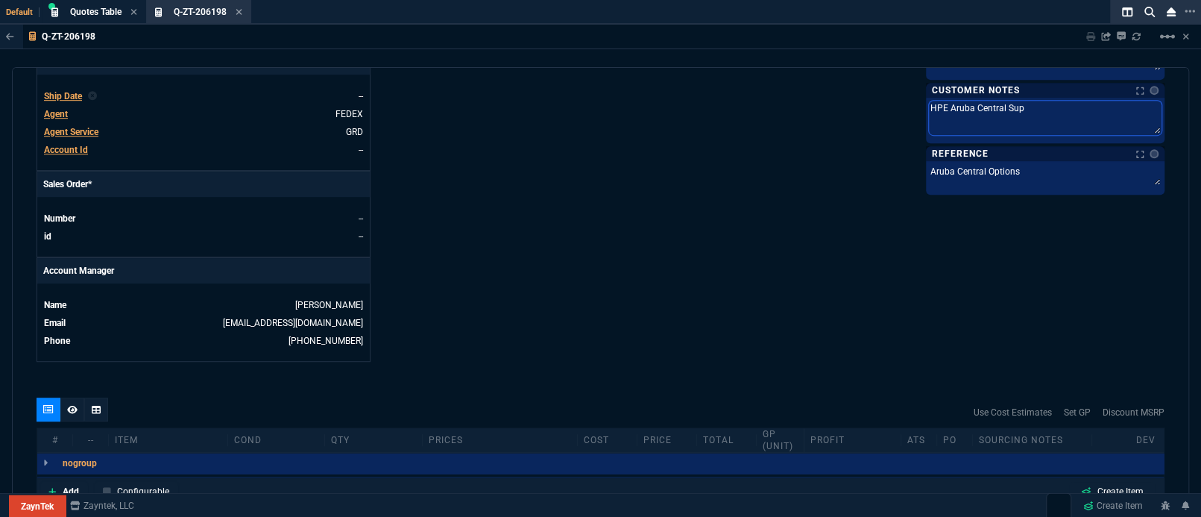
type textarea "HPE Aruba Central Supp"
type textarea "HPE Aruba Central Suppo"
type textarea "HPE Aruba Central Suppor"
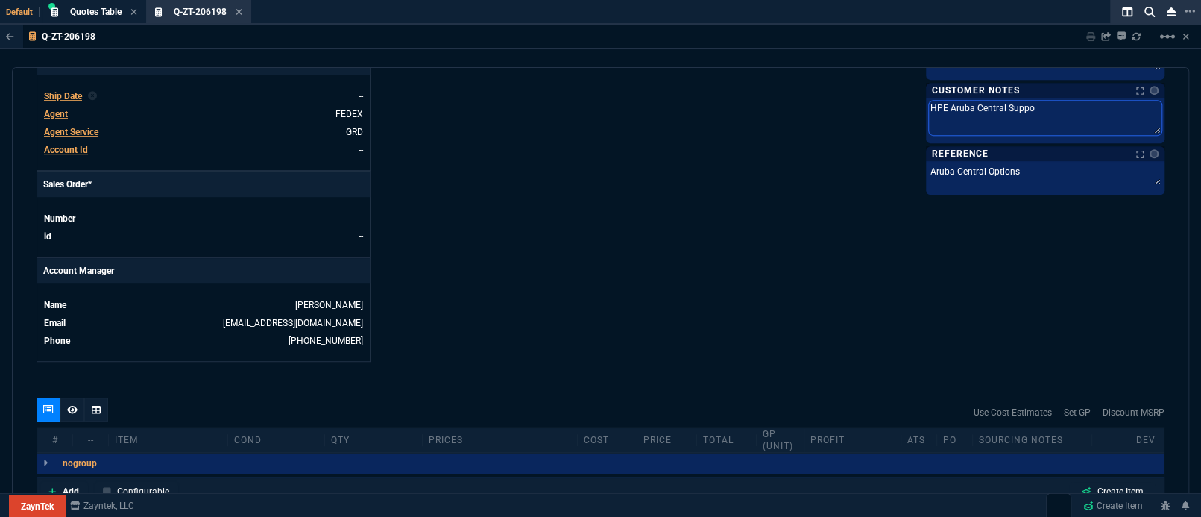
type textarea "HPE Aruba Central Suppor"
type textarea "HPE Aruba Central Support"
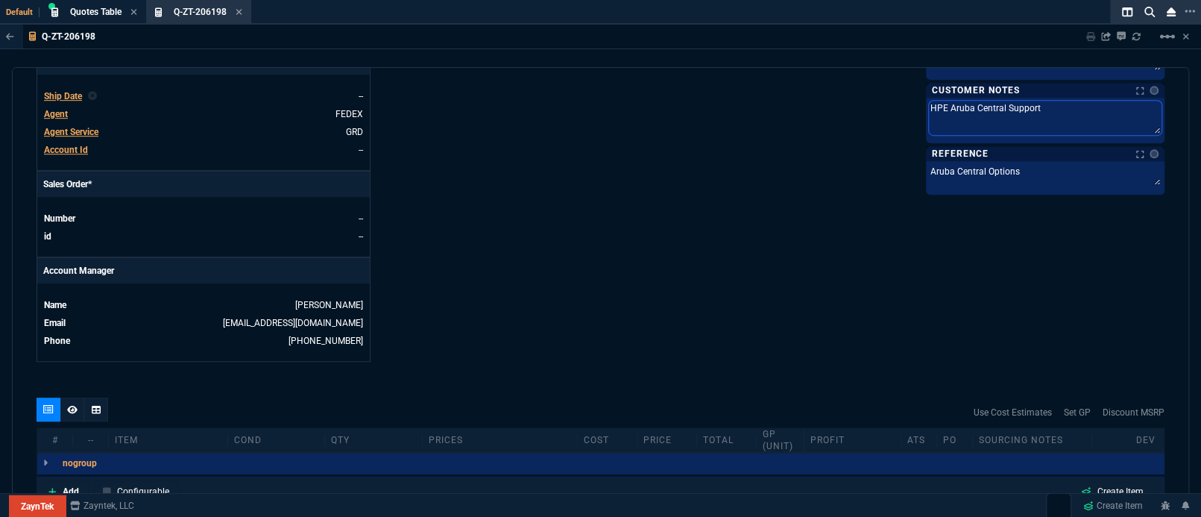
type textarea "HPE Aruba Central Support O"
type textarea "HPE Aruba Central Support Op"
type textarea "HPE Aruba Central Support Opt"
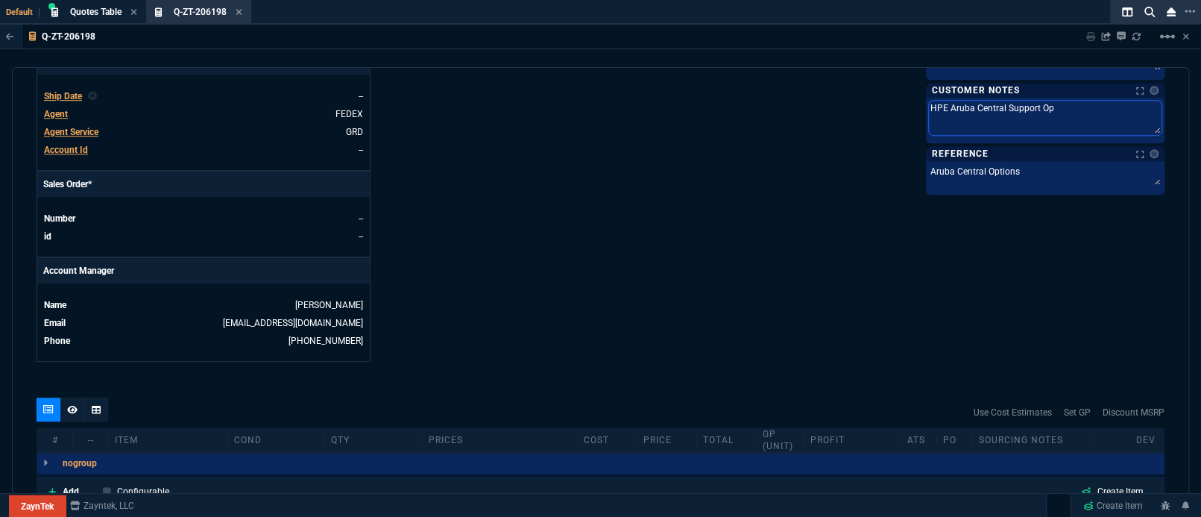
type textarea "HPE Aruba Central Support Opt"
type textarea "HPE Aruba Central Support Opti"
type textarea "HPE Aruba Central Support Optio"
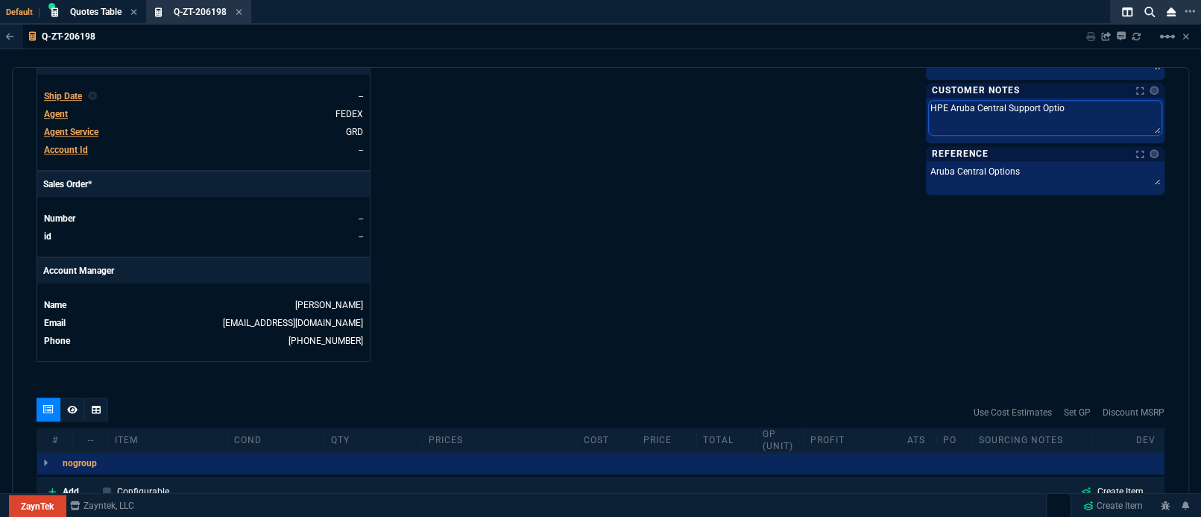
type textarea "HPE Aruba Central Support Option"
type textarea "HPE Aruba Central Support Options"
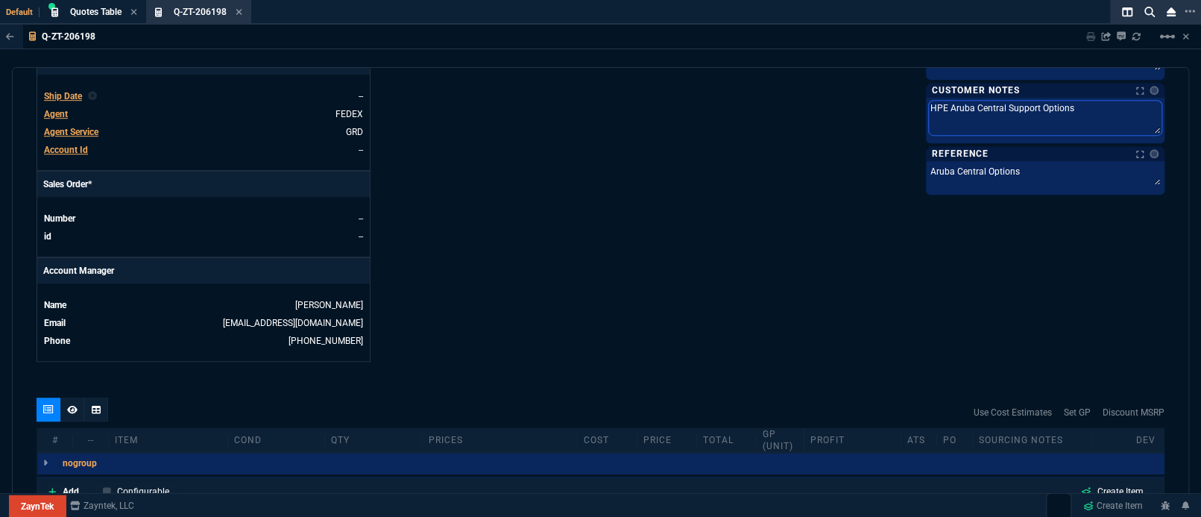
type textarea "HPE Aruba Central Support Options"
type textarea "HPE Aruba Central Support Options -"
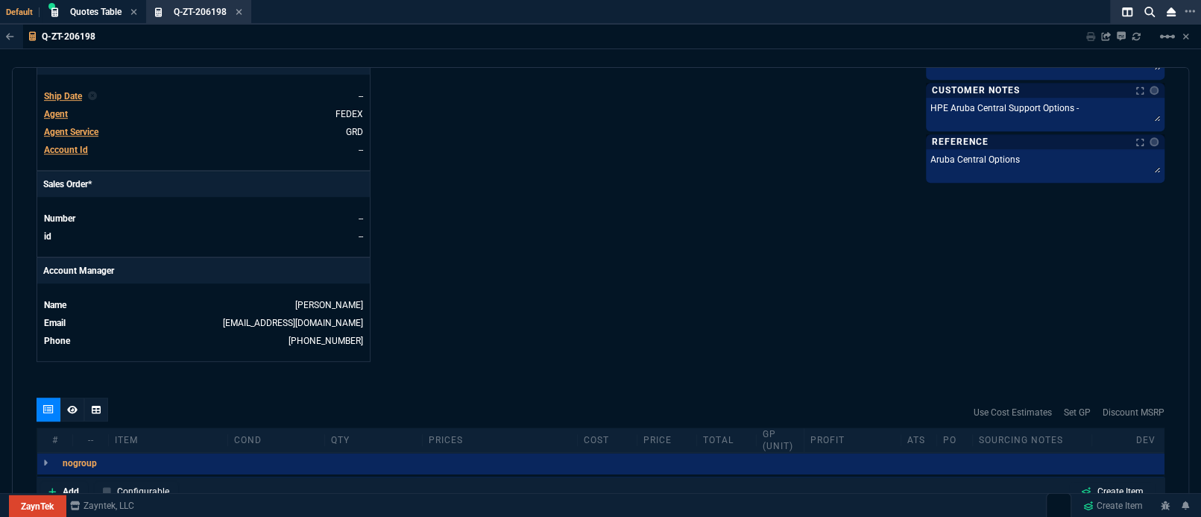
drag, startPoint x: 723, startPoint y: 382, endPoint x: 714, endPoint y: 371, distance: 13.3
click at [723, 382] on div "quote Q-ZT-206198 [PERSON_NAME] Inc draft ZaynTek, LLC [STREET_ADDRESS] Details…" at bounding box center [600, 286] width 1177 height 439
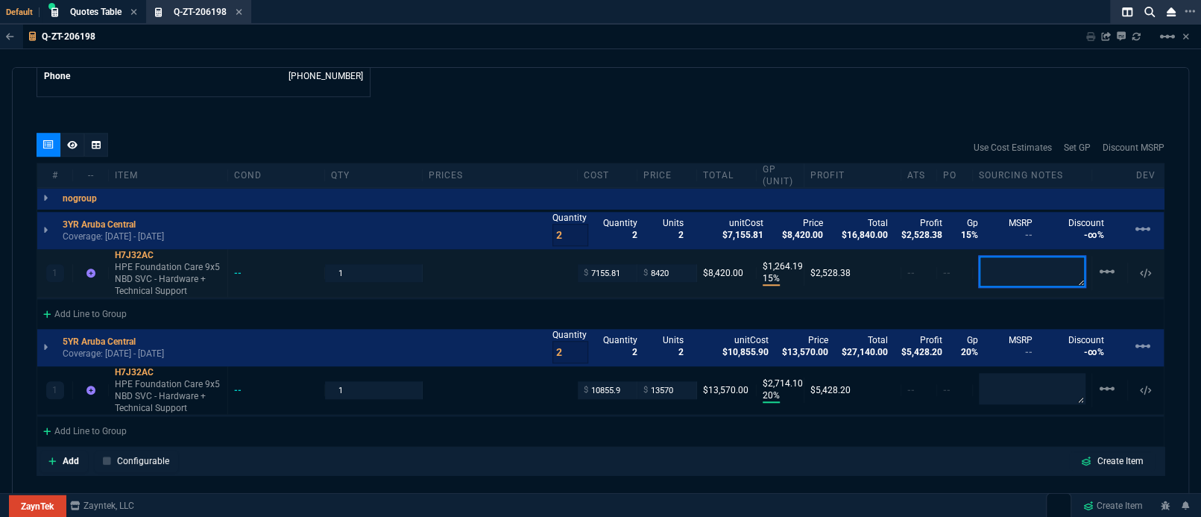
click at [997, 265] on textarea at bounding box center [1032, 271] width 107 height 31
paste textarea "HPE Foundation Care 9x5 NBD SVC - Hardware + Technical Support"
type textarea "HPE Foundation Care 9x5 NBD SVC - Hardware + Technical Support"
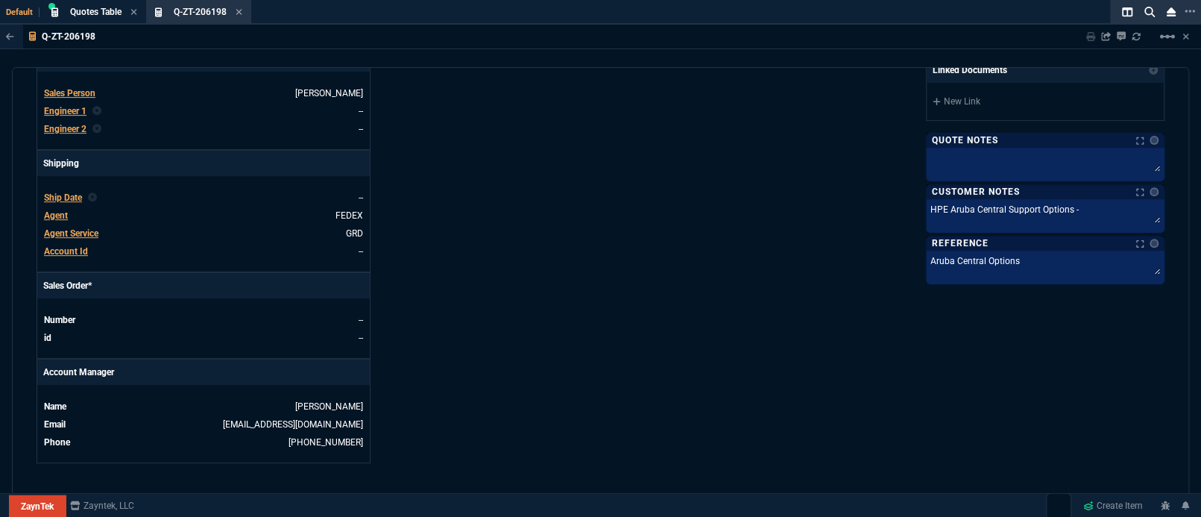
scroll to position [410, 0]
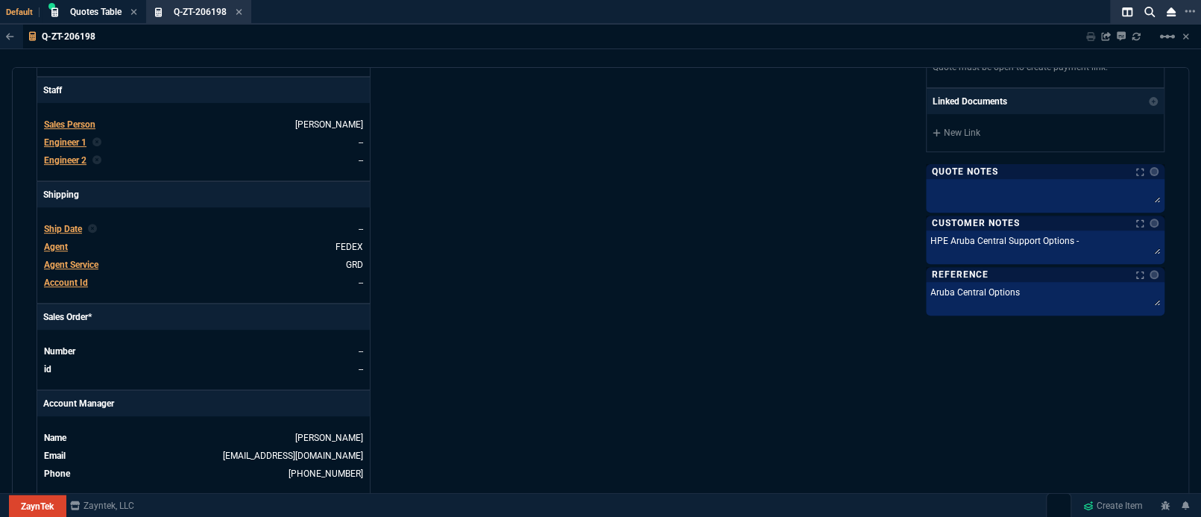
click at [951, 204] on div at bounding box center [1045, 196] width 239 height 34
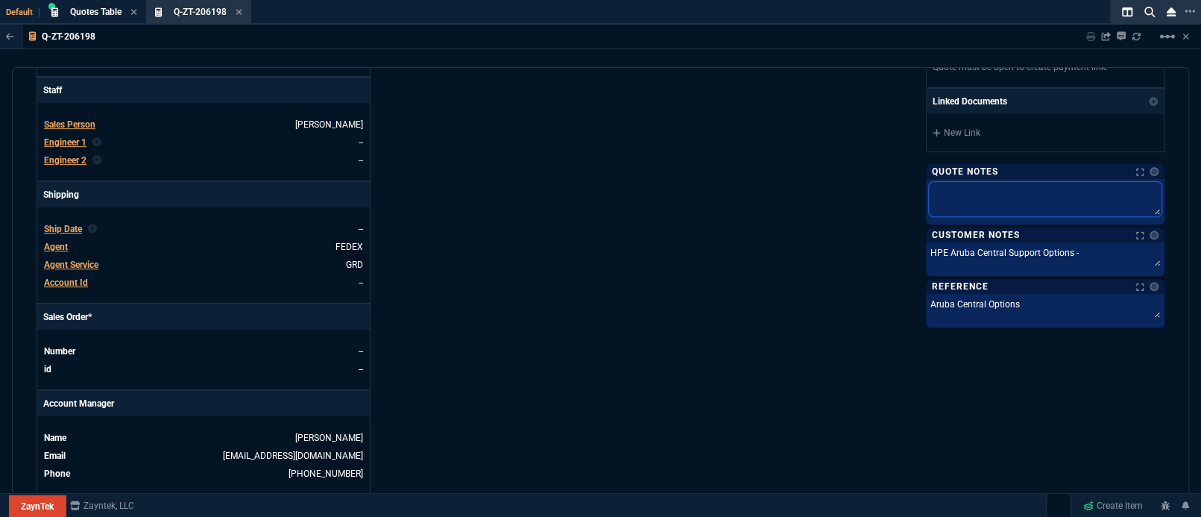
click at [954, 183] on textarea at bounding box center [1045, 199] width 233 height 34
type textarea "T"
type textarea "Te"
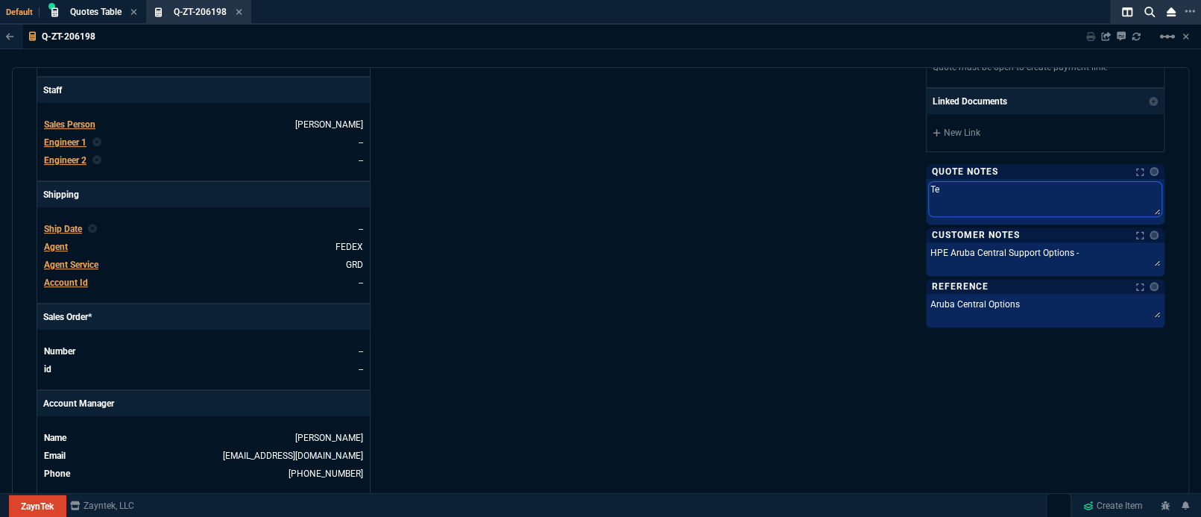
type textarea "[PERSON_NAME]"
type textarea "Tede"
type textarea "Tedes"
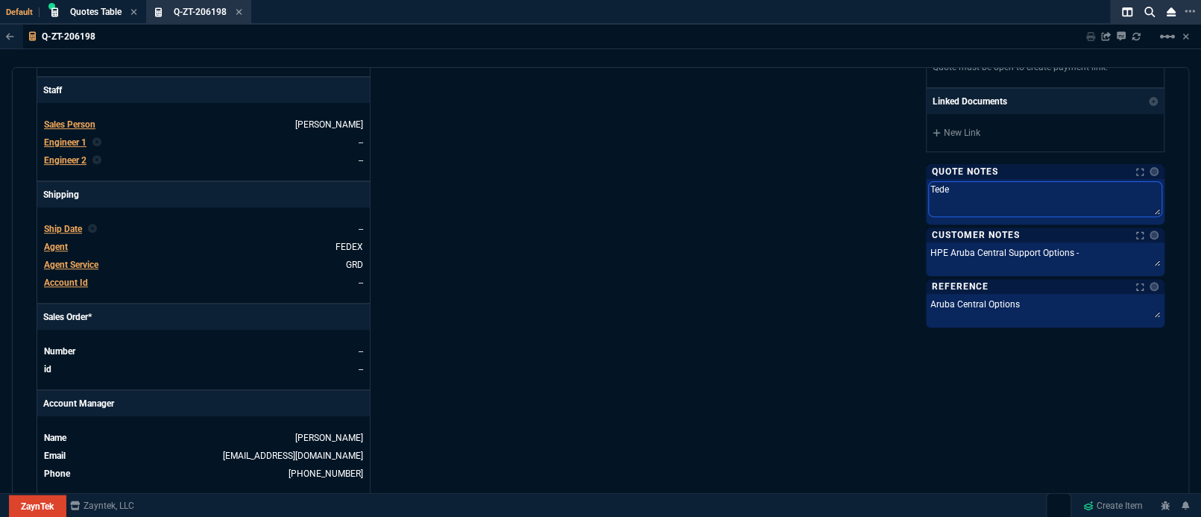
type textarea "Tedes"
type textarea "Tedest"
type textarea "Tedesti"
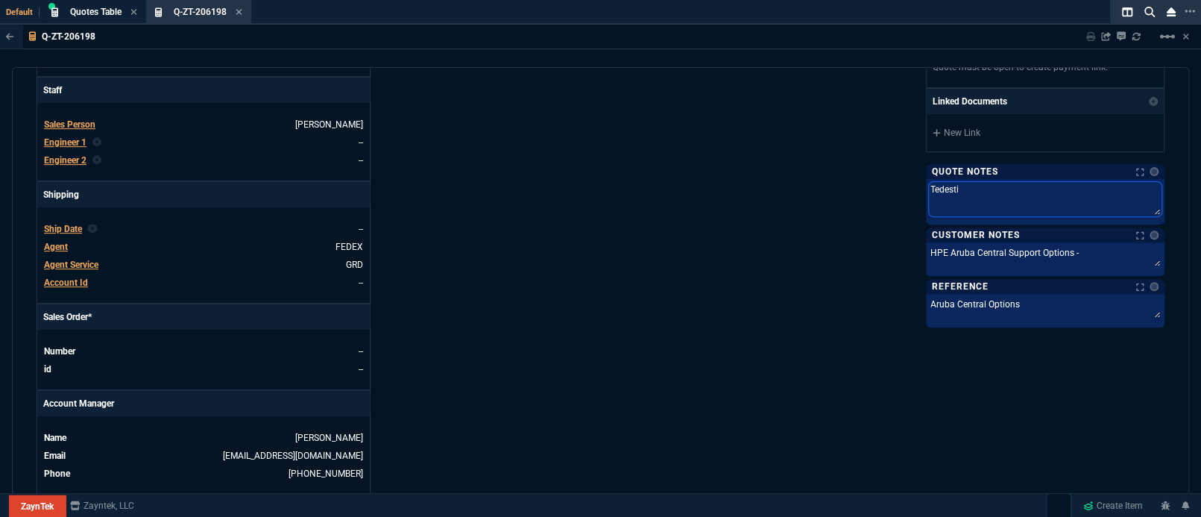
type textarea "Tedesti"
paste textarea "US14938v2"
click at [808, 147] on div "ZaynTek, LLC [STREET_ADDRESS] Share Link Show More Chats Shipping Address [STRE…" at bounding box center [883, 104] width 564 height 780
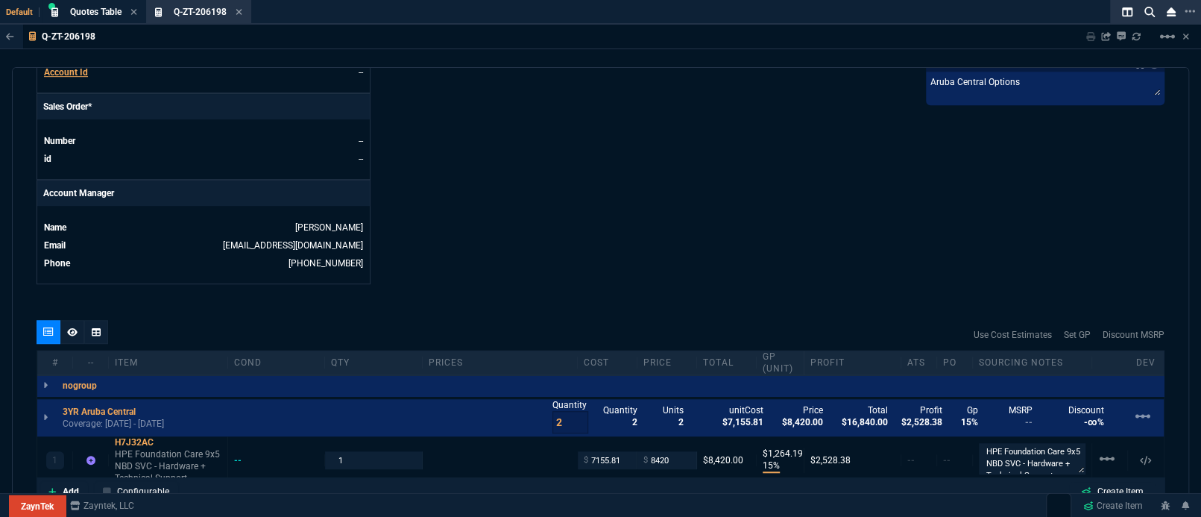
scroll to position [675, 0]
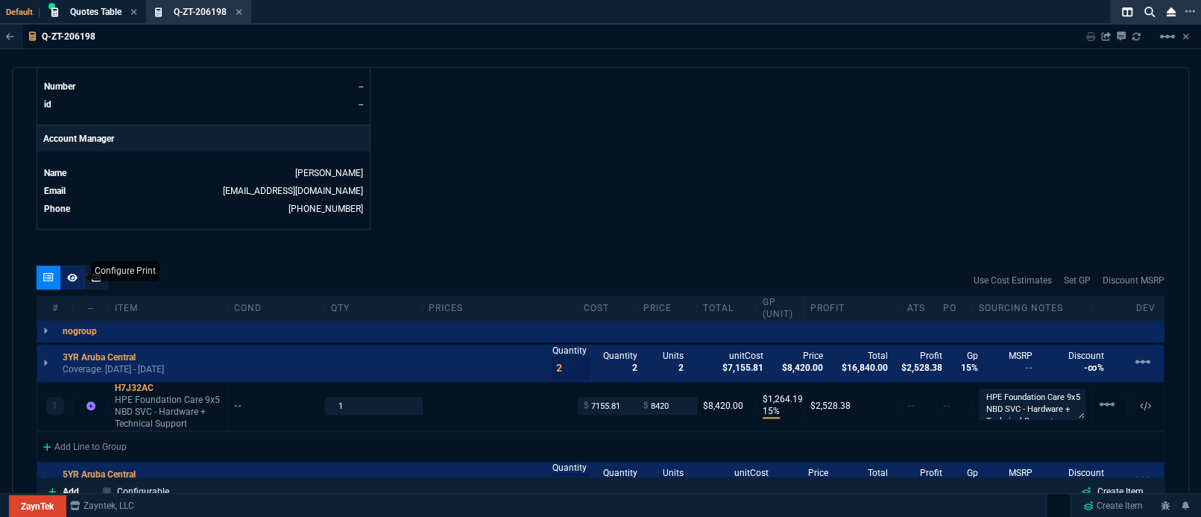
click at [68, 273] on icon at bounding box center [72, 277] width 10 height 8
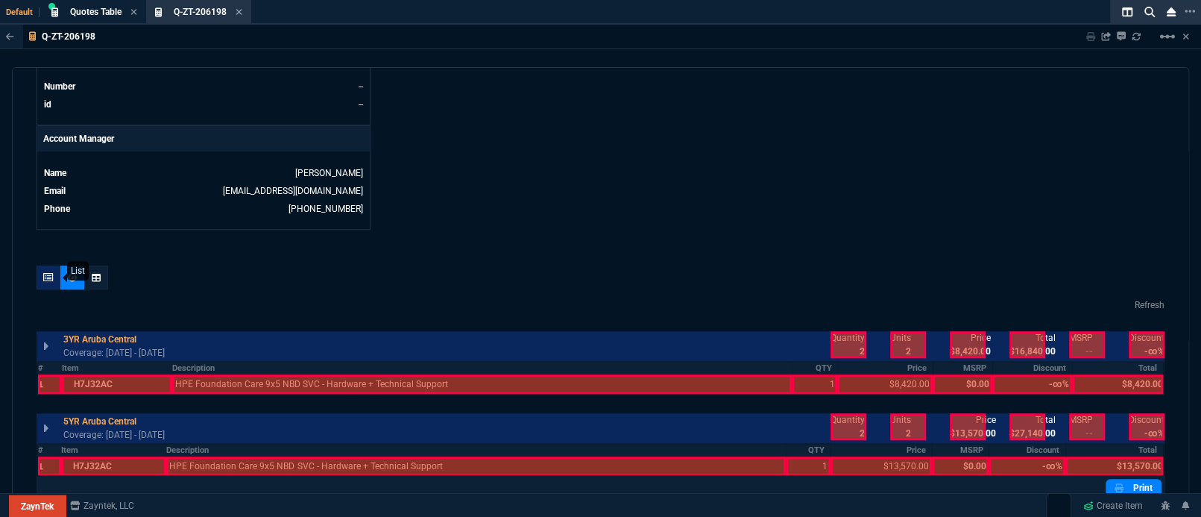
click at [48, 273] on icon at bounding box center [48, 277] width 10 height 9
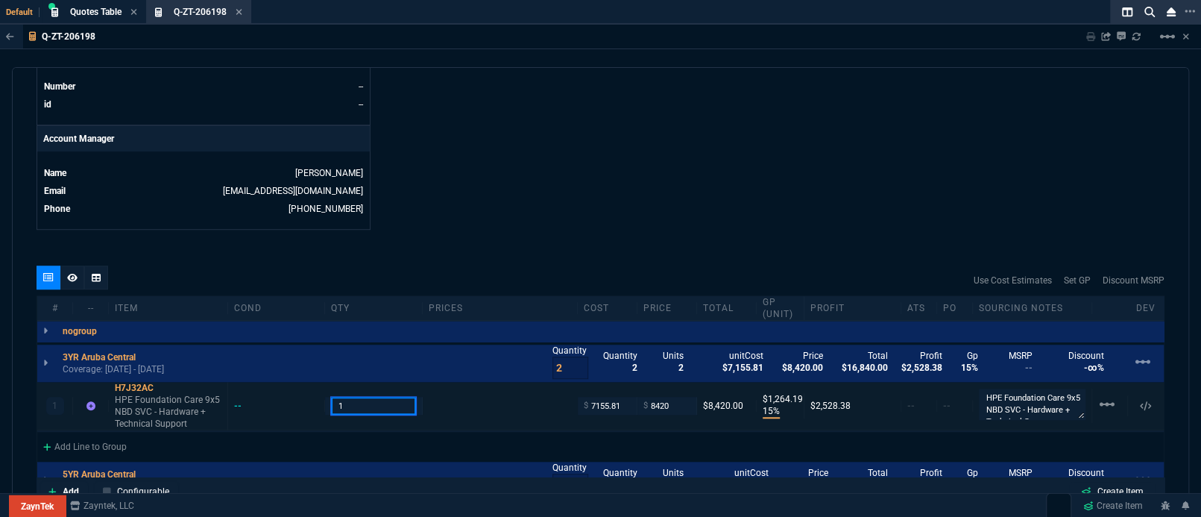
click at [358, 397] on input "1" at bounding box center [373, 405] width 84 height 17
click at [471, 248] on div "quote Q-ZT-206198 [PERSON_NAME] Inc draft ZaynTek, LLC [STREET_ADDRESS] Details…" at bounding box center [600, 286] width 1177 height 439
click at [563, 356] on input "2" at bounding box center [571, 367] width 36 height 22
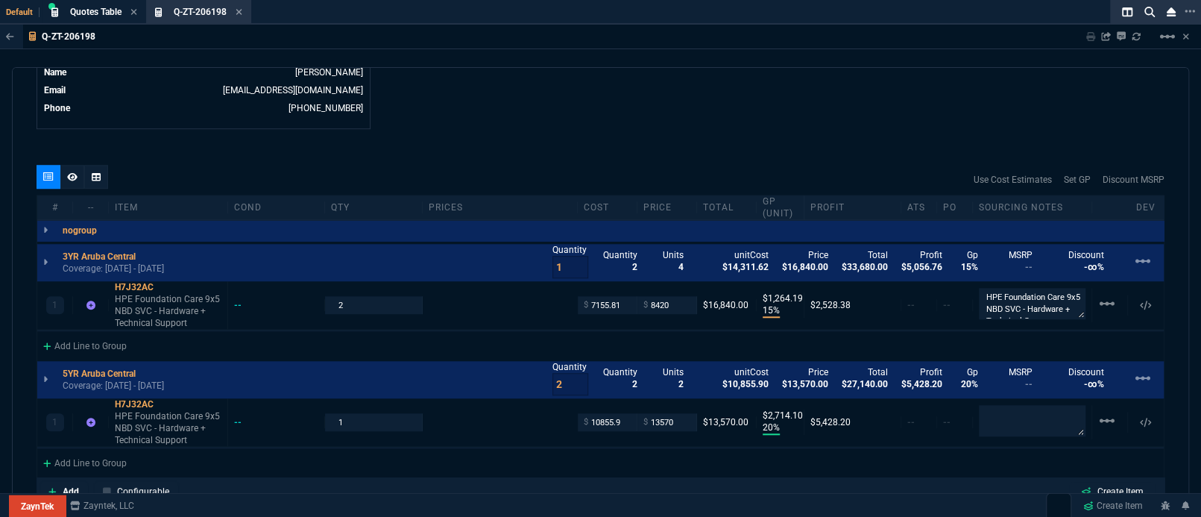
scroll to position [808, 0]
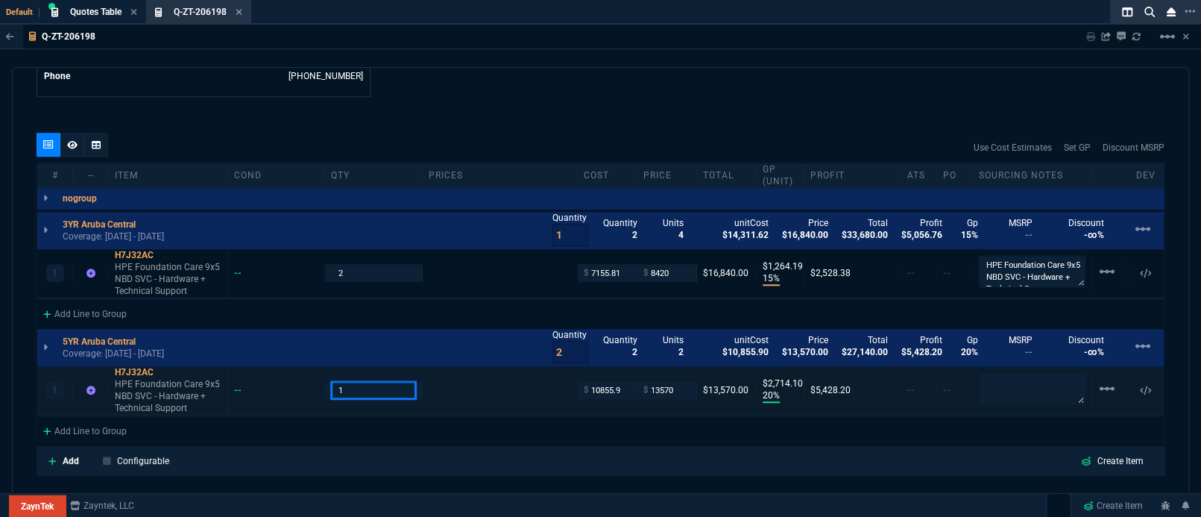
click at [374, 381] on input "1" at bounding box center [373, 389] width 84 height 17
click at [722, 5] on div "Default Quotes Table Quote Q-ZT-206198 Quote" at bounding box center [571, 12] width 1142 height 25
click at [562, 343] on input "2" at bounding box center [571, 352] width 36 height 22
click at [668, 470] on div "quote Q-ZT-206198 [PERSON_NAME] Inc draft ZaynTek, LLC [STREET_ADDRESS] Details…" at bounding box center [600, 286] width 1177 height 439
click at [75, 140] on icon at bounding box center [72, 144] width 10 height 8
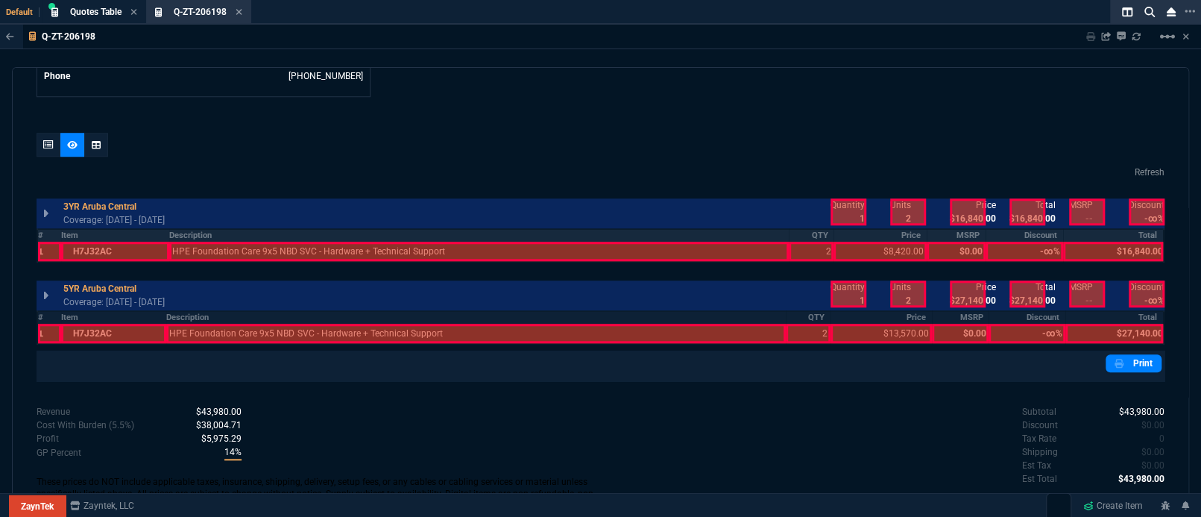
click at [43, 229] on th "#" at bounding box center [49, 235] width 24 height 13
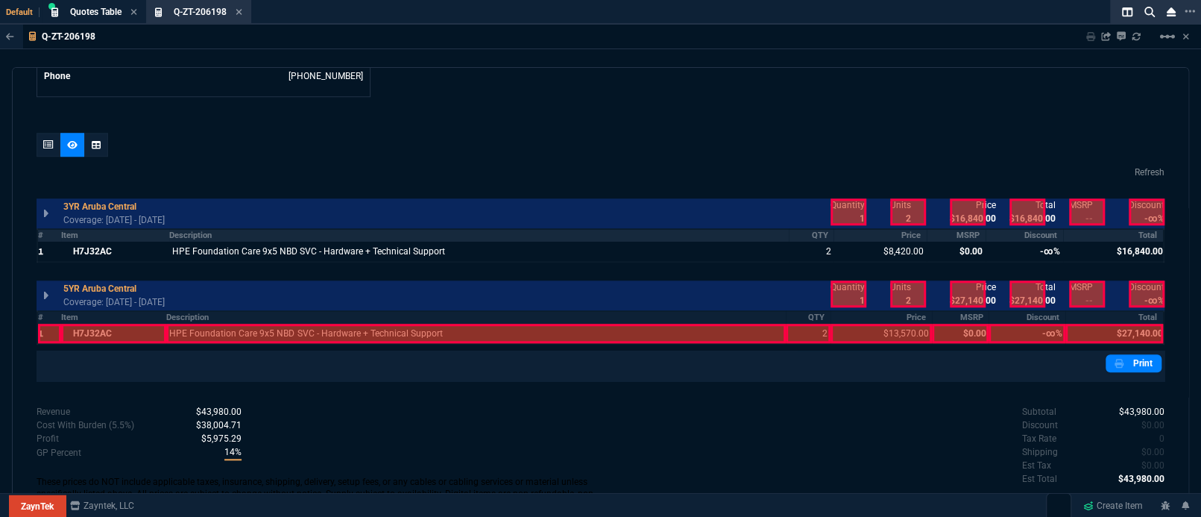
click at [104, 229] on th "Item" at bounding box center [115, 235] width 108 height 13
click at [41, 311] on th "#" at bounding box center [49, 317] width 24 height 13
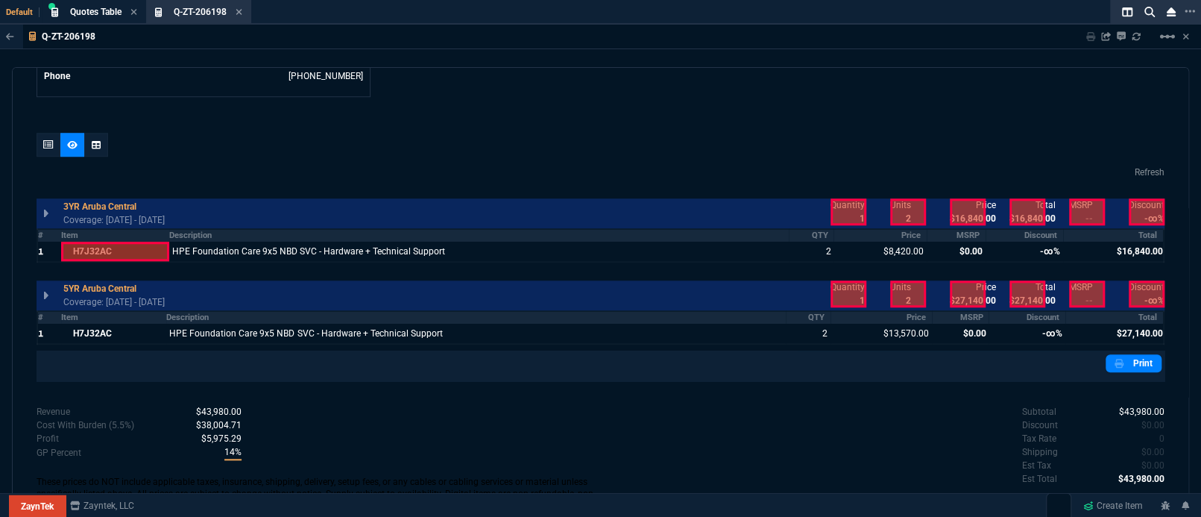
click at [98, 311] on th "Item" at bounding box center [114, 317] width 106 height 13
click at [965, 229] on th "MSRP" at bounding box center [956, 235] width 58 height 13
click at [1038, 229] on th "Discount" at bounding box center [1025, 235] width 78 height 13
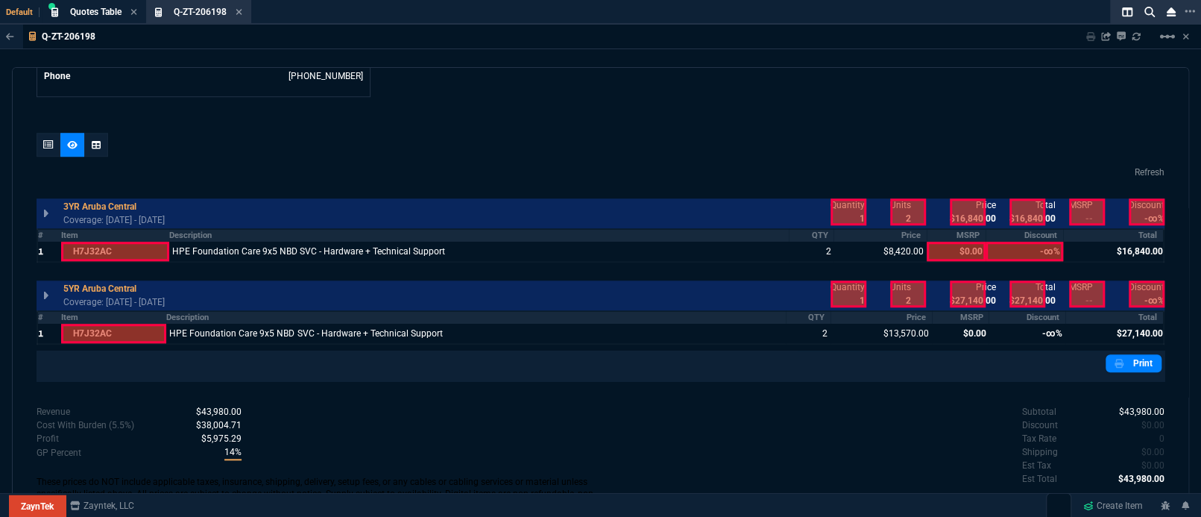
click at [979, 311] on th "MSRP" at bounding box center [960, 317] width 57 height 13
click at [1026, 311] on th "Discount" at bounding box center [1027, 317] width 76 height 13
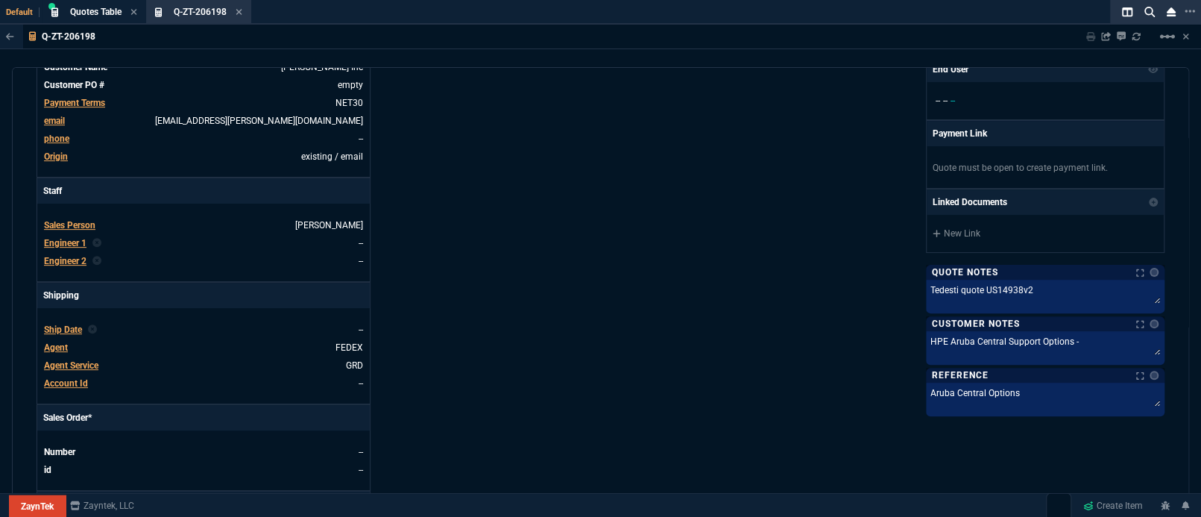
scroll to position [277, 0]
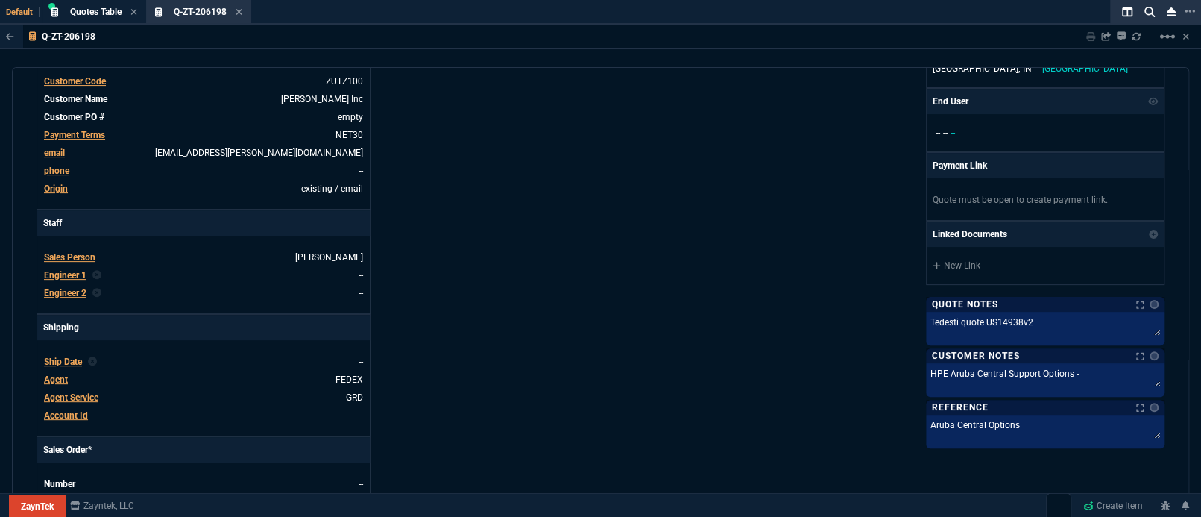
click at [704, 263] on div "ZaynTek, LLC [STREET_ADDRESS] Share Link Show More Chats Shipping Address [STRE…" at bounding box center [883, 237] width 564 height 780
click at [1088, 382] on textarea "HPE Aruba Central Support Options -" at bounding box center [1045, 377] width 233 height 22
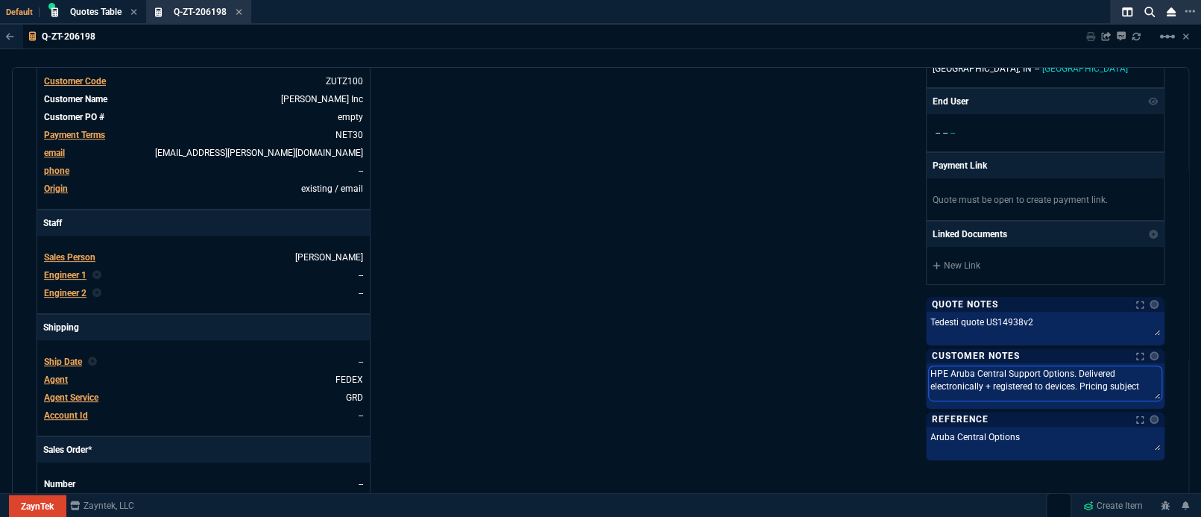
scroll to position [0, 0]
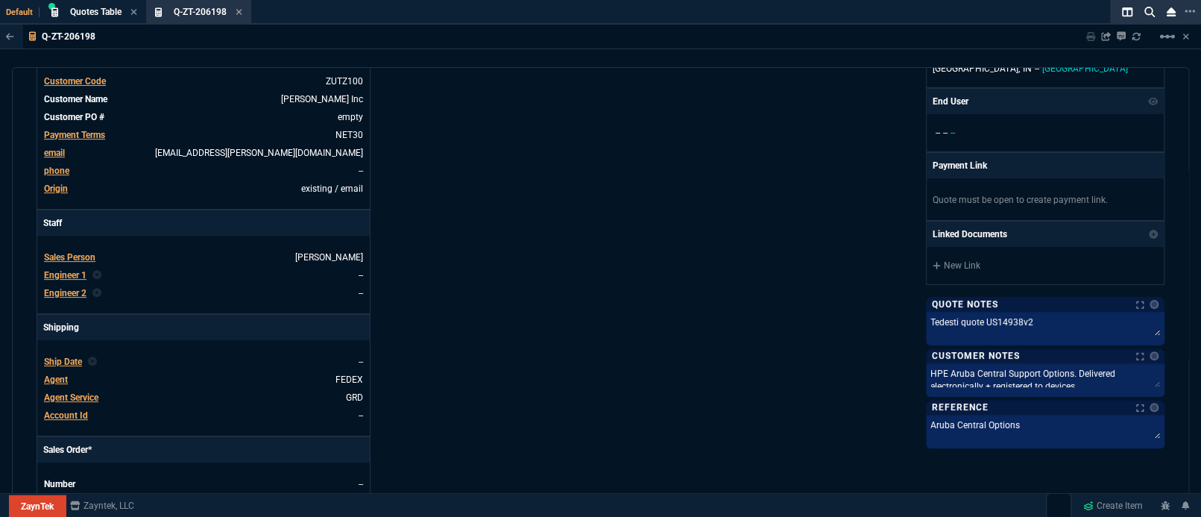
click at [699, 271] on div "ZaynTek, LLC [STREET_ADDRESS] Share Link Show More Chats Shipping Address [STRE…" at bounding box center [883, 237] width 564 height 780
click at [84, 392] on span "Agent Service" at bounding box center [71, 397] width 54 height 10
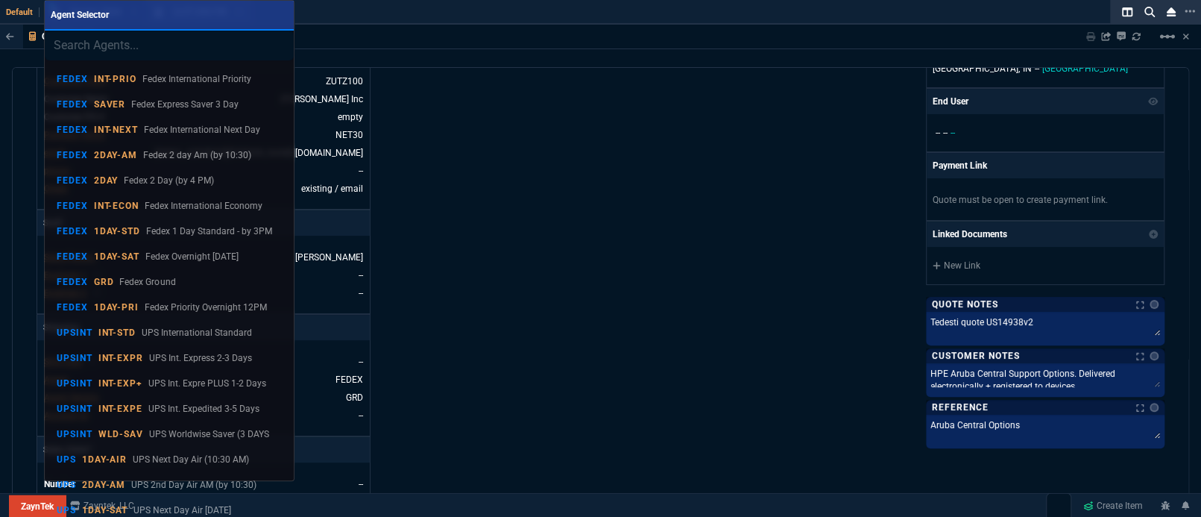
click at [575, 422] on div at bounding box center [600, 258] width 1201 height 517
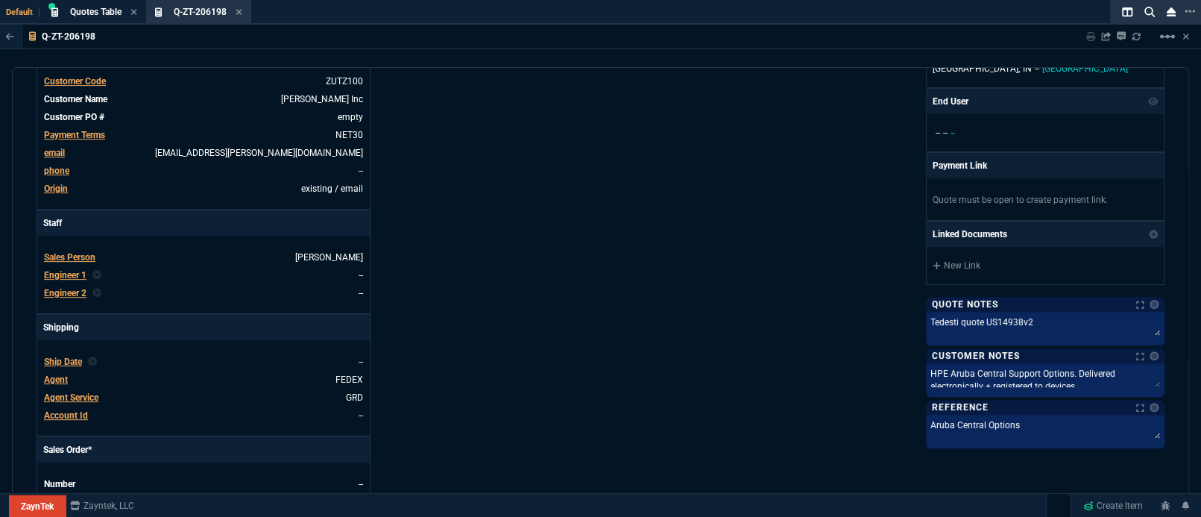
click at [53, 374] on span "Agent" at bounding box center [56, 379] width 24 height 10
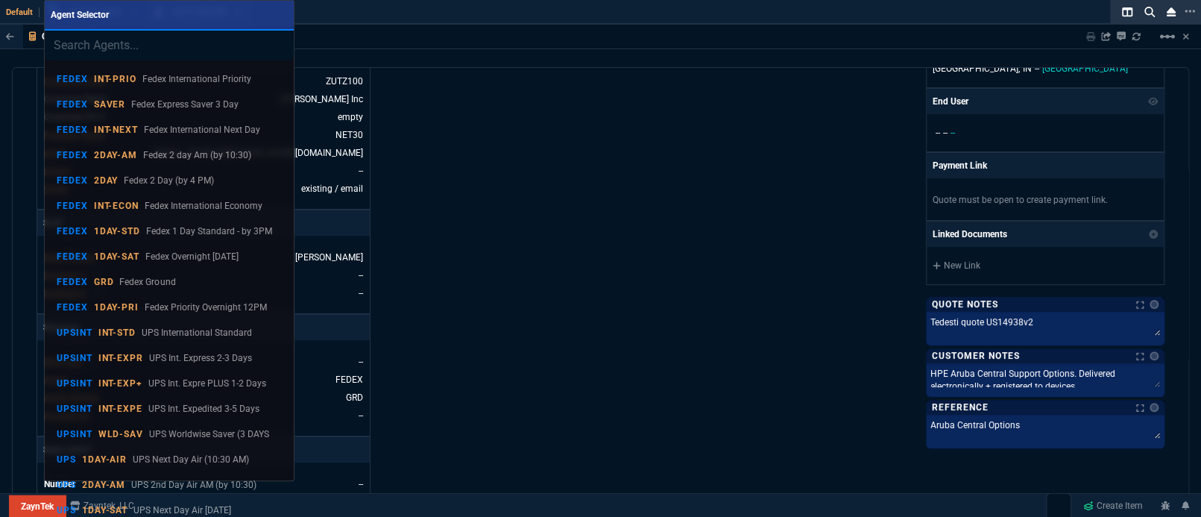
click at [95, 34] on input "search" at bounding box center [170, 46] width 250 height 30
click at [549, 274] on div at bounding box center [600, 258] width 1201 height 517
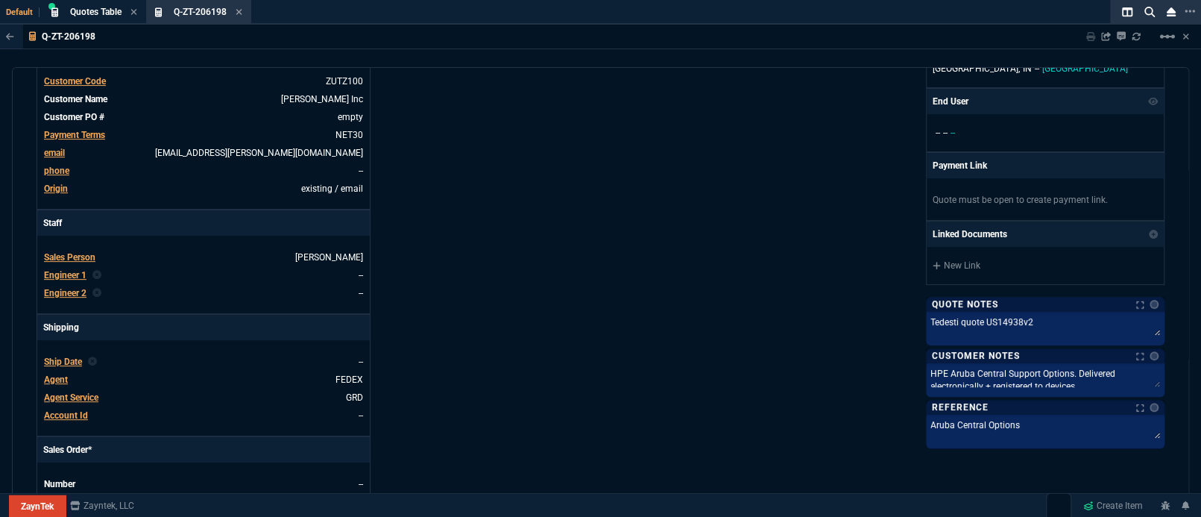
click at [77, 392] on span "Agent Service" at bounding box center [71, 397] width 54 height 10
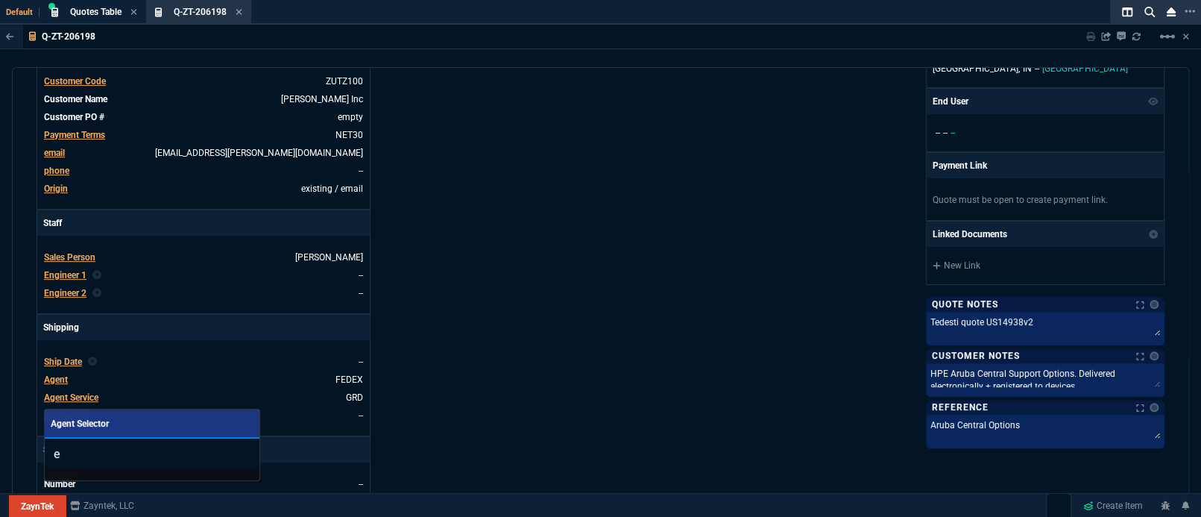
click at [605, 170] on div at bounding box center [600, 258] width 1201 height 517
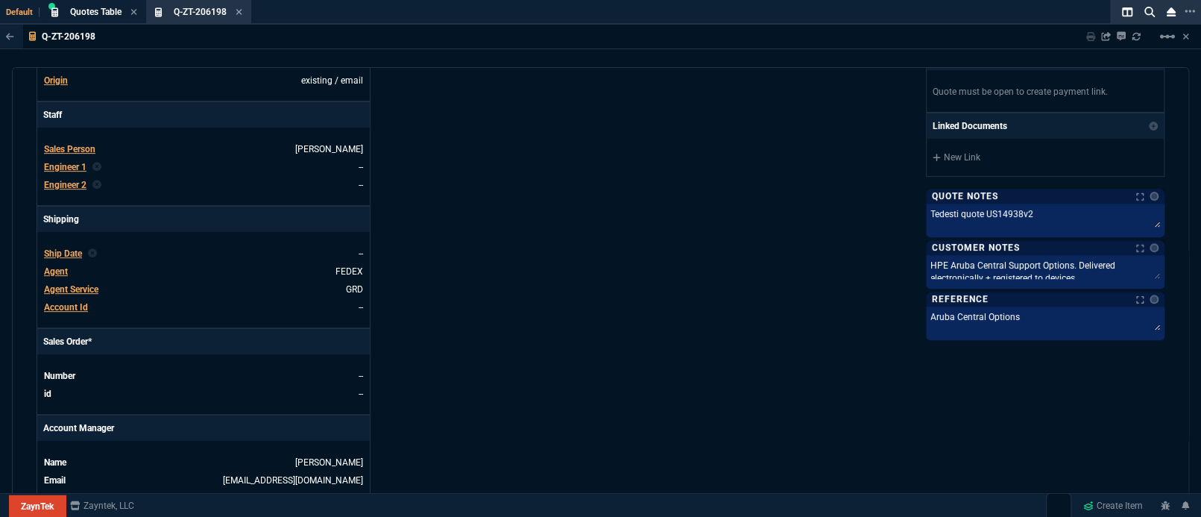
scroll to position [410, 0]
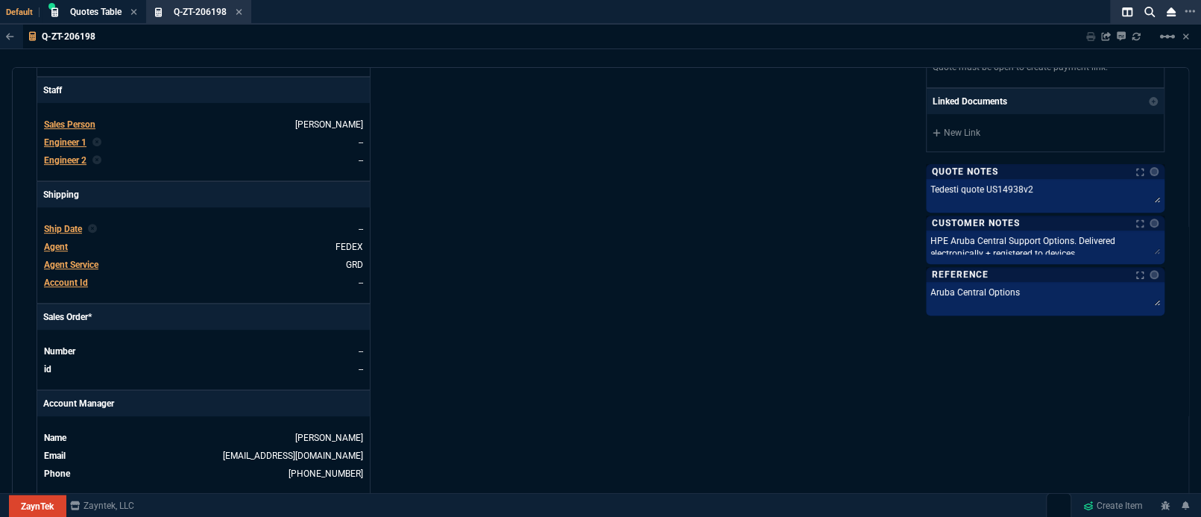
click at [74, 259] on span "Agent Service" at bounding box center [71, 264] width 54 height 10
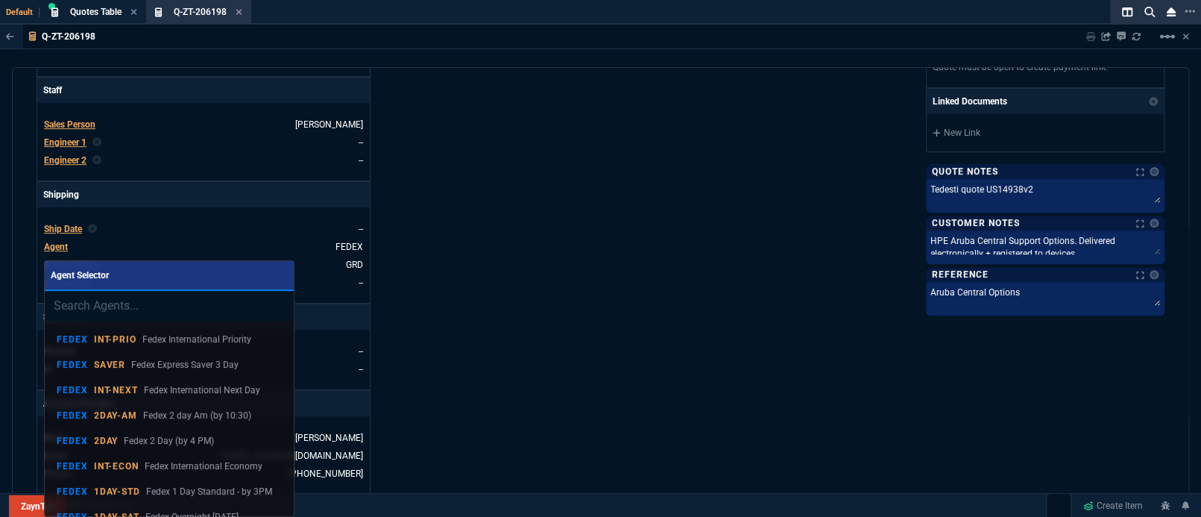
click at [475, 256] on div at bounding box center [600, 258] width 1201 height 517
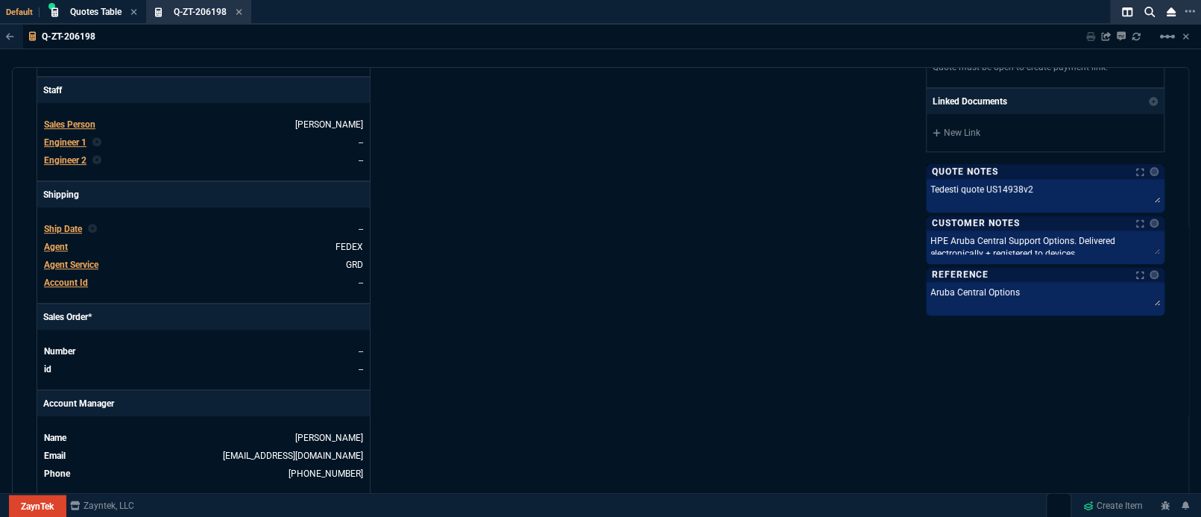
click at [475, 256] on div "Details Number Q-ZT-206198 Order ID Q-ZT-206198 Customer Code ZUTZ100 Total Uni…" at bounding box center [319, 104] width 564 height 780
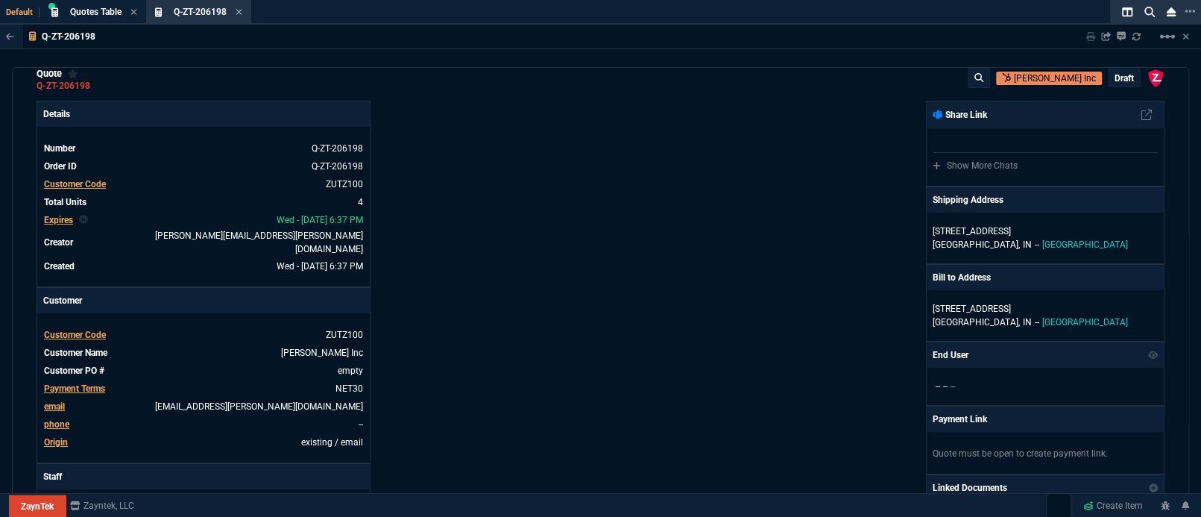
scroll to position [0, 0]
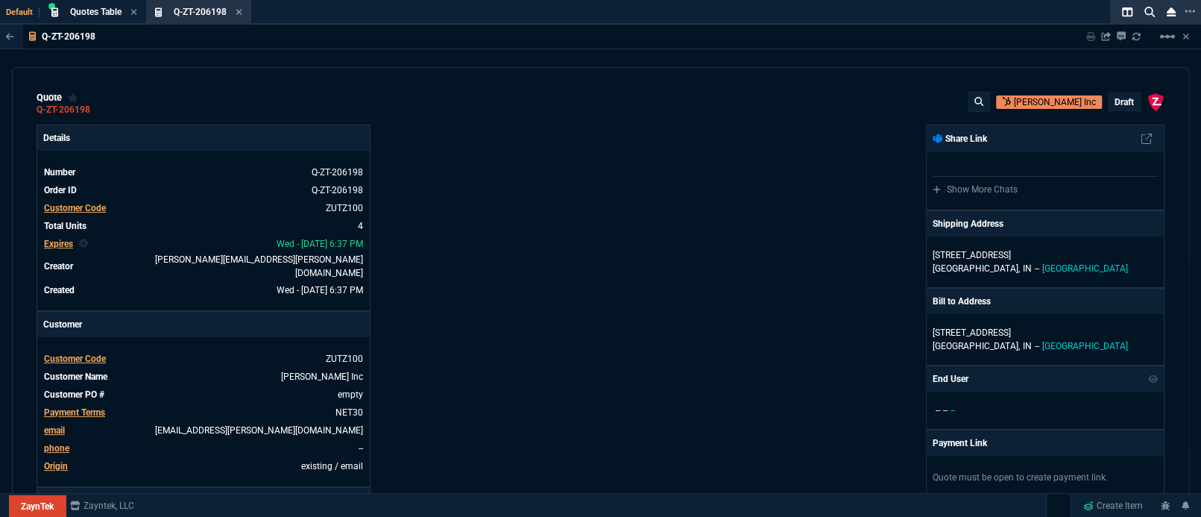
click at [1122, 103] on p "draft" at bounding box center [1124, 102] width 19 height 12
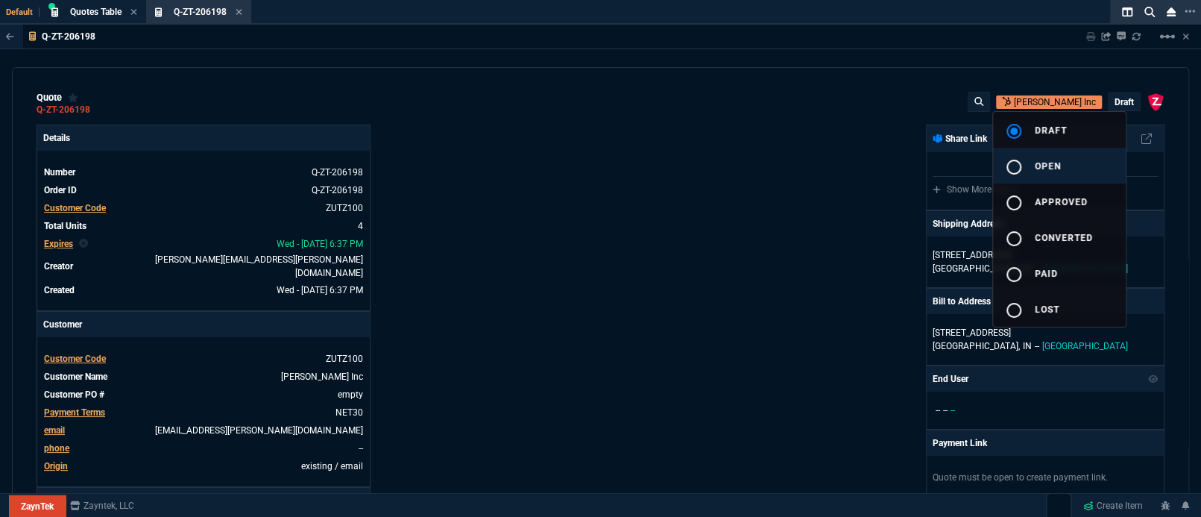
click at [1052, 171] on button "radio_button_unchecked open" at bounding box center [1059, 166] width 133 height 36
click at [567, 269] on div at bounding box center [600, 258] width 1201 height 517
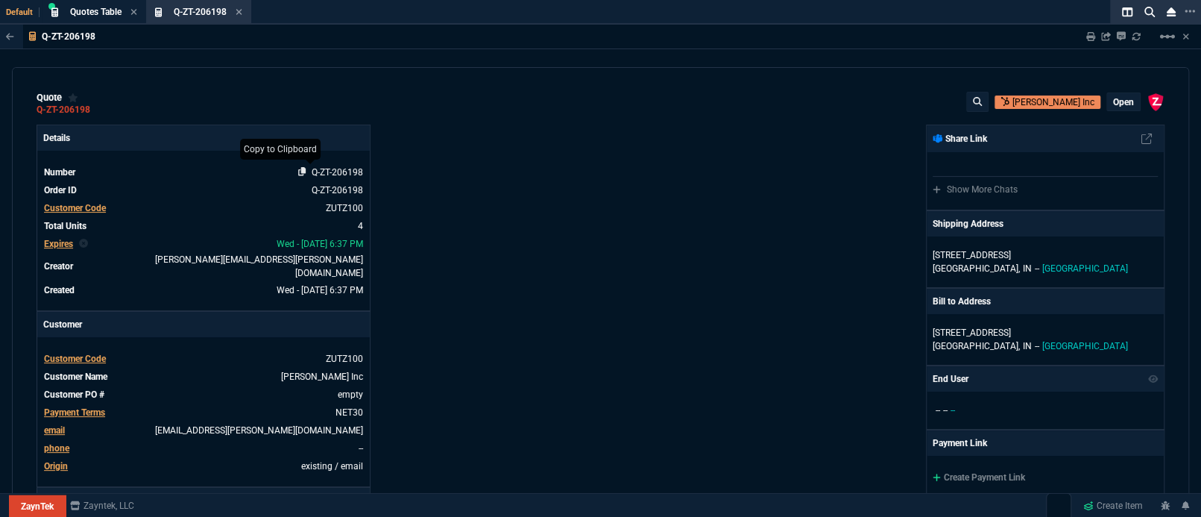
click at [302, 171] on icon at bounding box center [302, 171] width 8 height 9
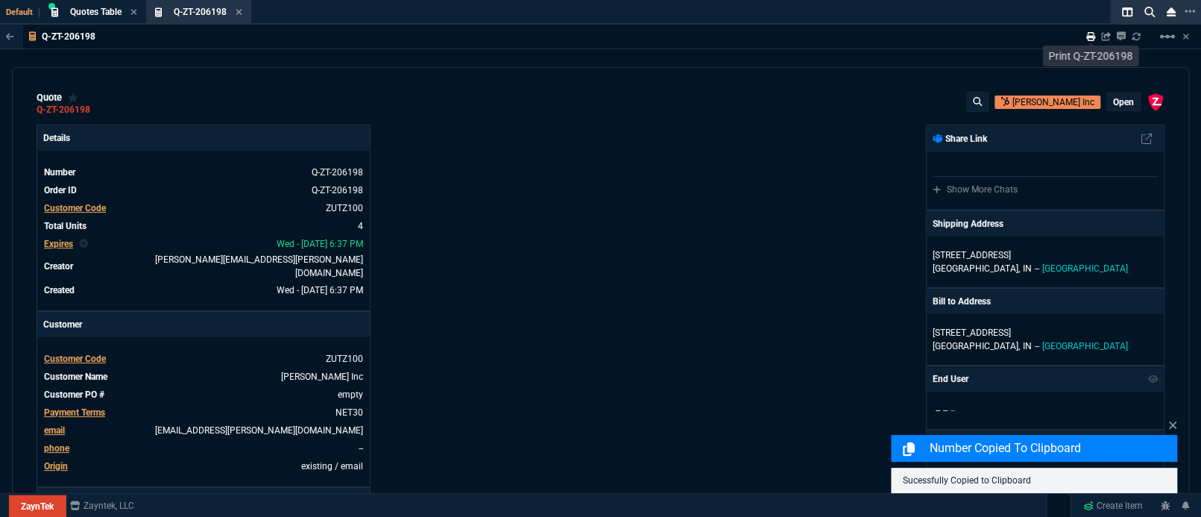
click at [1088, 40] on icon at bounding box center [1090, 36] width 9 height 9
